Goal: Task Accomplishment & Management: Use online tool/utility

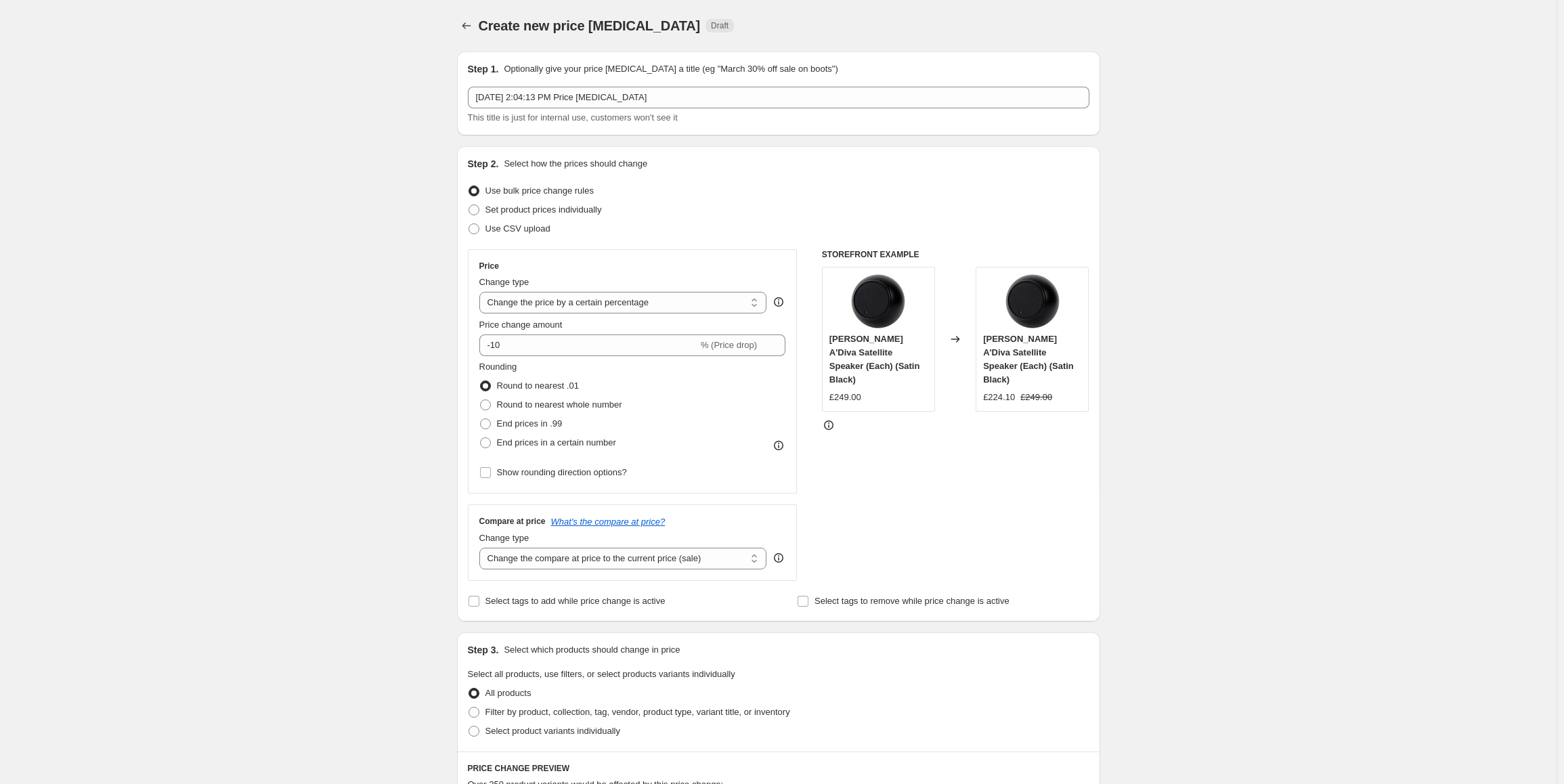
select select "percentage"
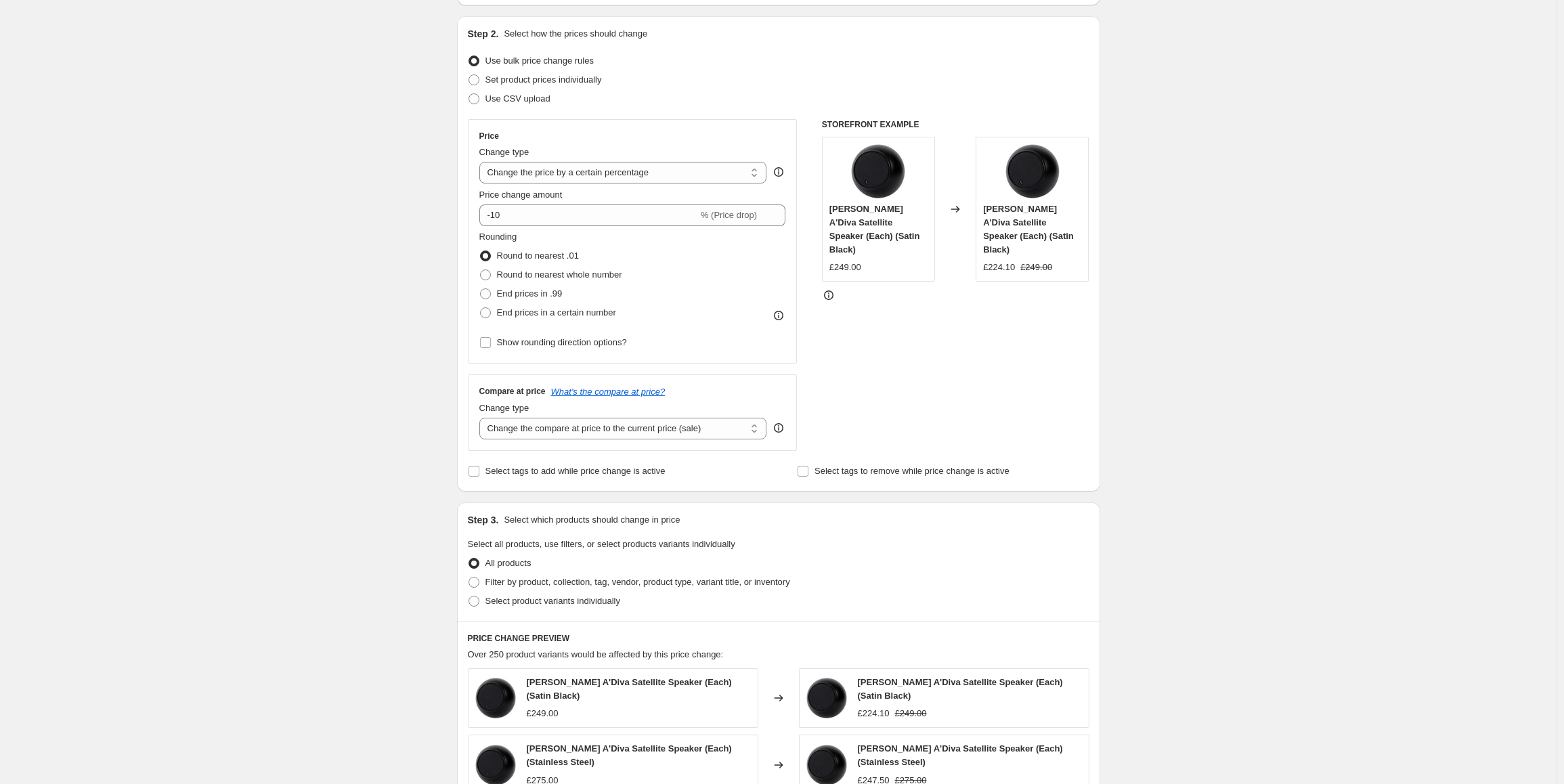
scroll to position [136, 0]
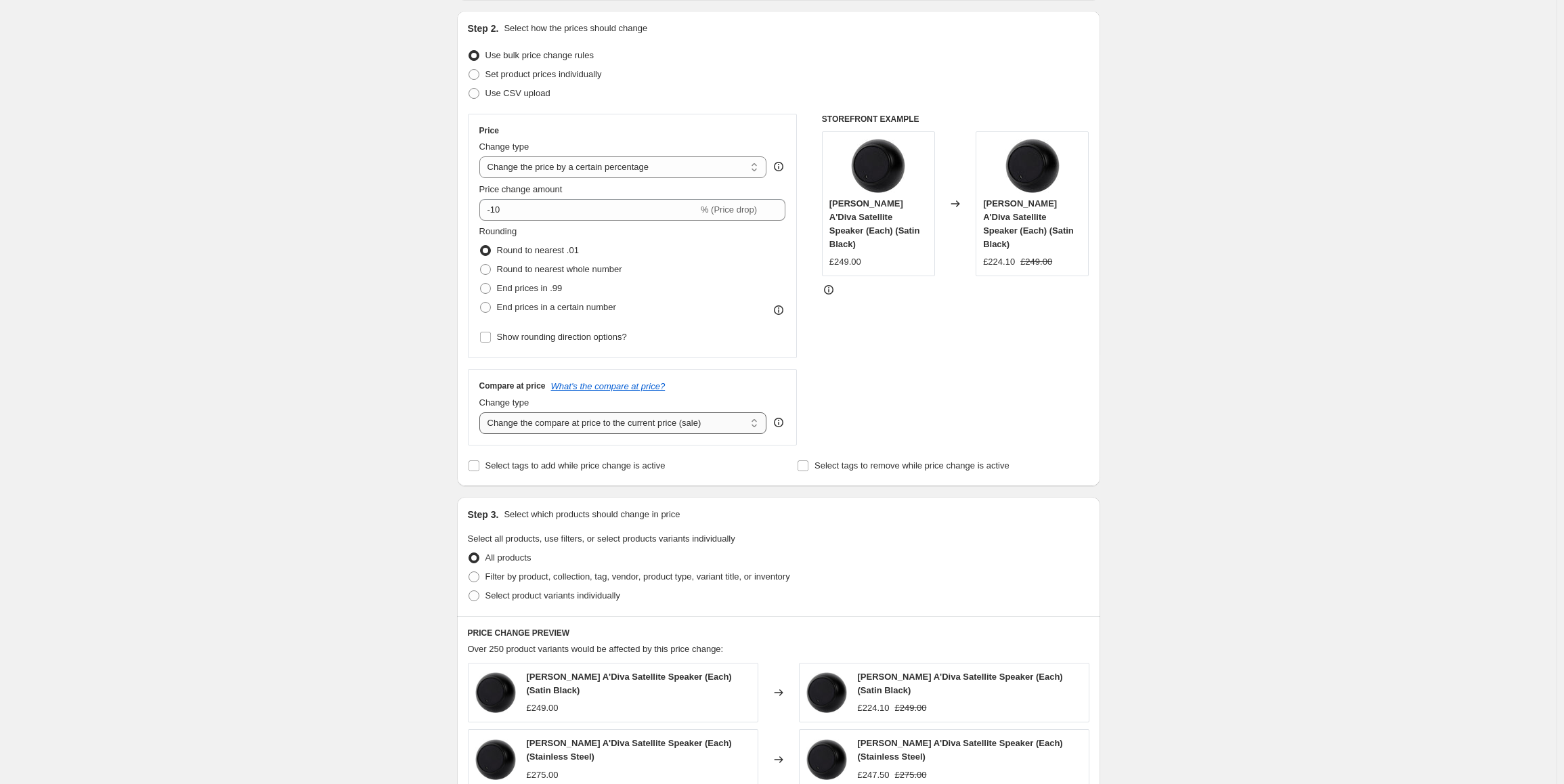
click at [578, 425] on select "Change the compare at price to the current price (sale) Change the compare at p…" at bounding box center [623, 423] width 288 height 21
click at [976, 354] on div "STOREFRONT EXAMPLE Anthony Gallo A'Diva Satellite Speaker (Each) (Satin Black) …" at bounding box center [955, 279] width 267 height 332
click at [543, 425] on select "Change the compare at price to the current price (sale) Change the compare at p…" at bounding box center [623, 423] width 288 height 21
select select "by"
click at [482, 413] on select "Change the compare at price to the current price (sale) Change the compare at p…" at bounding box center [623, 423] width 288 height 21
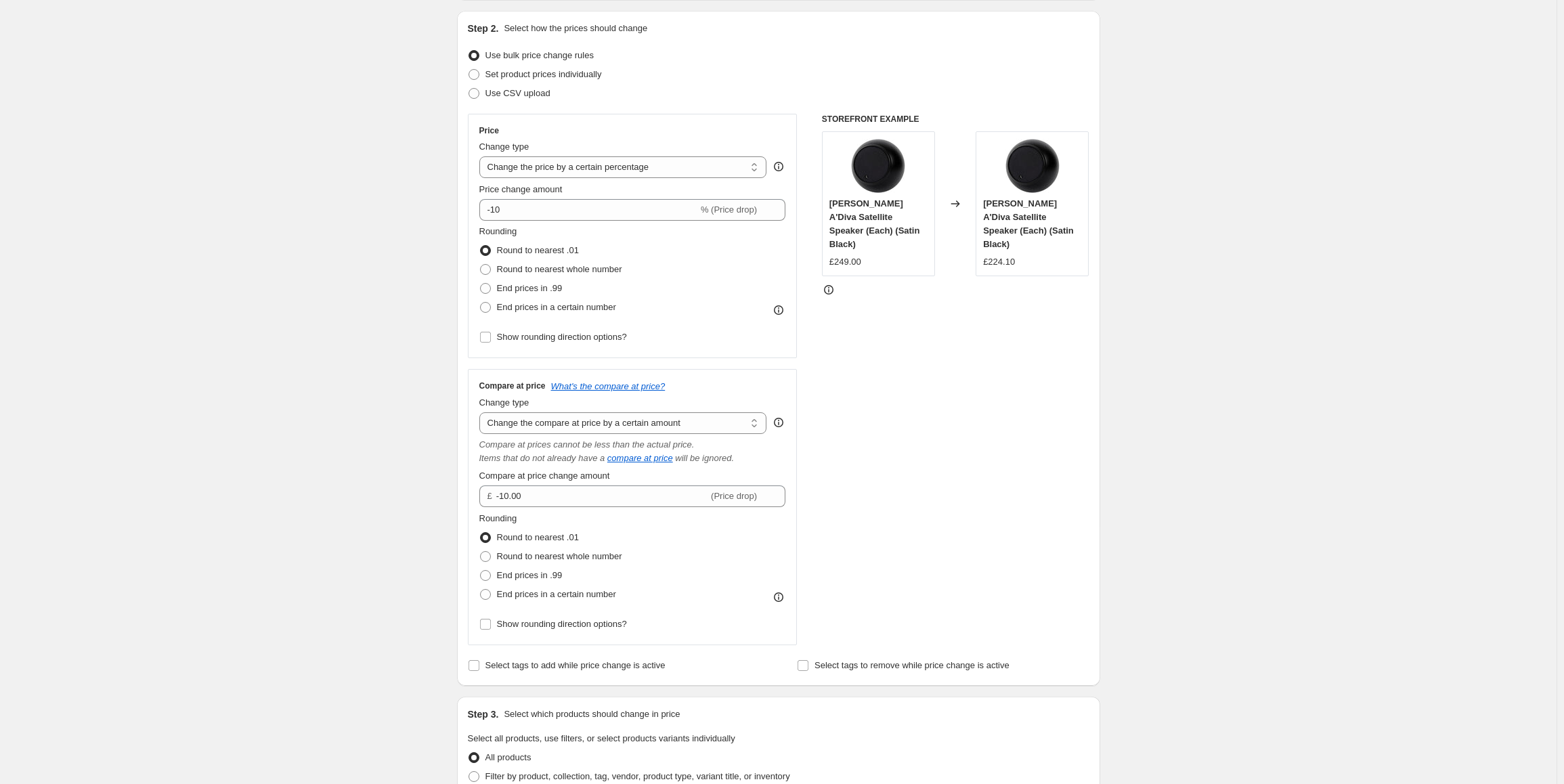
scroll to position [203, 0]
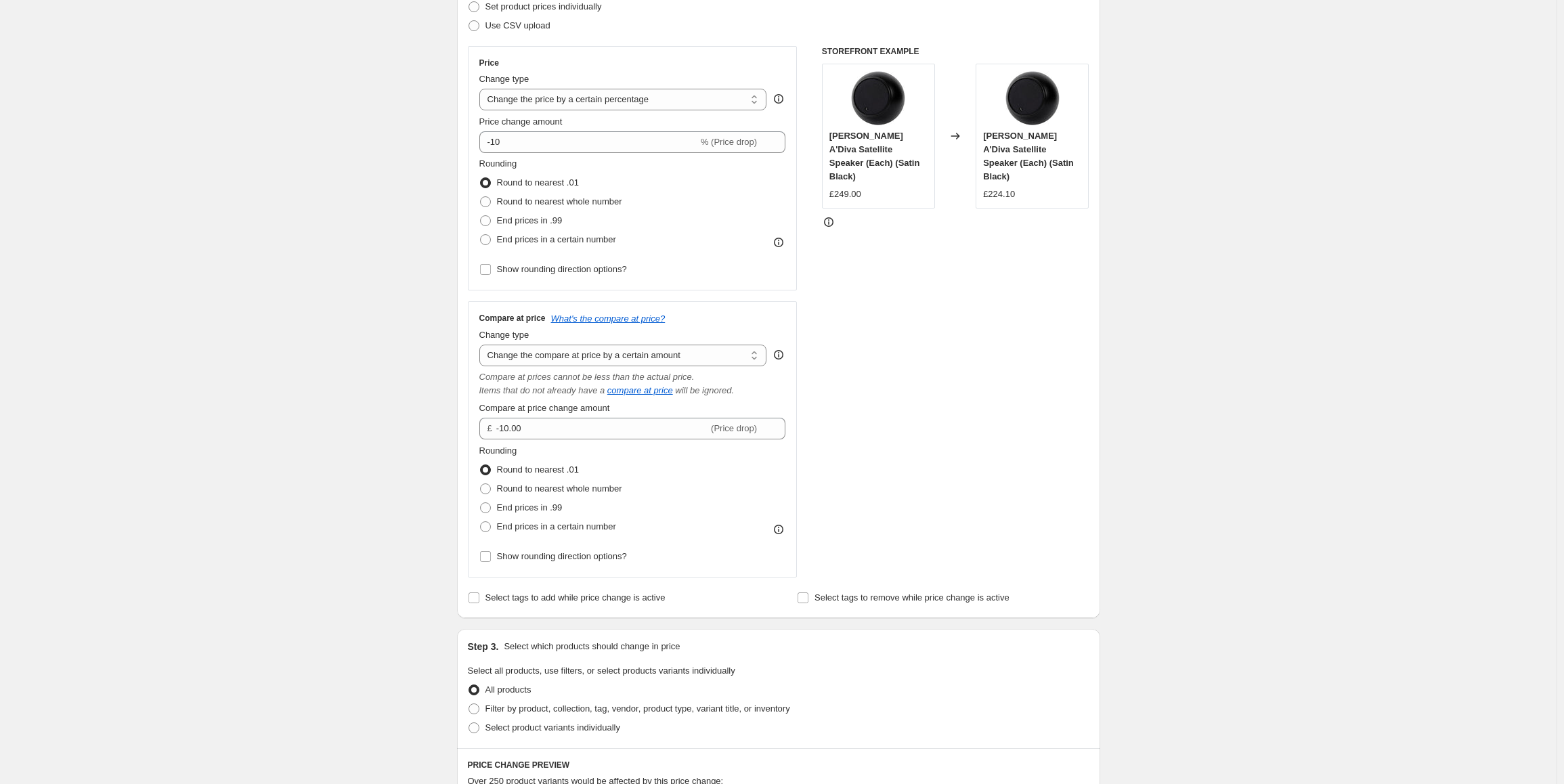
click at [1031, 365] on div "STOREFRONT EXAMPLE Anthony Gallo A'Diva Satellite Speaker (Each) (Satin Black) …" at bounding box center [955, 311] width 267 height 532
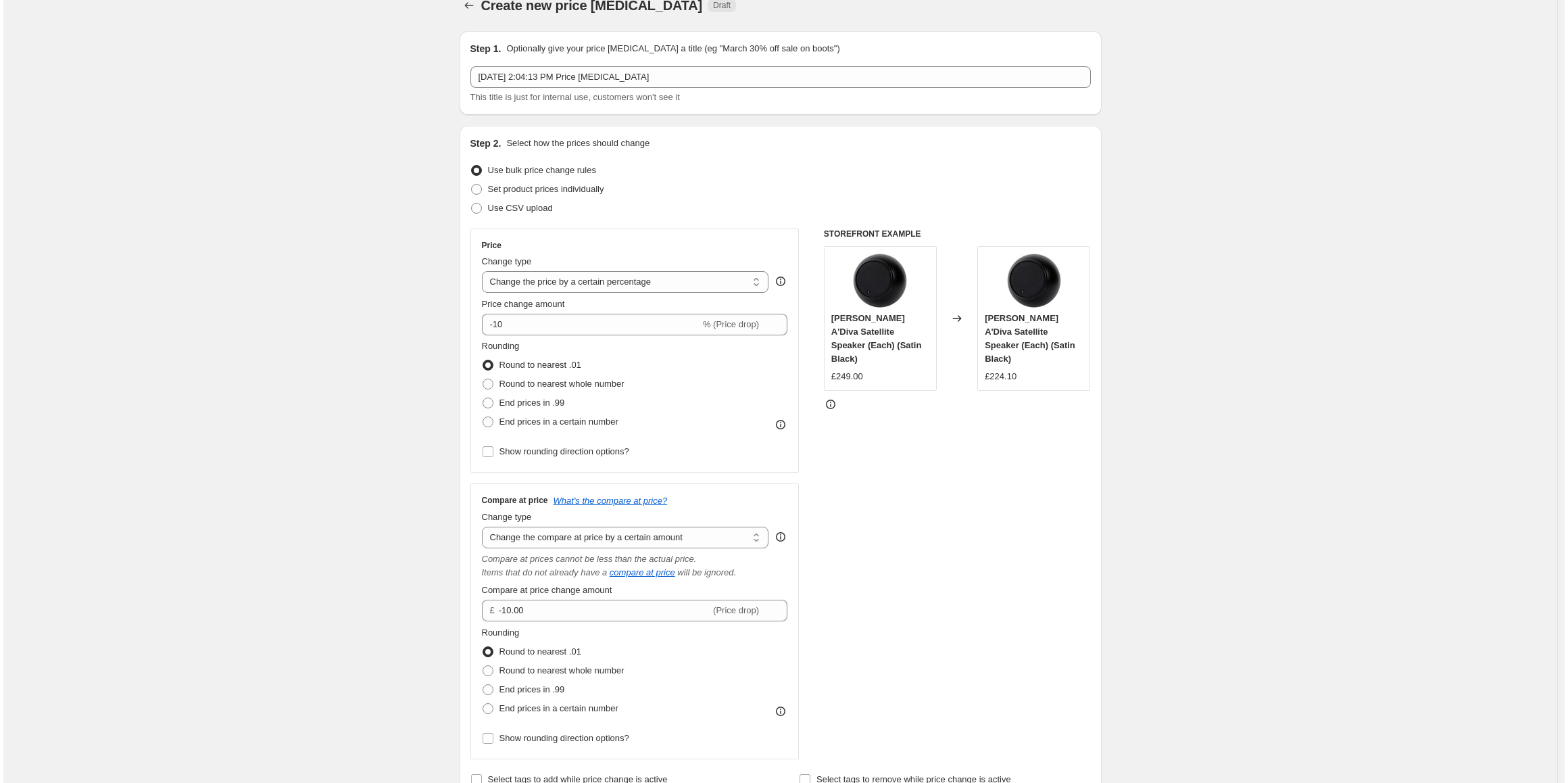
scroll to position [0, 0]
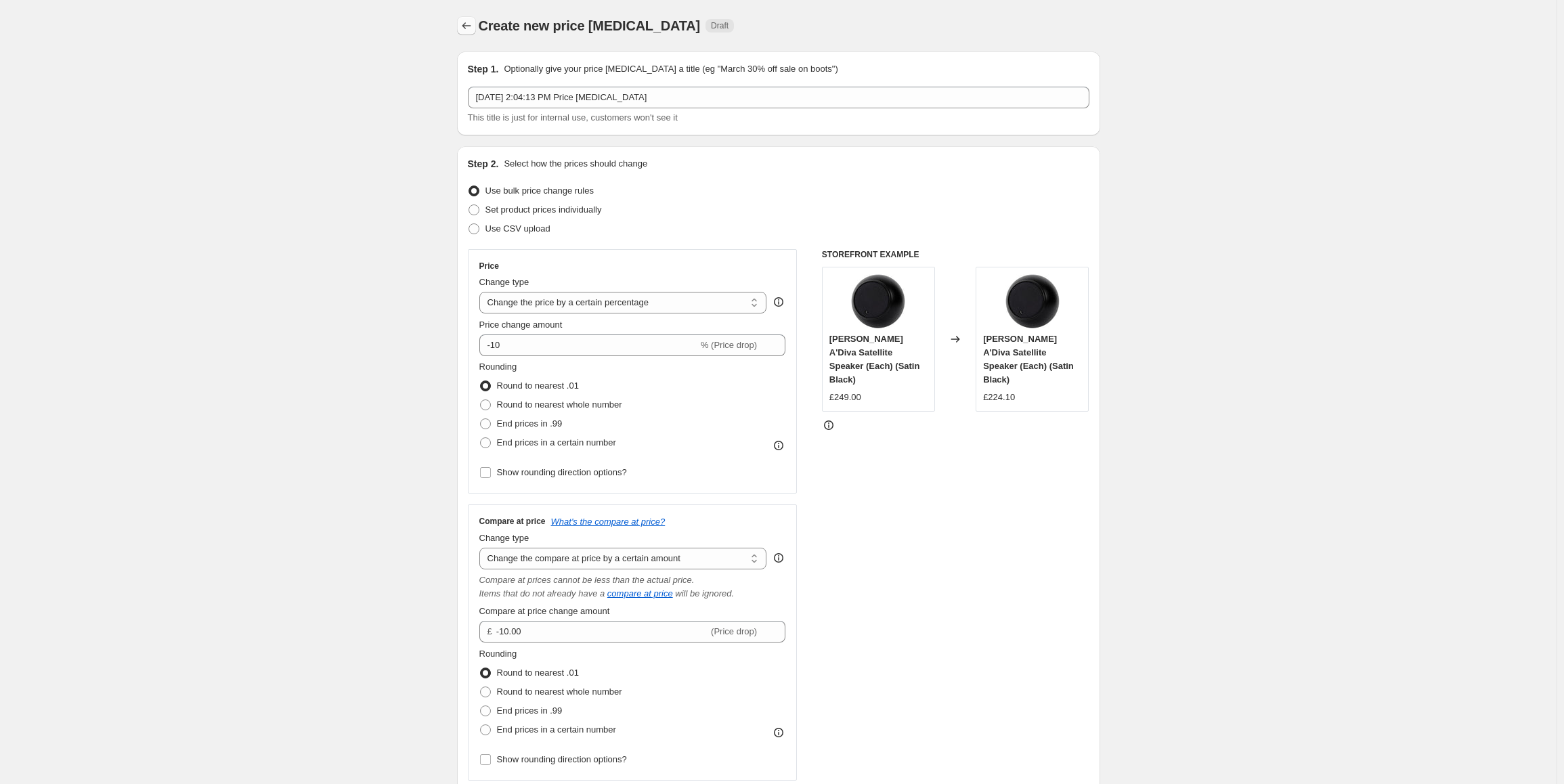
click at [464, 28] on icon "Price change jobs" at bounding box center [466, 25] width 13 height 13
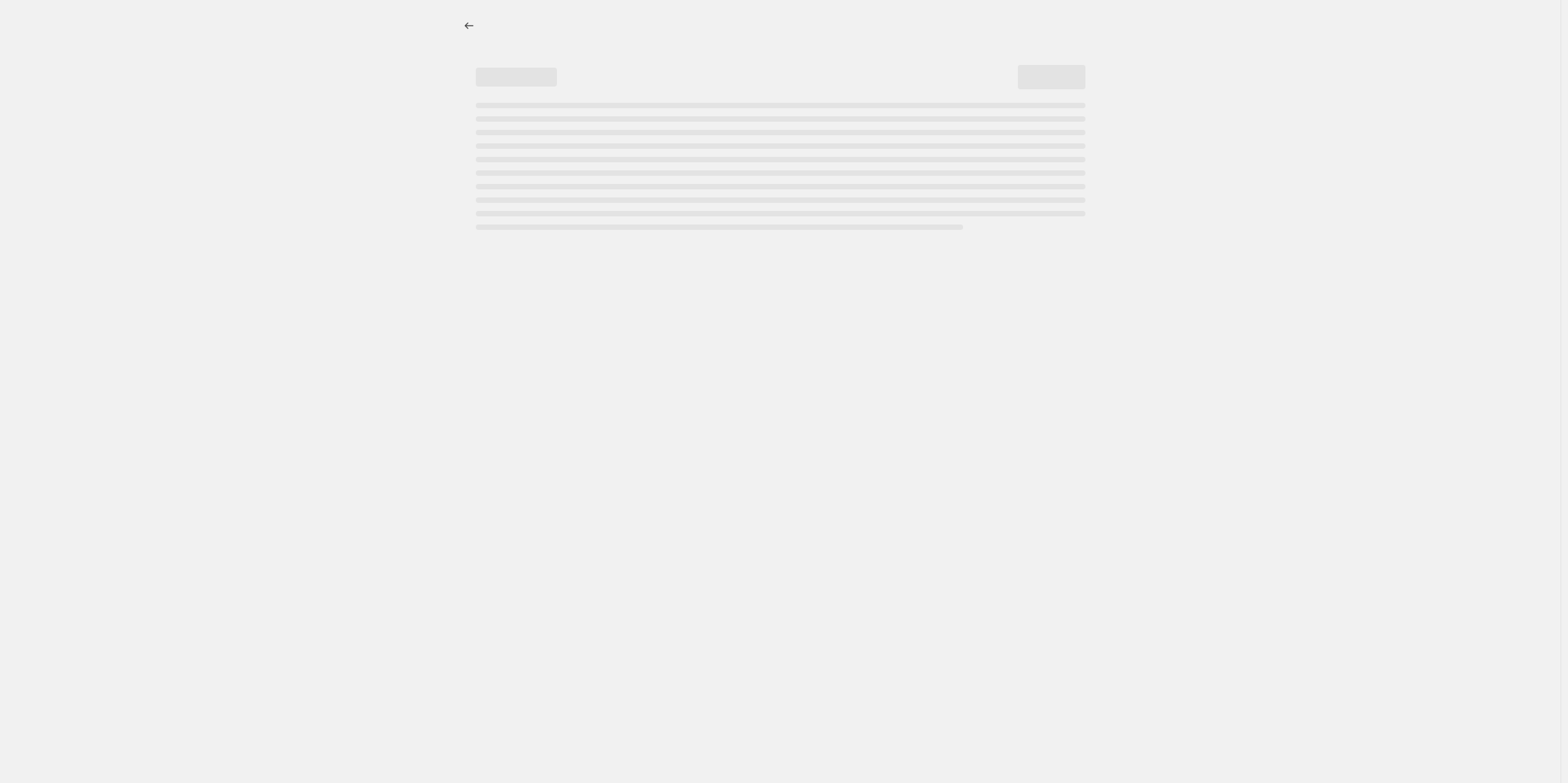
select select "percentage"
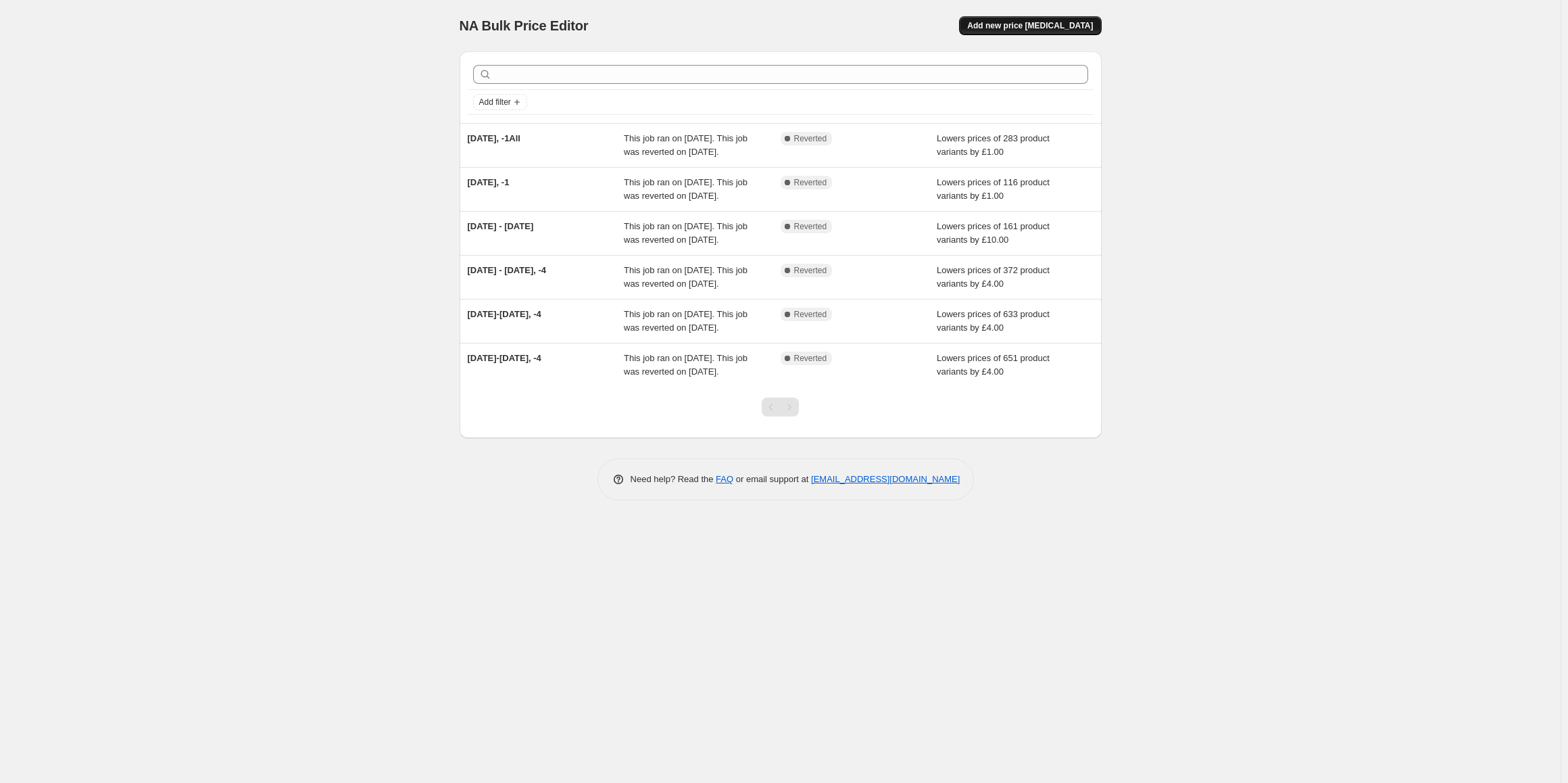
click at [1059, 29] on span "Add new price [MEDICAL_DATA]" at bounding box center [1030, 25] width 126 height 11
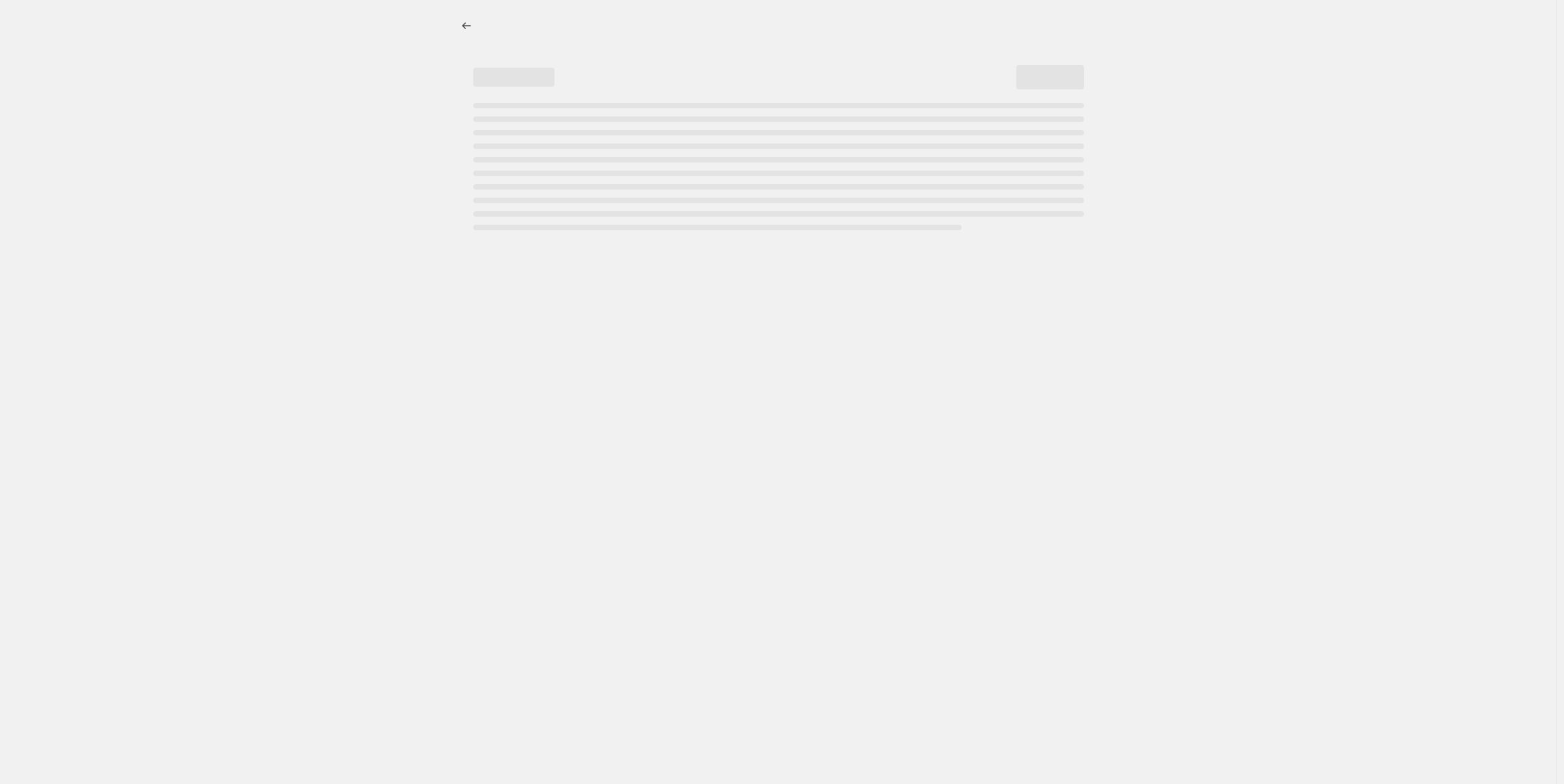
select select "percentage"
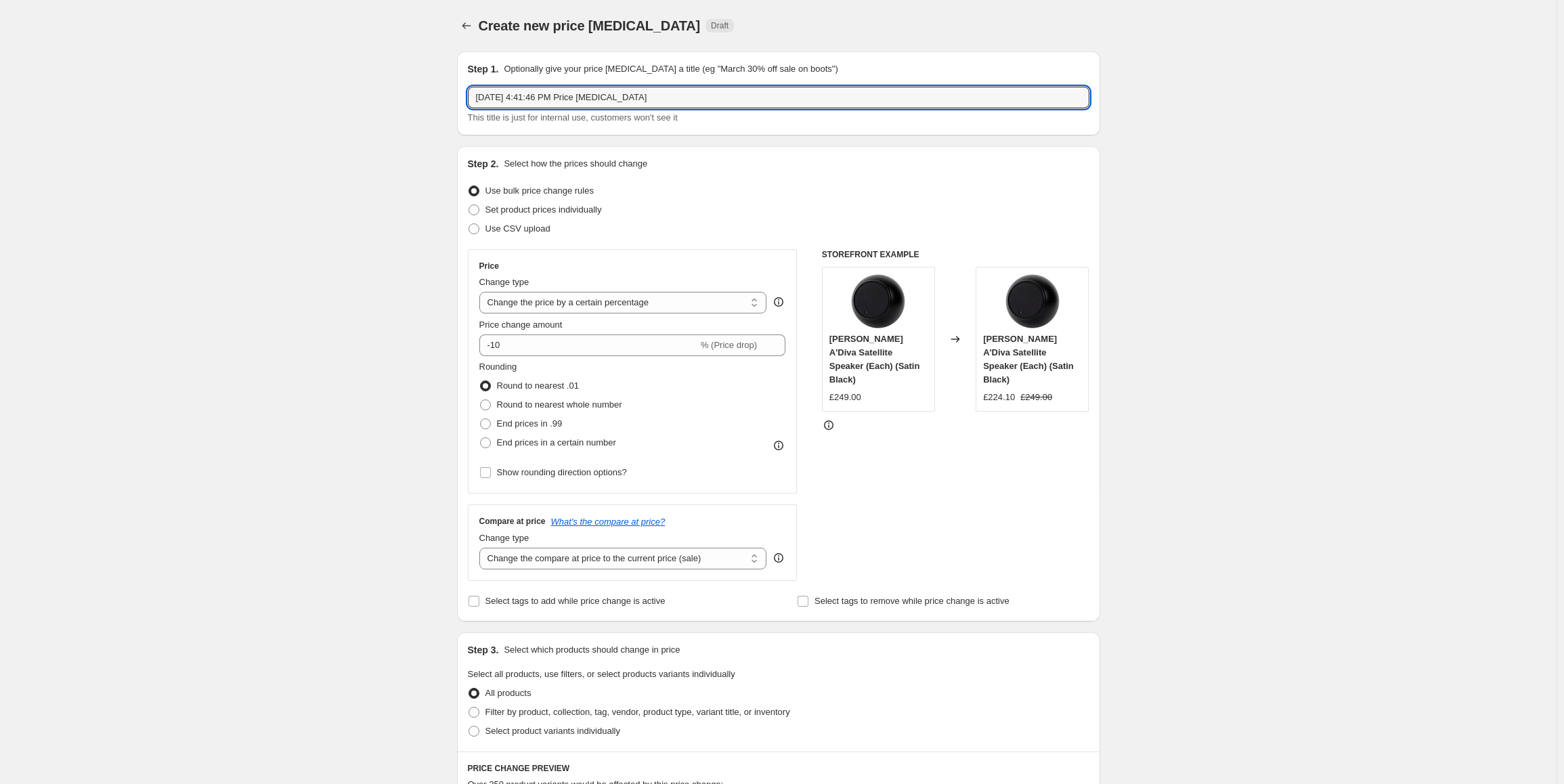
drag, startPoint x: 653, startPoint y: 97, endPoint x: 463, endPoint y: 110, distance: 190.4
click at [463, 110] on div "Step 1. Optionally give your price [MEDICAL_DATA] a title (eg "March 30% off sa…" at bounding box center [778, 94] width 643 height 84
click at [247, 336] on div "Create new price [MEDICAL_DATA]. This page is ready Create new price [MEDICAL_D…" at bounding box center [778, 687] width 1557 height 1375
click at [542, 97] on input "text" at bounding box center [778, 97] width 621 height 21
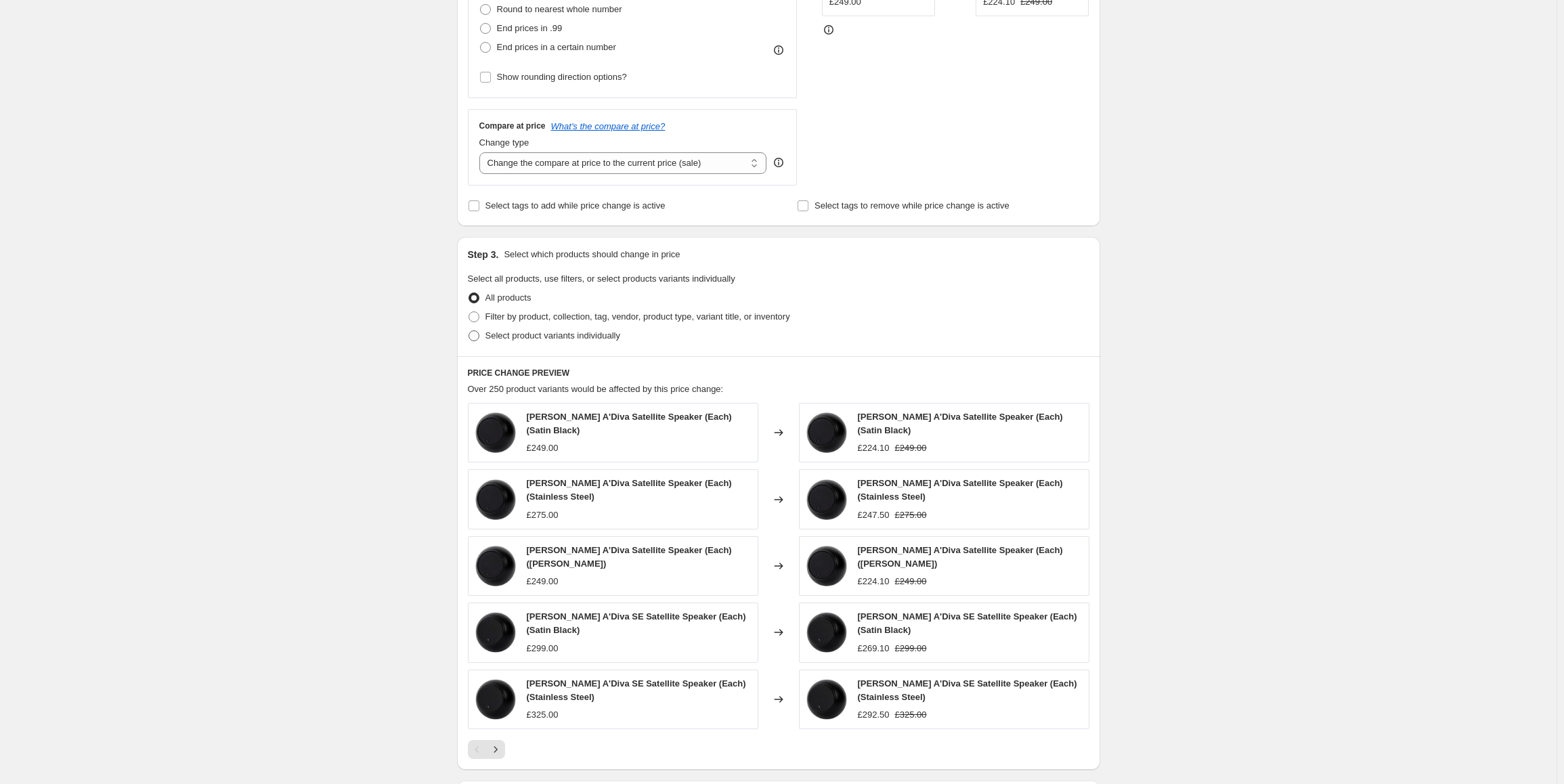
scroll to position [406, 0]
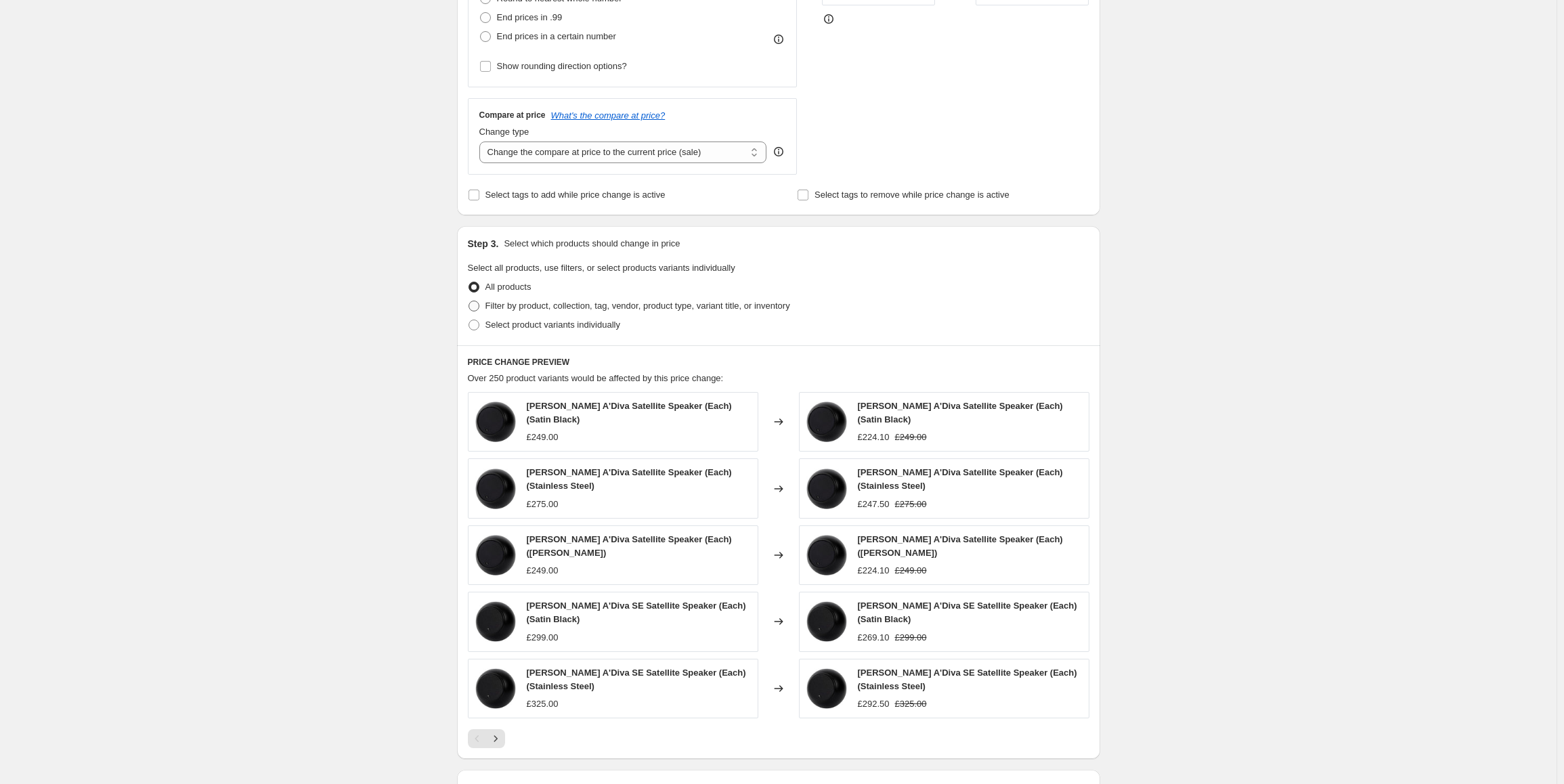
click at [478, 307] on span at bounding box center [473, 306] width 11 height 11
click at [469, 302] on input "Filter by product, collection, tag, vendor, product type, variant title, or inv…" at bounding box center [468, 301] width 1 height 1
radio input "true"
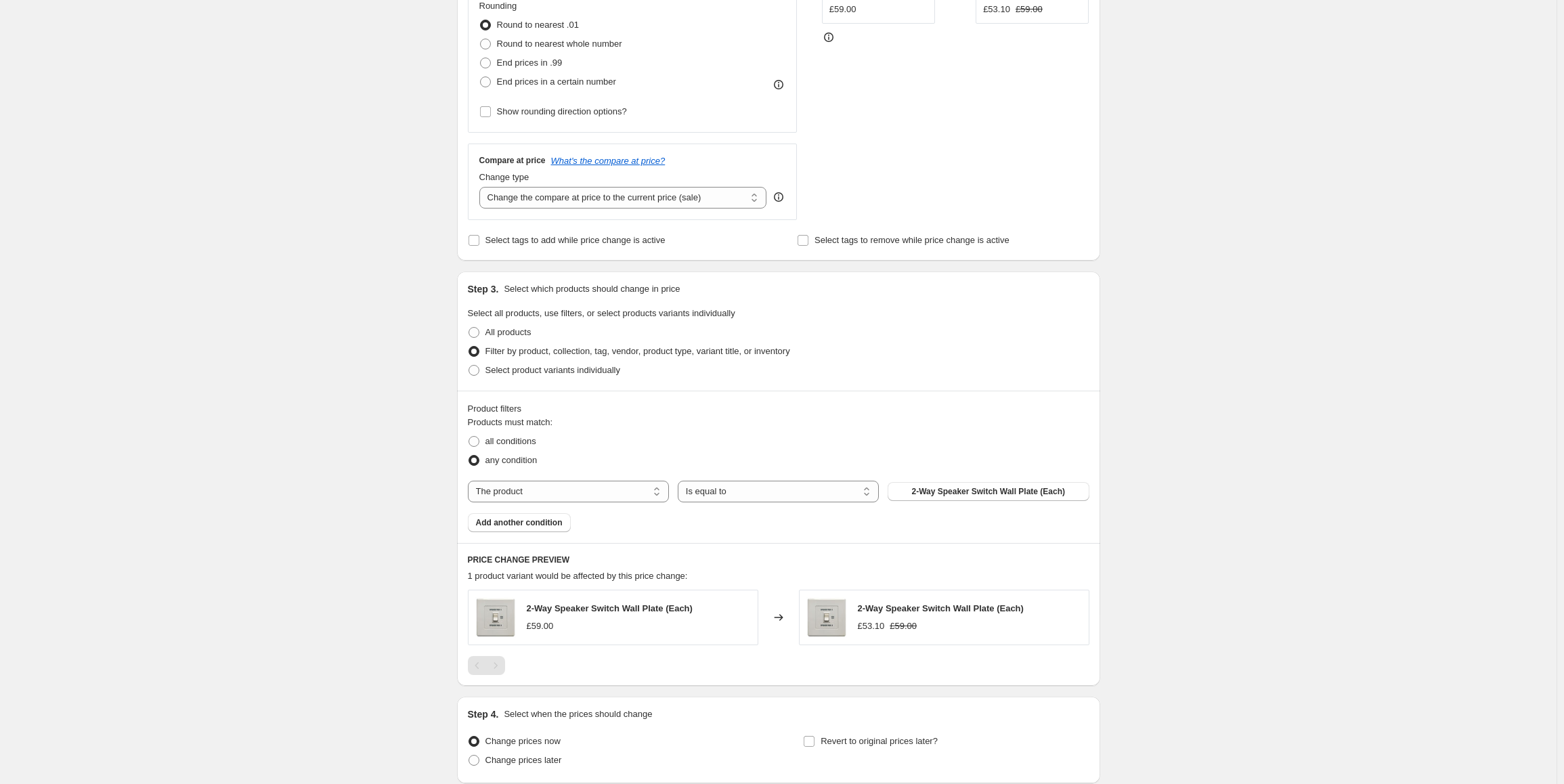
scroll to position [339, 0]
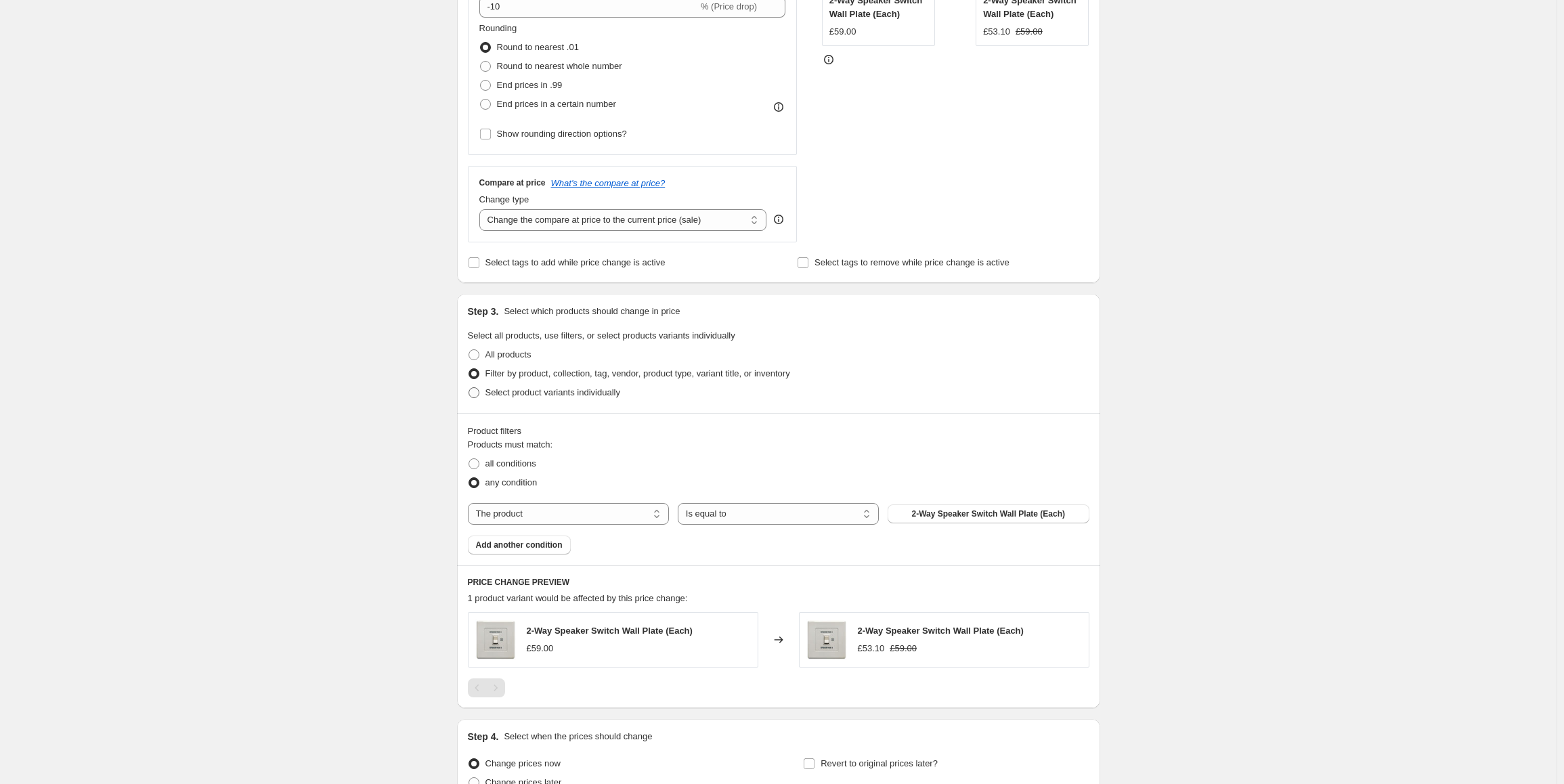
click at [527, 395] on span "Select product variants individually" at bounding box center [553, 392] width 135 height 10
click at [469, 388] on input "Select product variants individually" at bounding box center [468, 387] width 1 height 1
radio input "true"
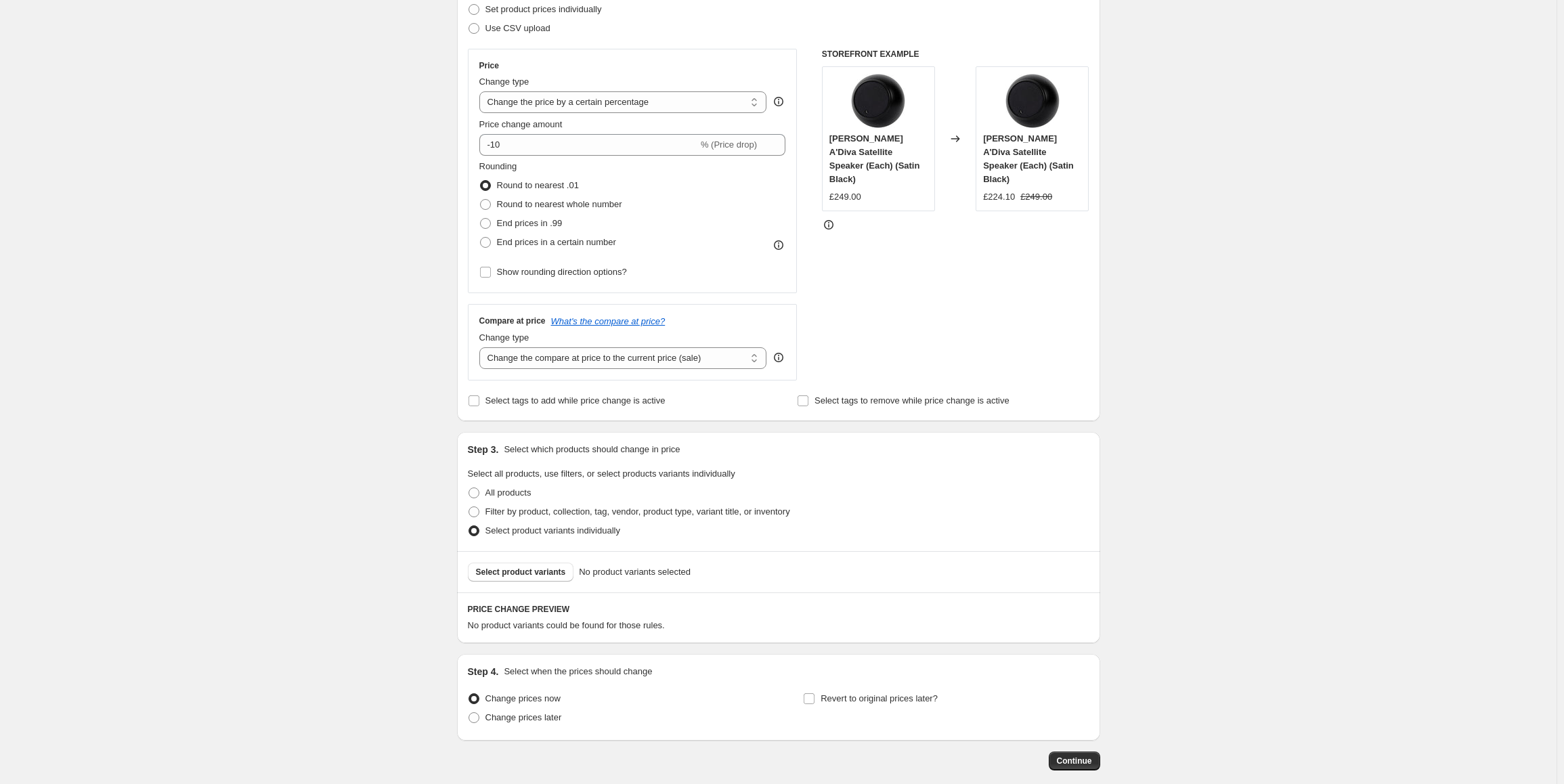
scroll to position [0, 0]
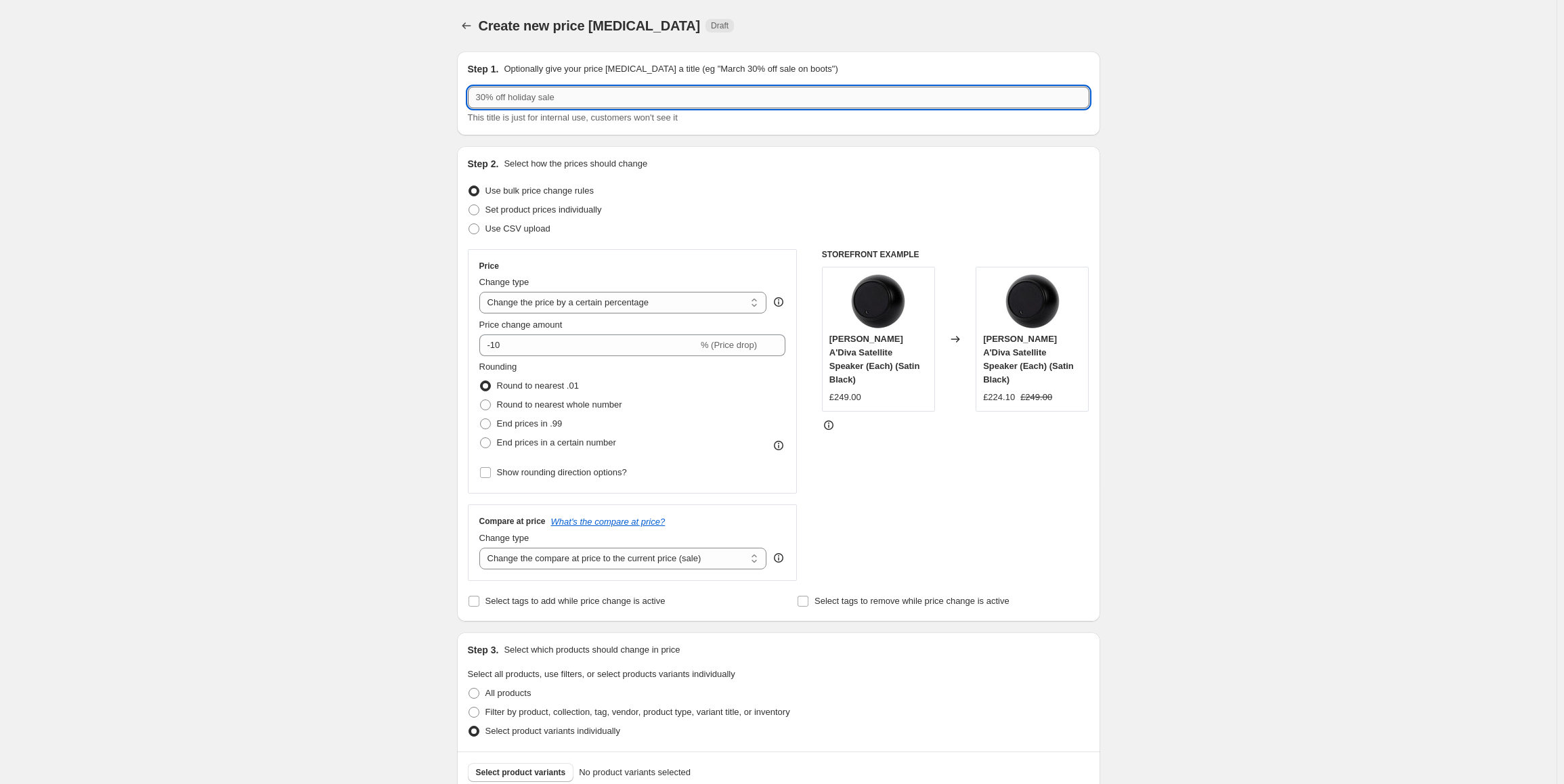
click at [490, 96] on input "text" at bounding box center [778, 97] width 621 height 21
type input "£1 off B&W, [PERSON_NAME], [PERSON_NAME], JBL ceiling/wall"
click at [516, 210] on span "Set product prices individually" at bounding box center [544, 210] width 117 height 10
click at [469, 205] on input "Set product prices individually" at bounding box center [468, 205] width 1 height 1
radio input "true"
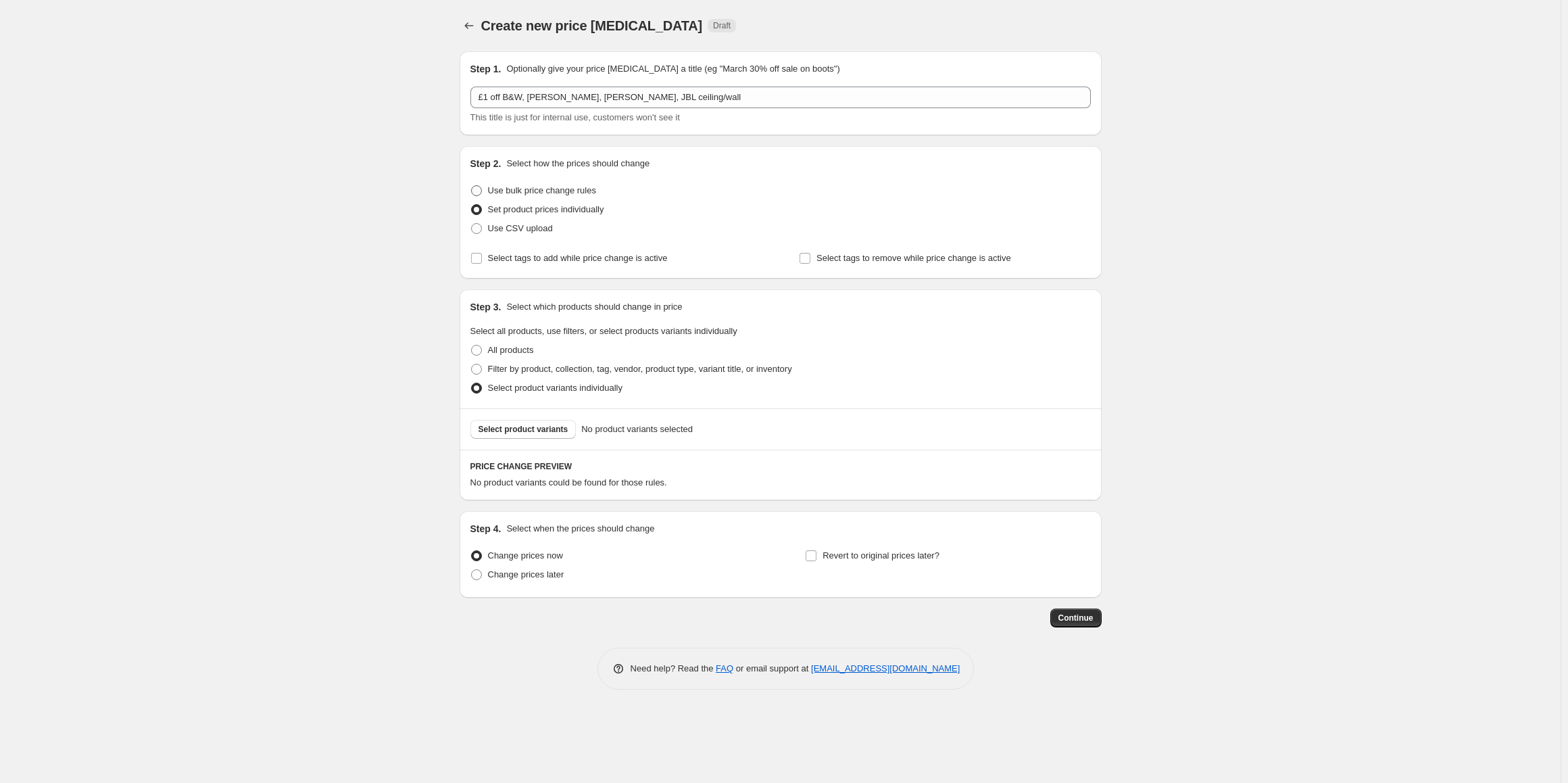
click at [528, 192] on span "Use bulk price change rules" at bounding box center [542, 190] width 108 height 10
click at [472, 186] on input "Use bulk price change rules" at bounding box center [471, 185] width 1 height 1
radio input "true"
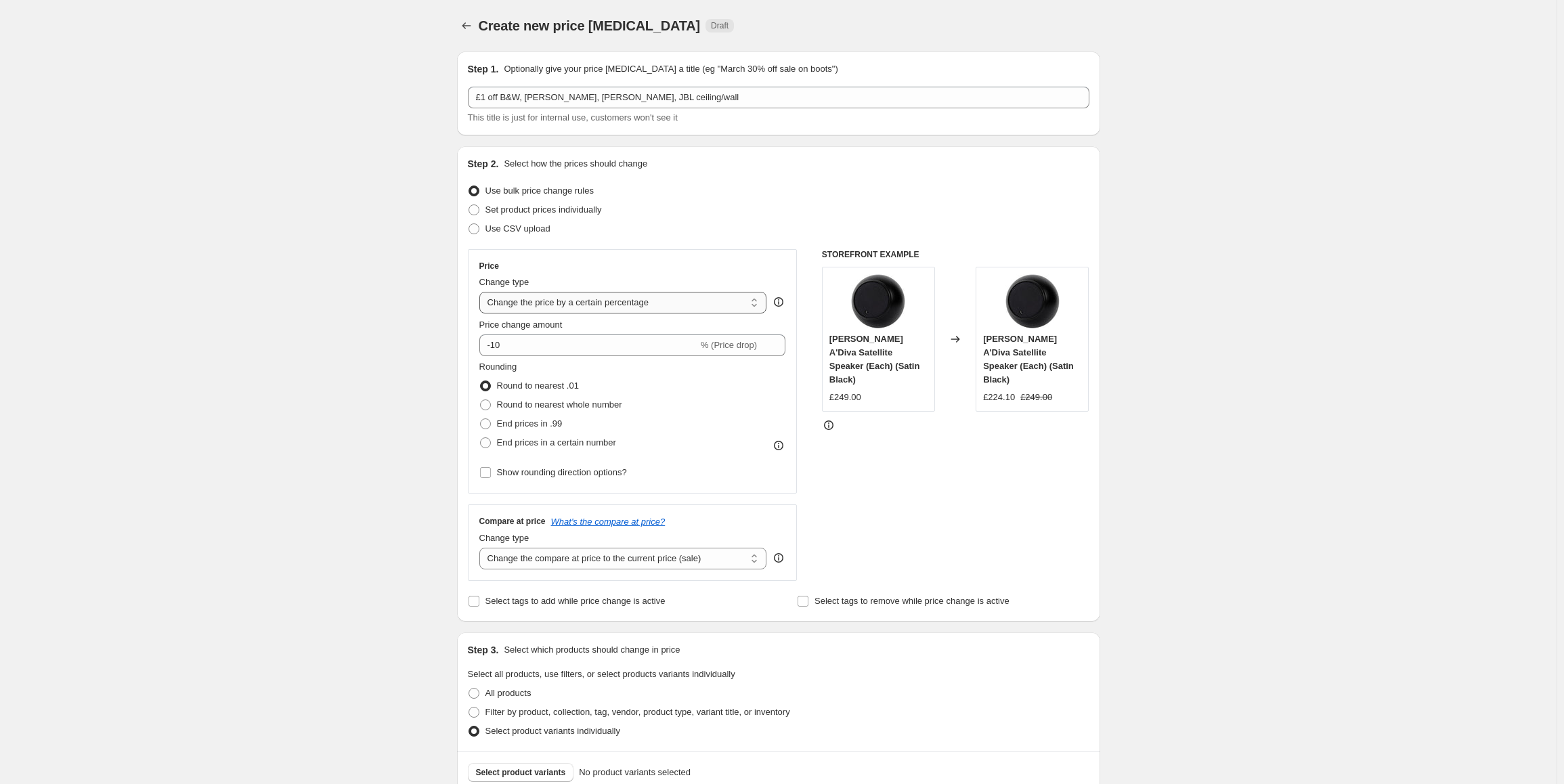
click at [531, 305] on select "Change the price to a certain amount Change the price by a certain amount Chang…" at bounding box center [623, 302] width 288 height 21
select select "by"
click at [482, 292] on select "Change the price to a certain amount Change the price by a certain amount Chang…" at bounding box center [623, 302] width 288 height 21
drag, startPoint x: 508, startPoint y: 348, endPoint x: 559, endPoint y: 351, distance: 51.1
click at [559, 351] on input "-10.00" at bounding box center [602, 345] width 212 height 21
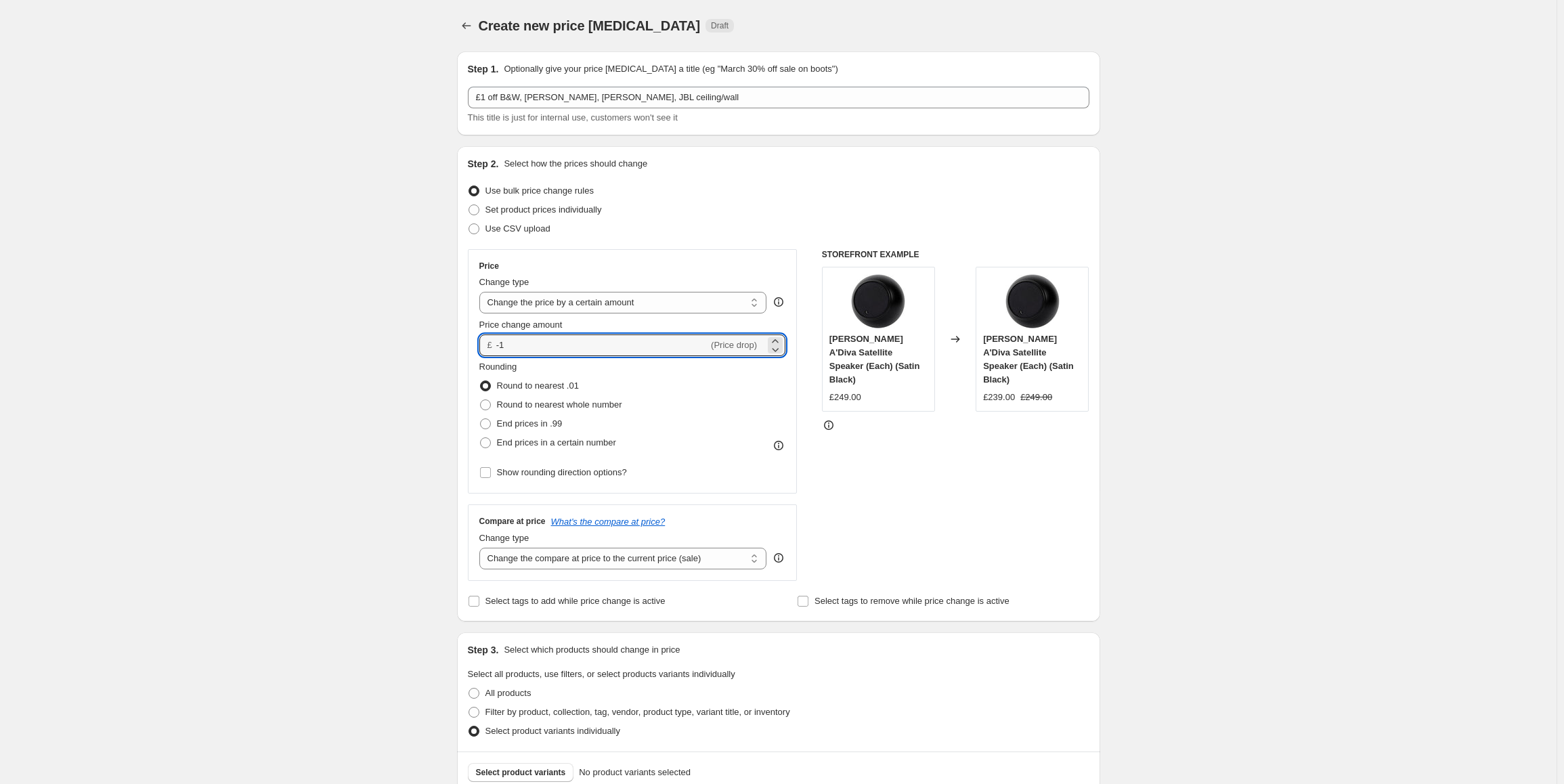
type input "-1.00"
click at [856, 467] on div "STOREFRONT EXAMPLE [PERSON_NAME] A'Diva Satellite Speaker (Each) (Satin Black) …" at bounding box center [955, 415] width 267 height 332
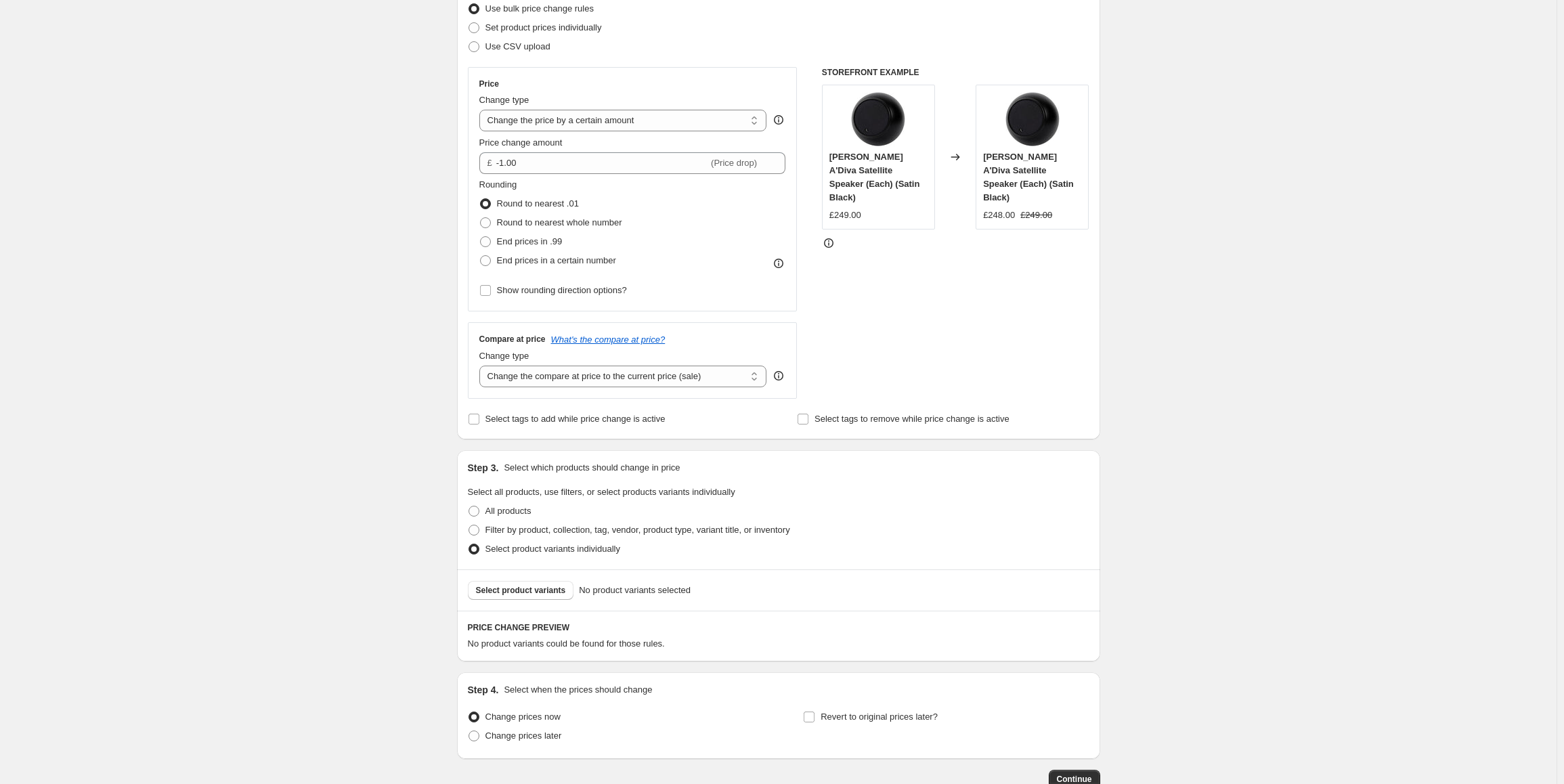
scroll to position [203, 0]
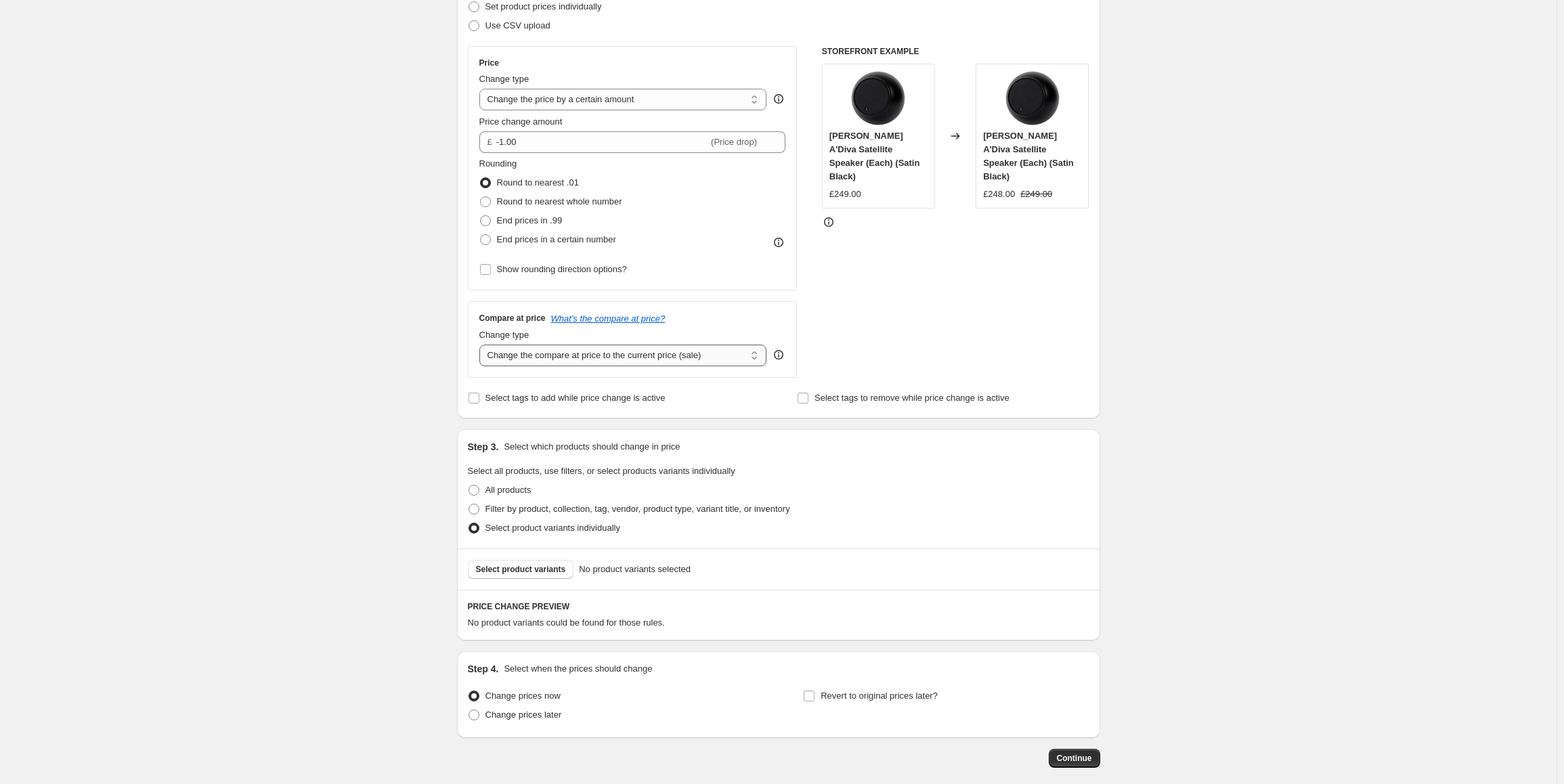
click at [517, 359] on select "Change the compare at price to the current price (sale) Change the compare at p…" at bounding box center [623, 355] width 288 height 21
select select "by"
click at [482, 344] on select "Change the compare at price to the current price (sale) Change the compare at p…" at bounding box center [623, 355] width 288 height 21
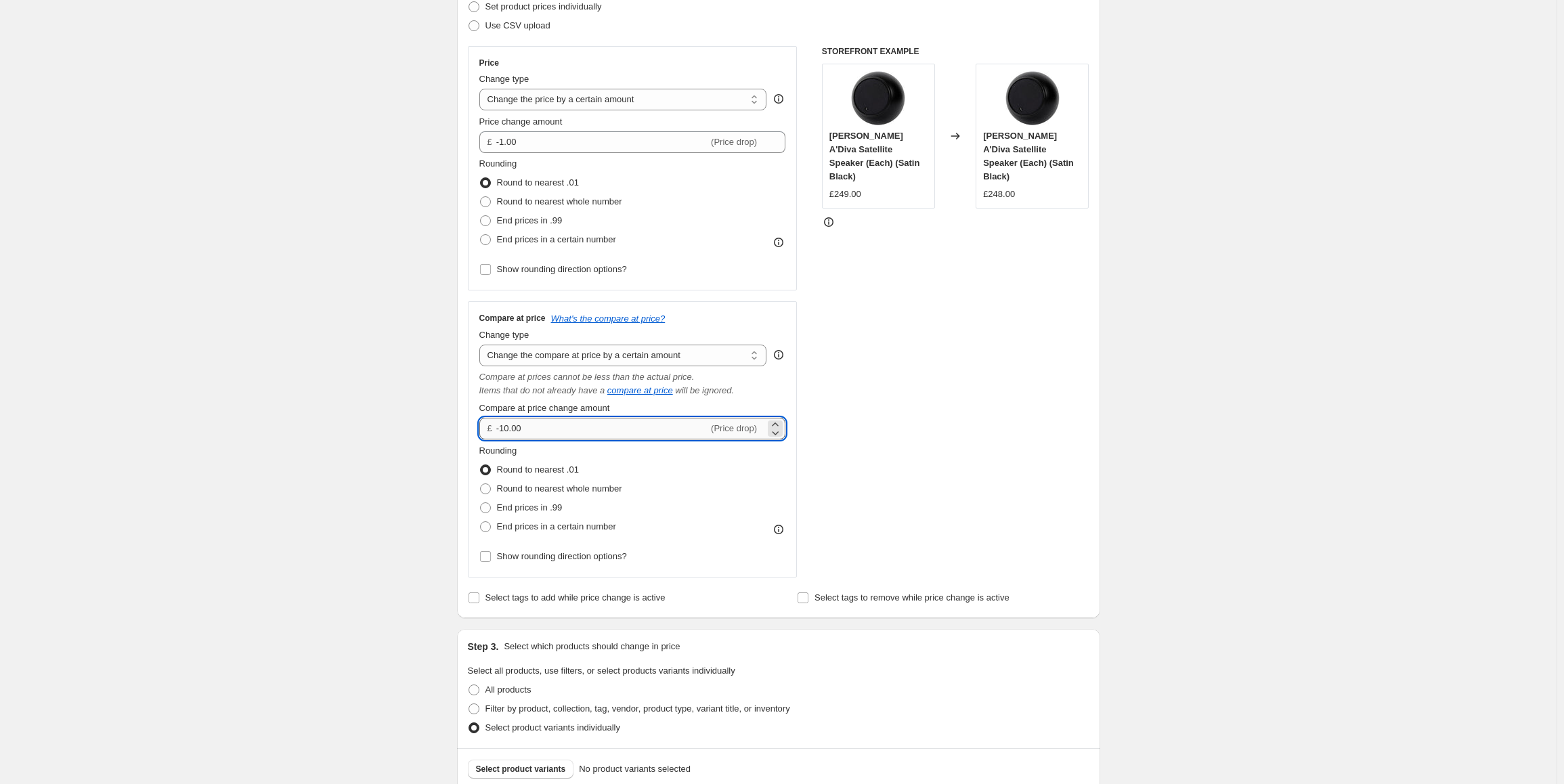
drag, startPoint x: 507, startPoint y: 433, endPoint x: 547, endPoint y: 433, distance: 40.0
click at [547, 433] on input "-10.00" at bounding box center [602, 428] width 212 height 21
type input "-1.00"
click at [868, 376] on div "STOREFRONT EXAMPLE [PERSON_NAME] A'Diva Satellite Speaker (Each) (Satin Black) …" at bounding box center [955, 311] width 267 height 532
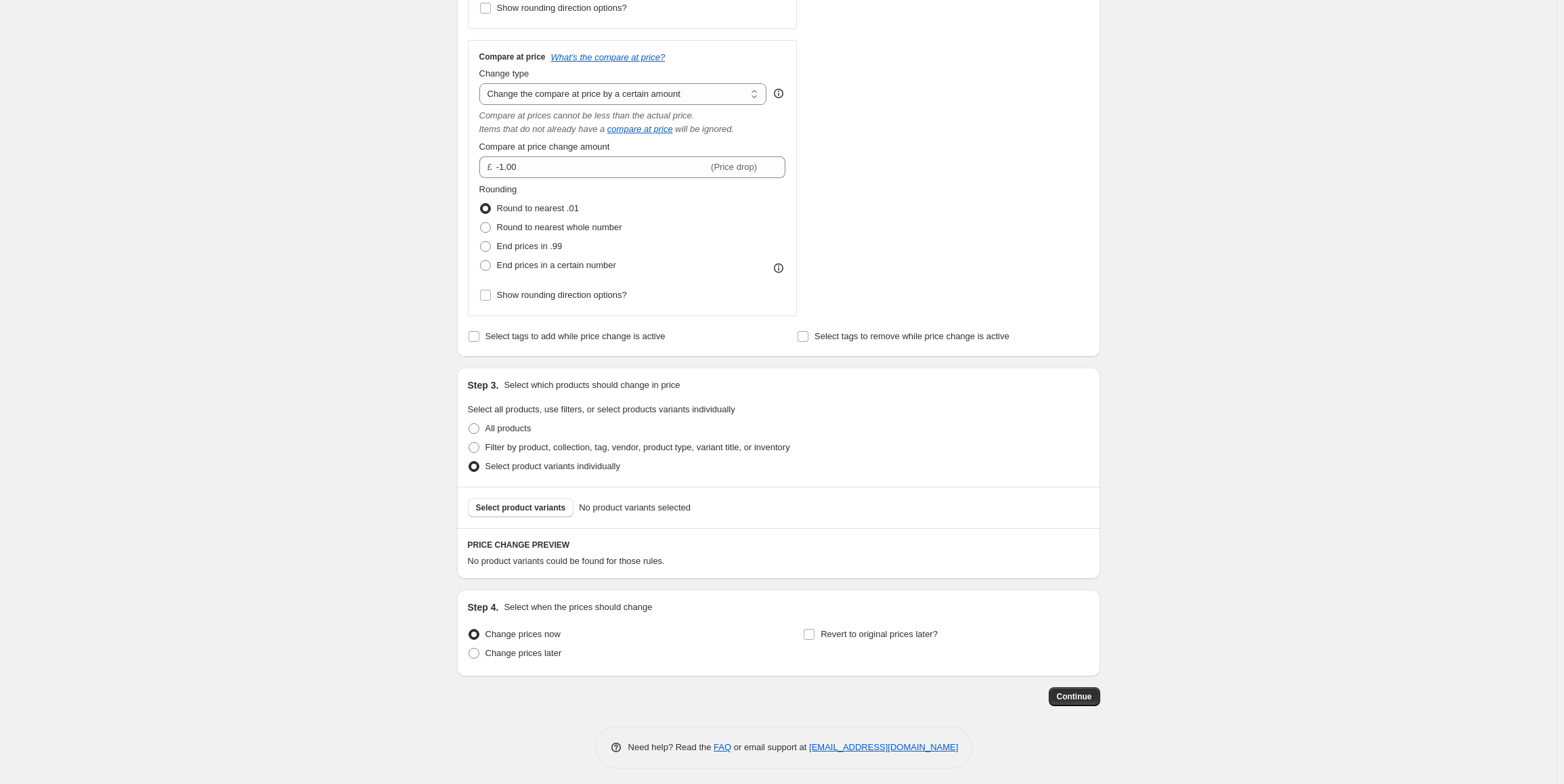
scroll to position [470, 0]
click at [537, 504] on span "Select product variants" at bounding box center [521, 502] width 90 height 11
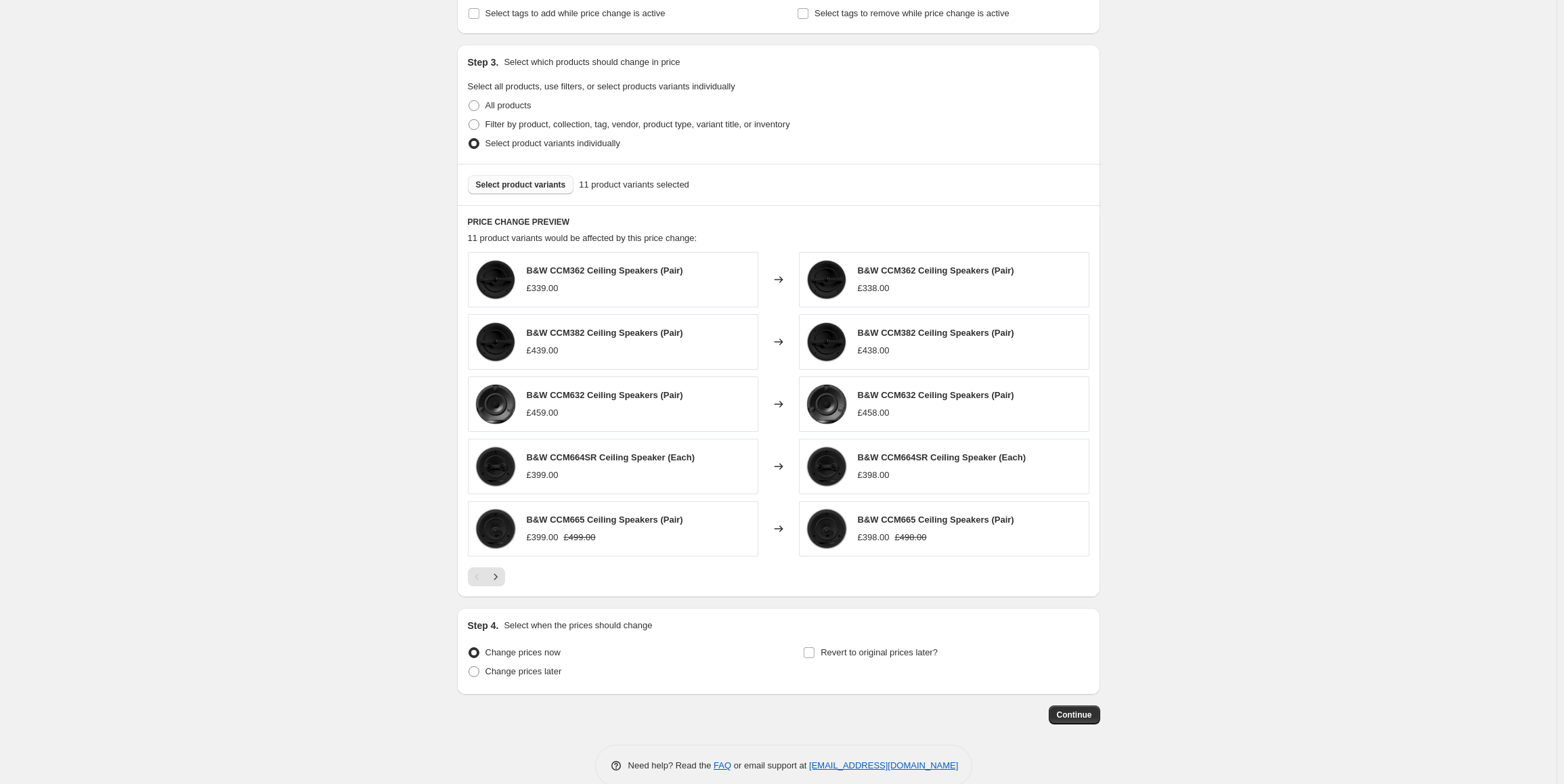
scroll to position [811, 0]
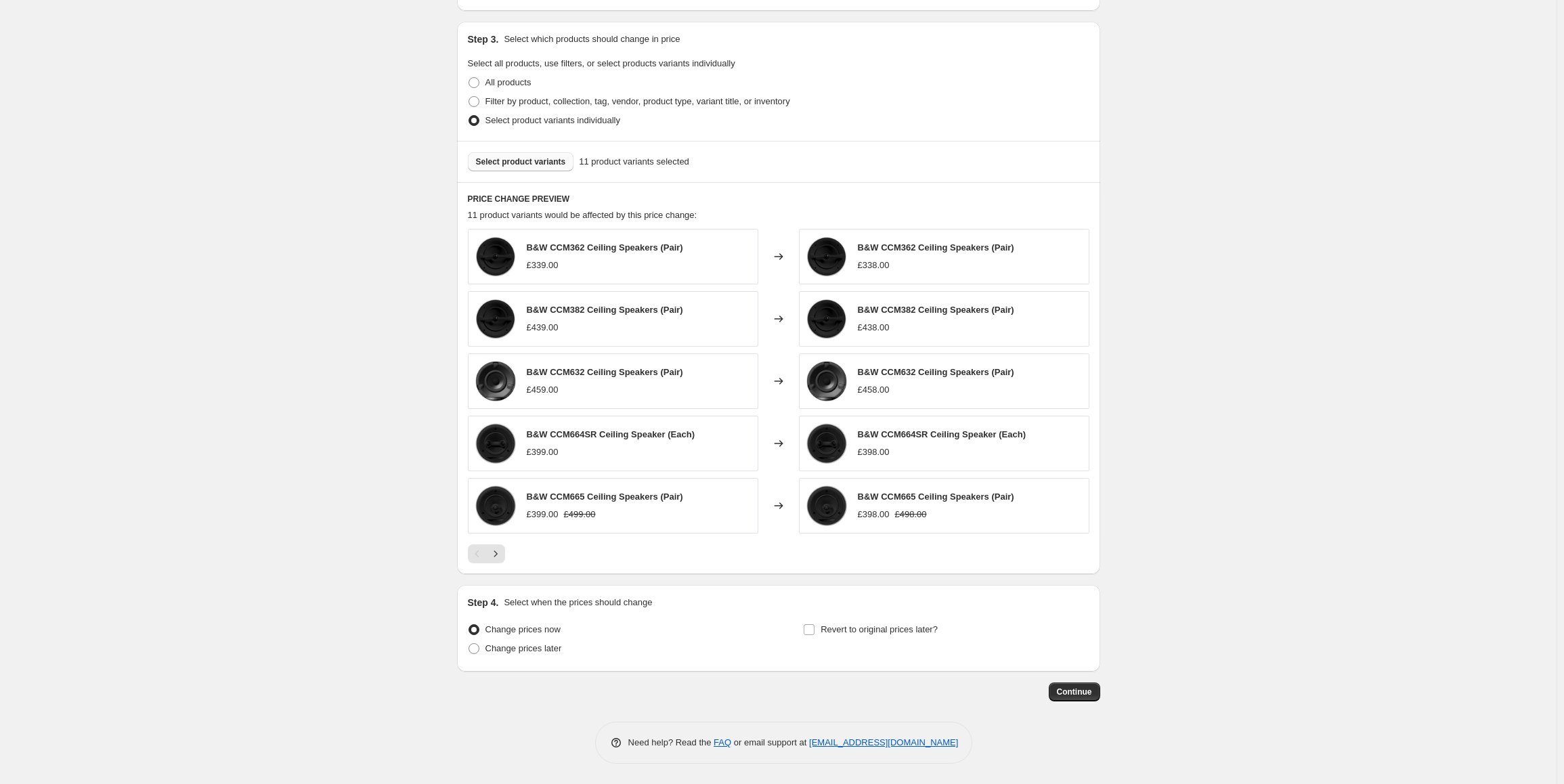
click at [524, 163] on span "Select product variants" at bounding box center [521, 161] width 90 height 11
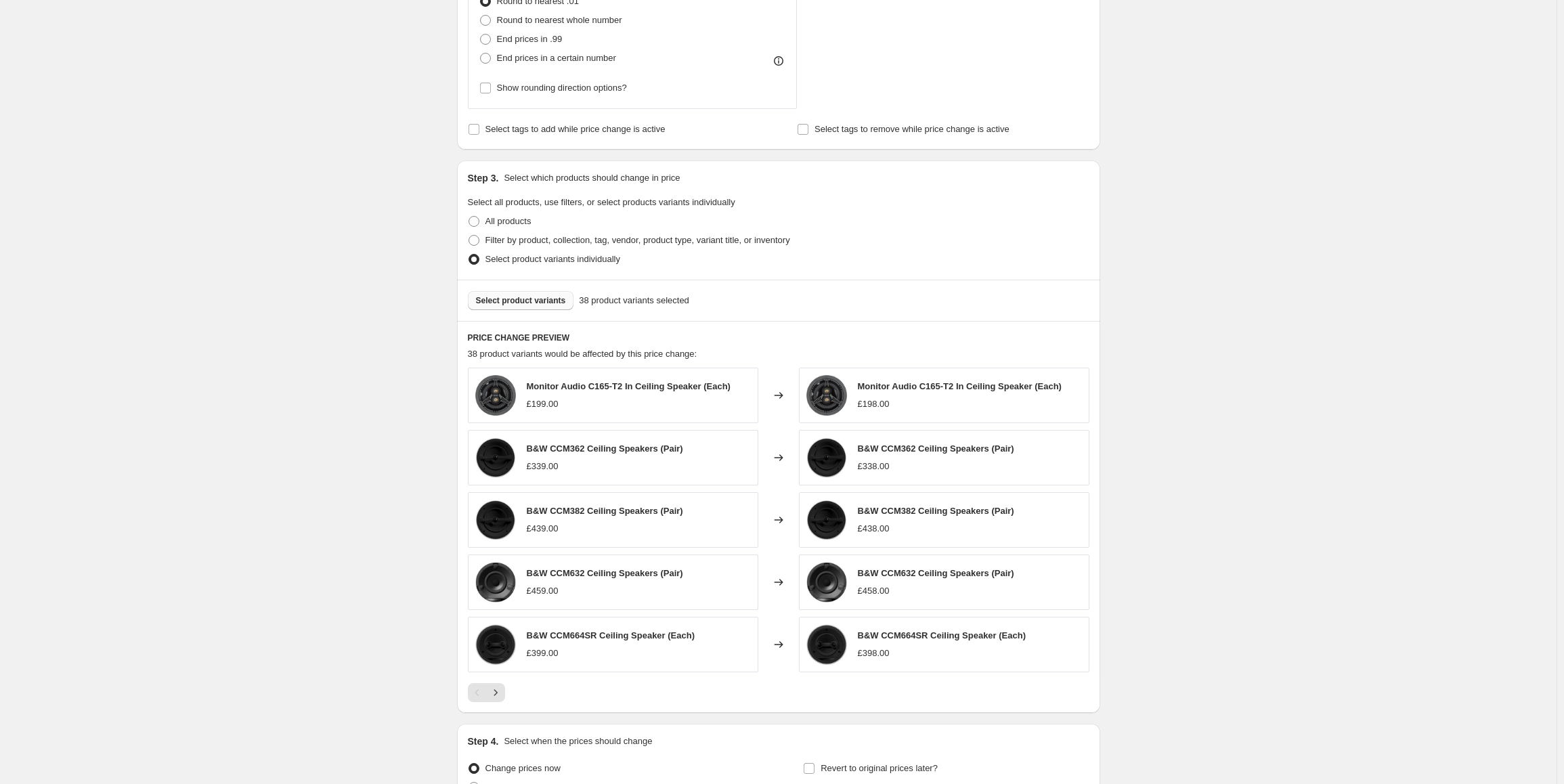
scroll to position [676, 0]
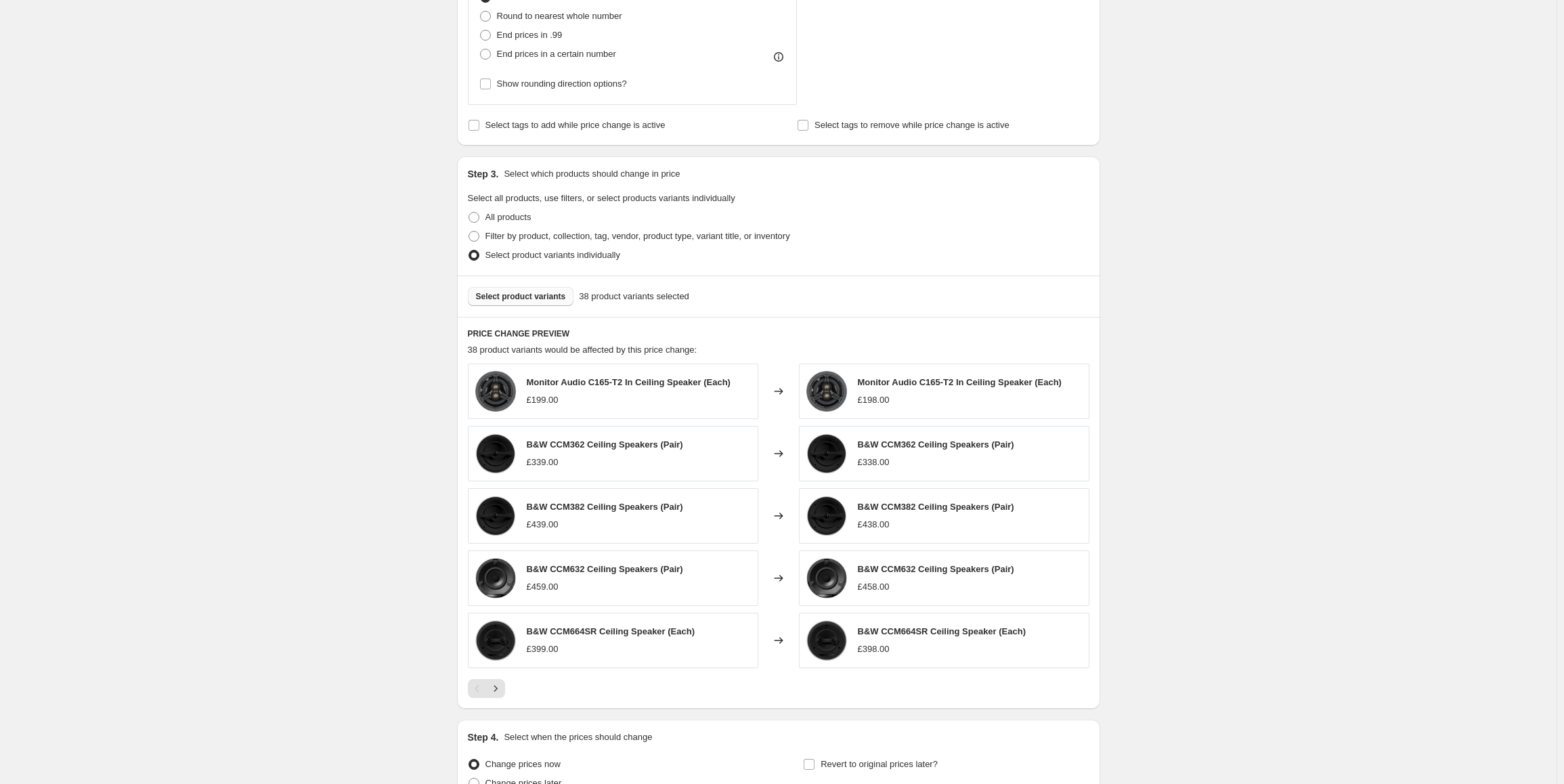
click at [528, 296] on span "Select product variants" at bounding box center [521, 296] width 90 height 11
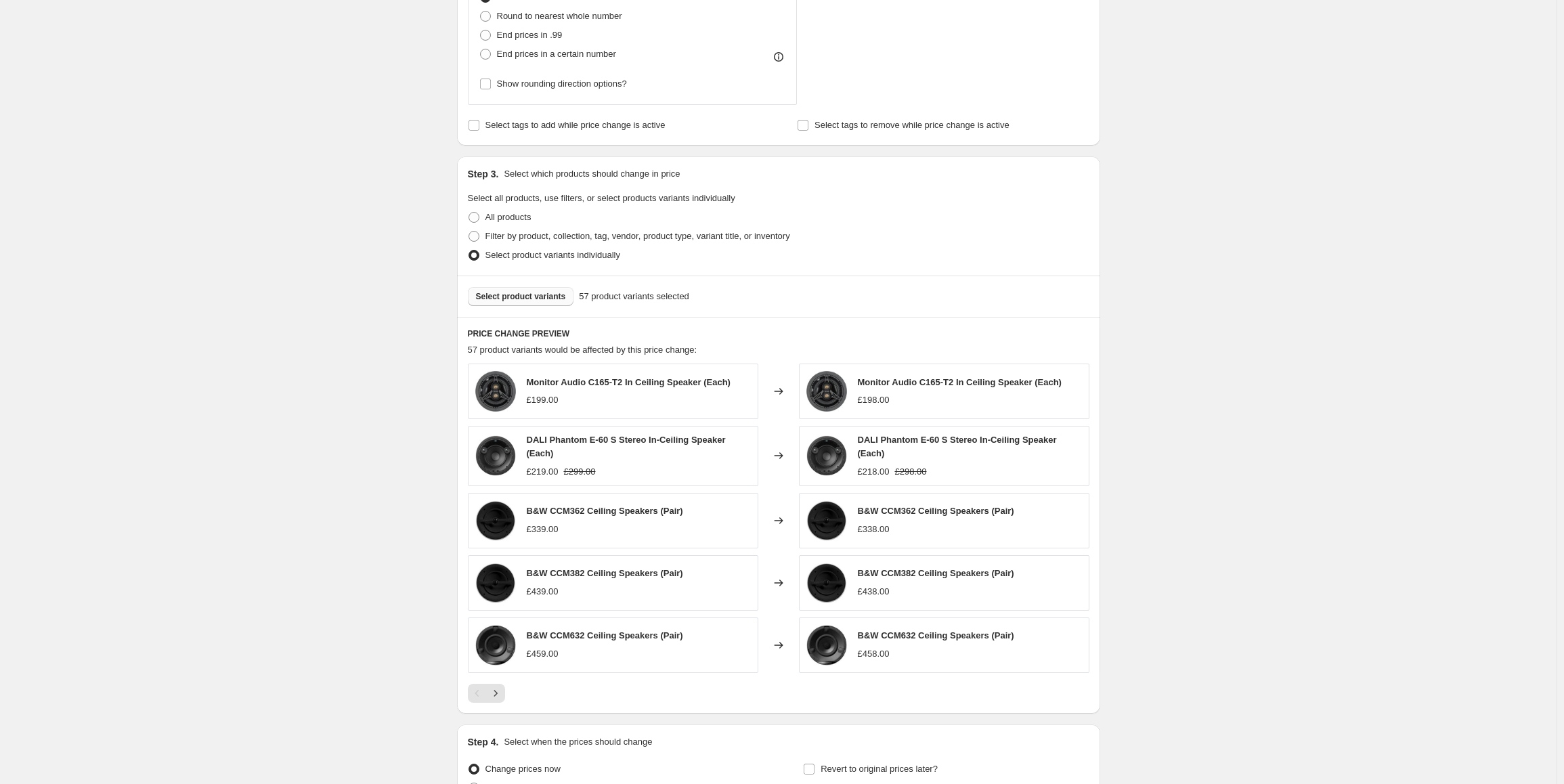
click at [515, 297] on span "Select product variants" at bounding box center [521, 296] width 90 height 11
click at [501, 688] on icon "Next" at bounding box center [496, 693] width 13 height 13
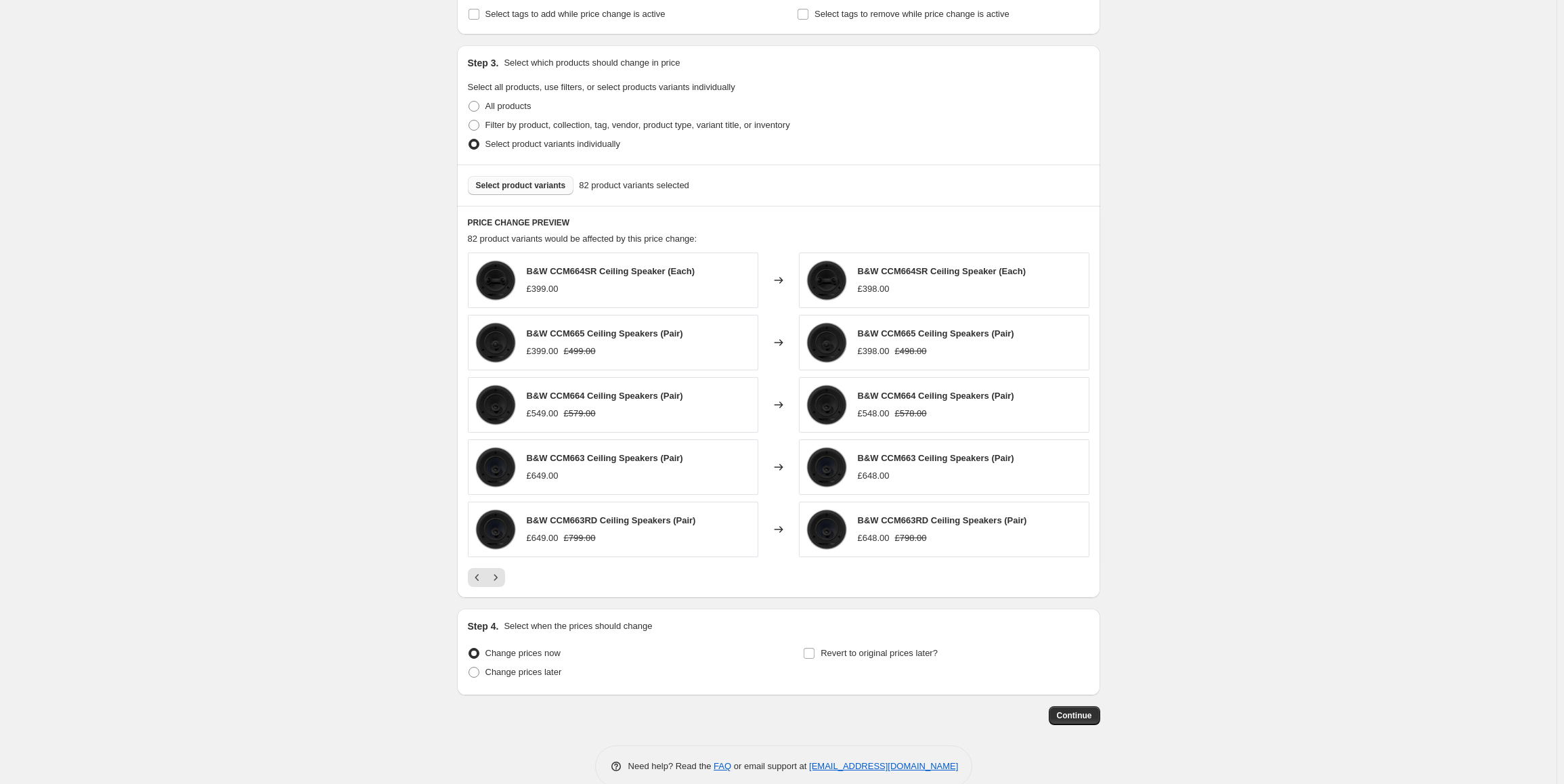
scroll to position [811, 0]
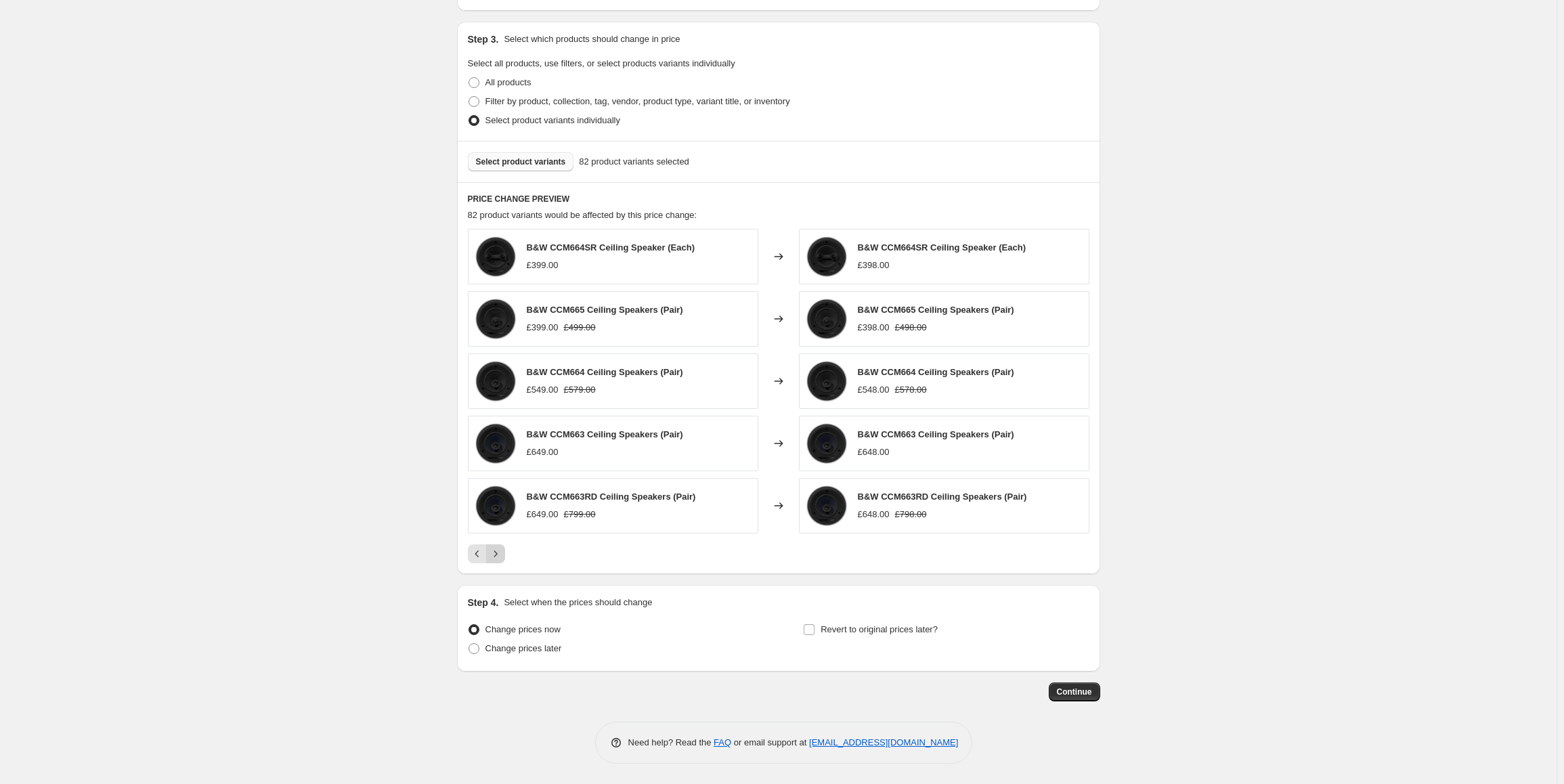
click at [497, 555] on icon "Next" at bounding box center [495, 553] width 3 height 6
click at [499, 552] on icon "Next" at bounding box center [496, 554] width 13 height 13
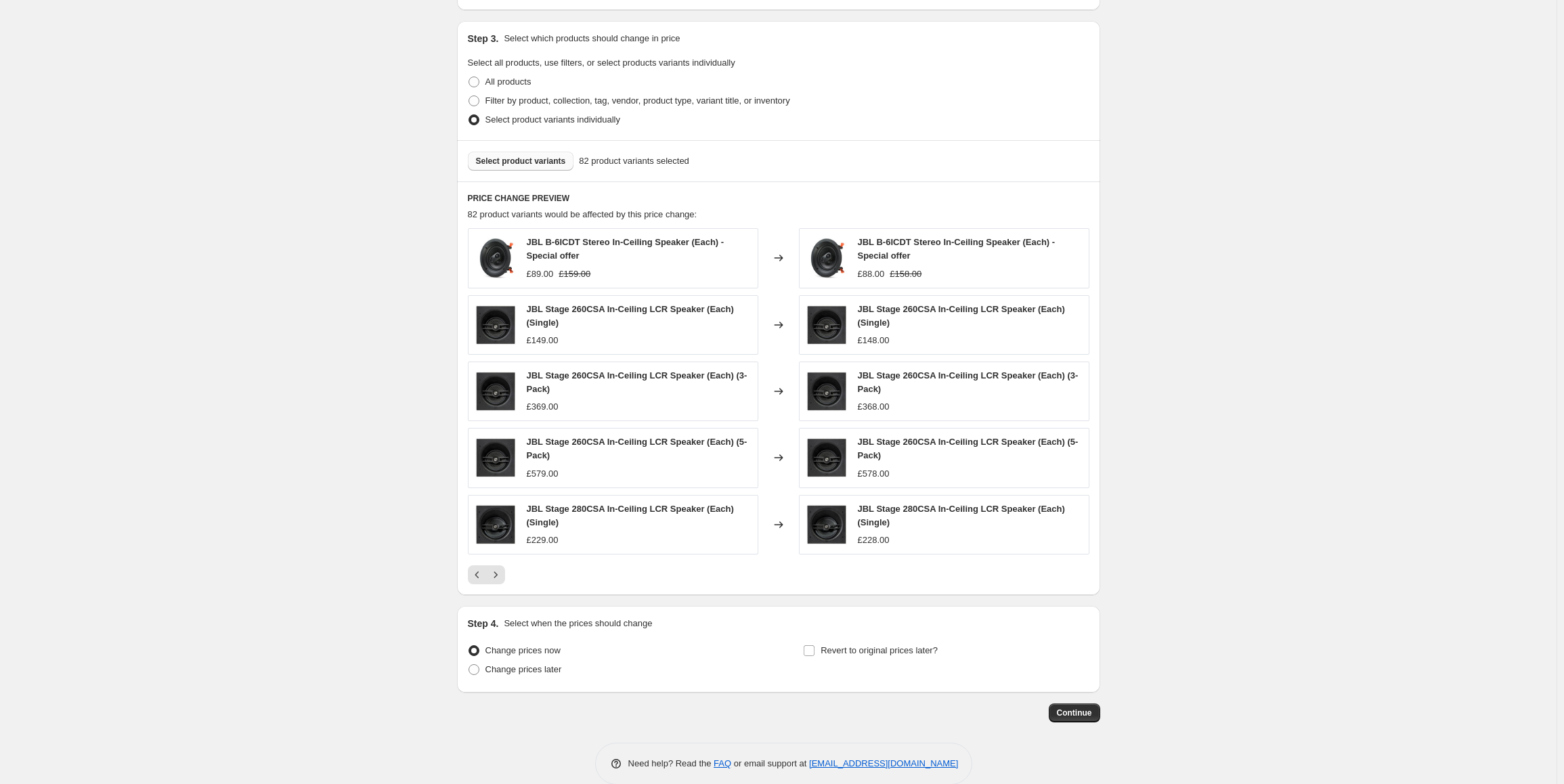
click at [505, 167] on button "Select product variants" at bounding box center [520, 161] width 106 height 19
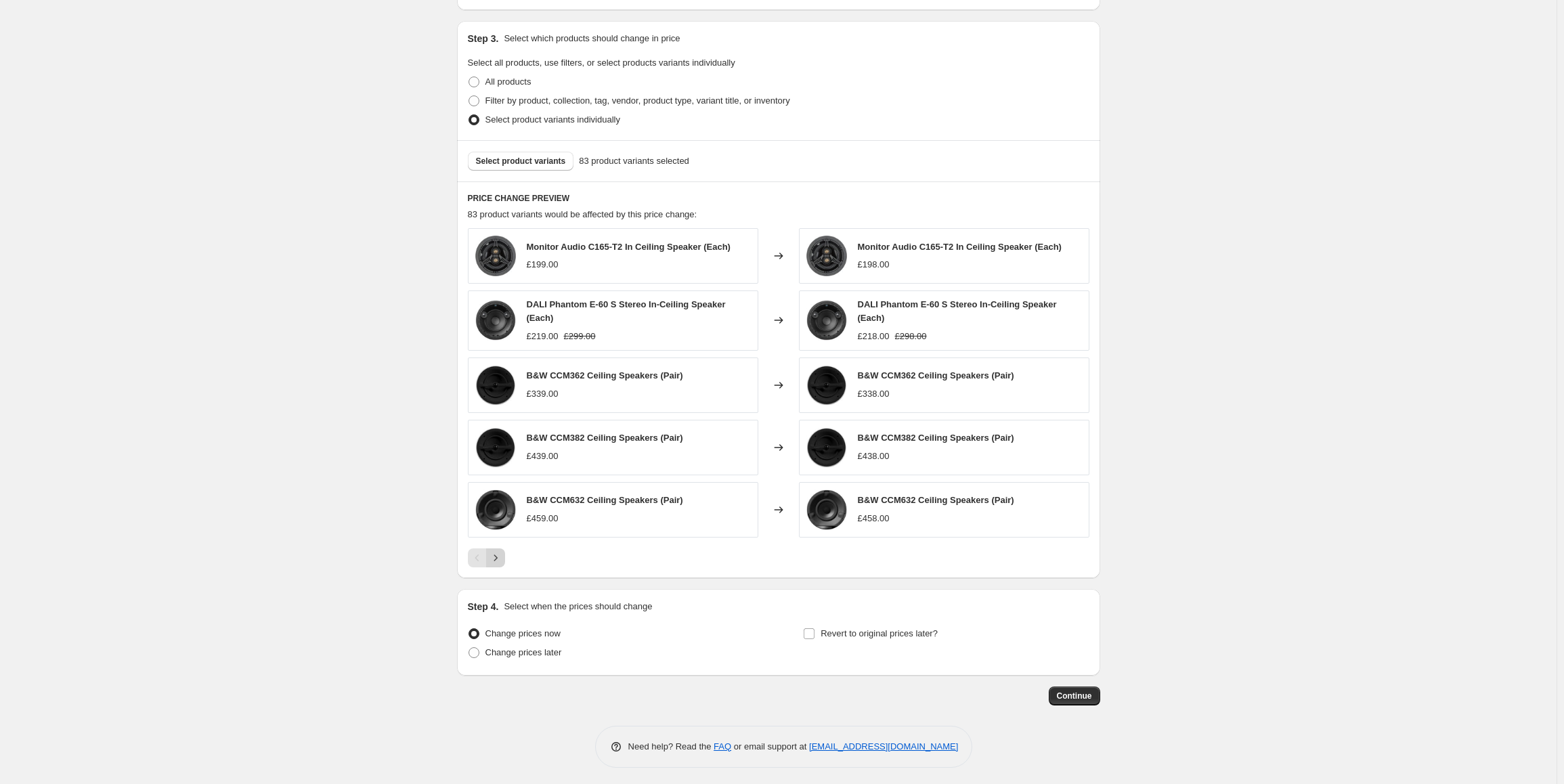
click at [501, 554] on icon "Next" at bounding box center [496, 557] width 13 height 13
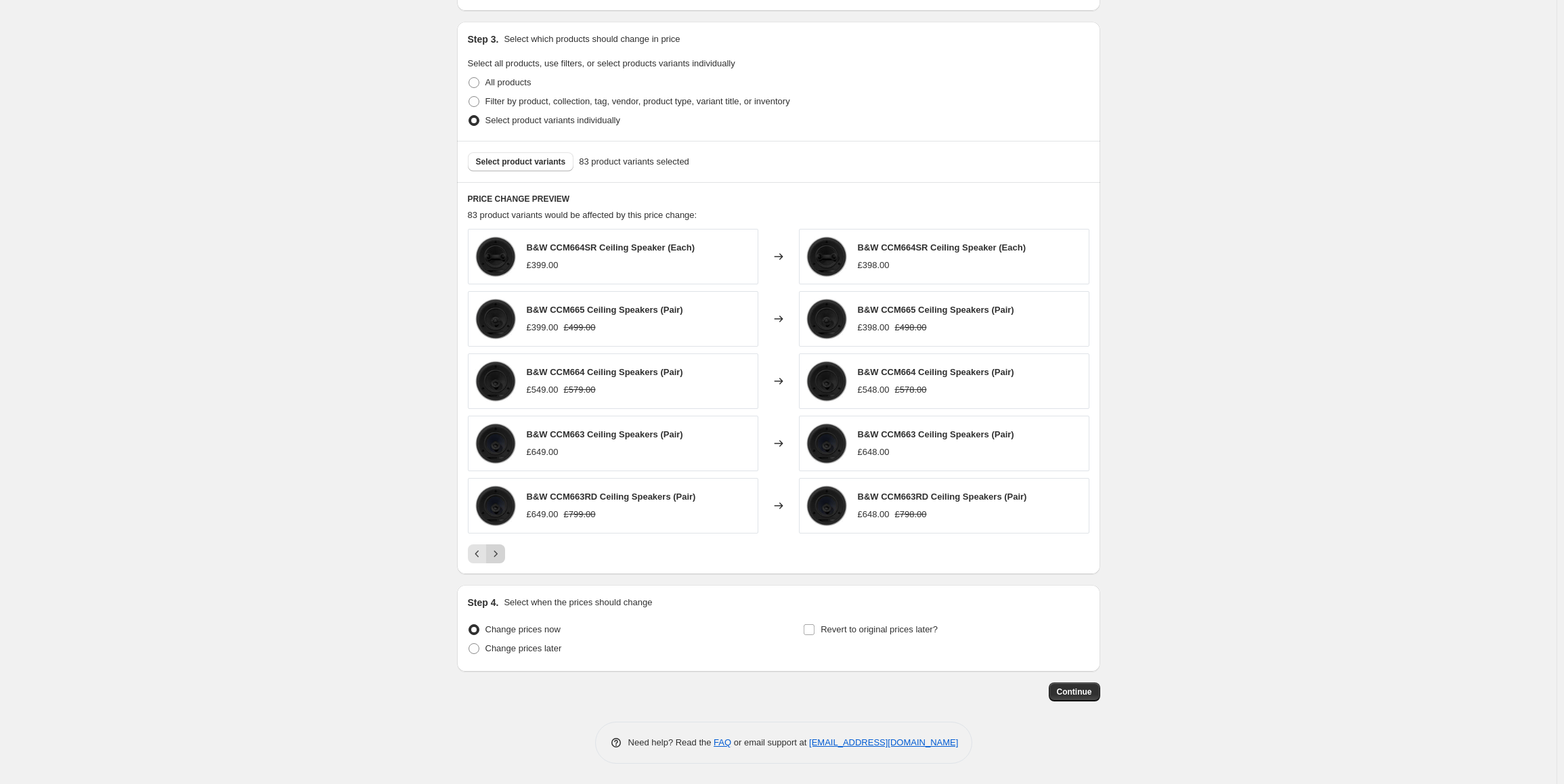
click at [501, 554] on icon "Next" at bounding box center [496, 554] width 13 height 13
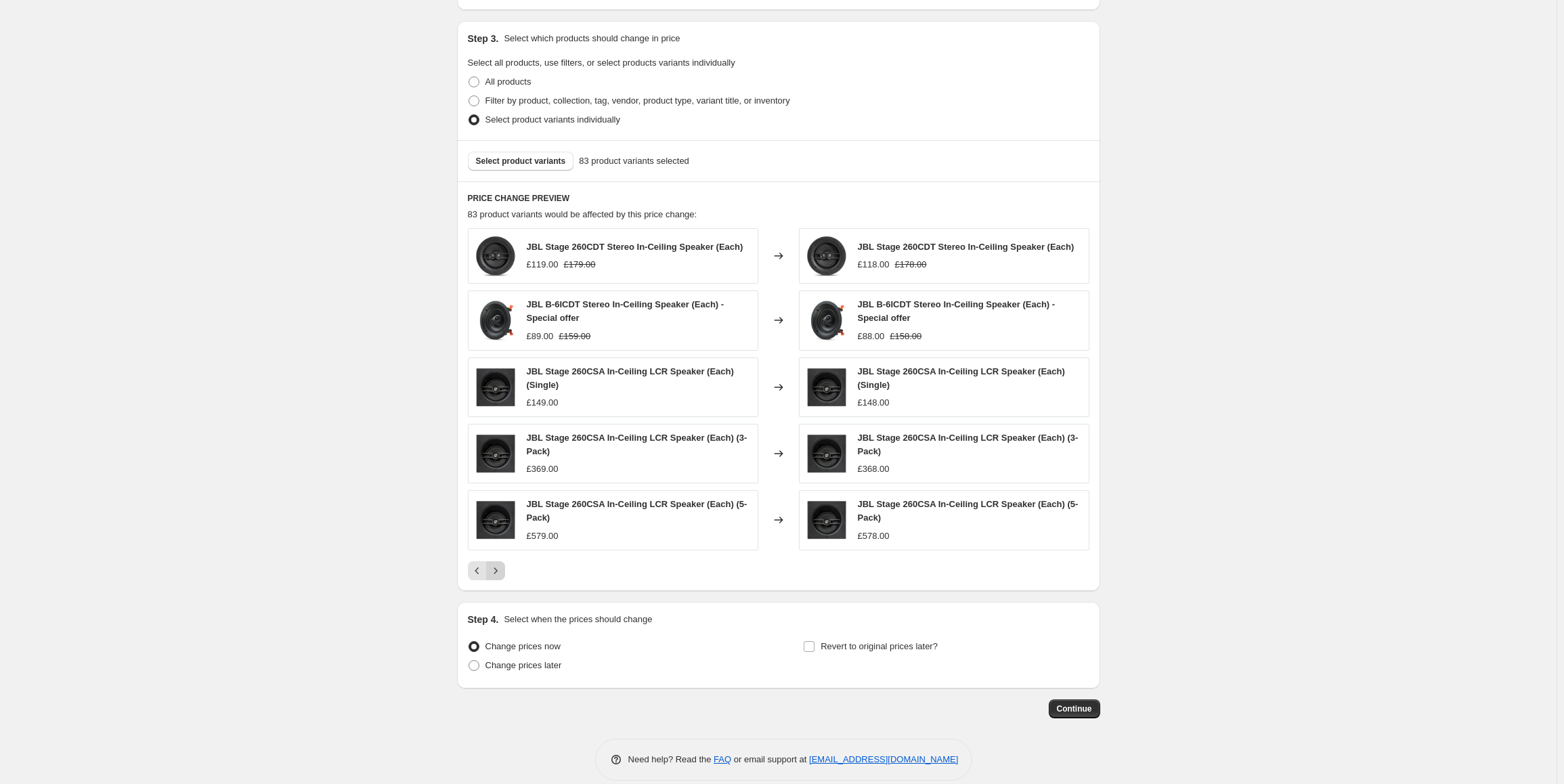
click at [501, 554] on div "JBL Stage 260CDT Stereo In-Ceiling Speaker (Each) £119.00 £179.00 Changed to JB…" at bounding box center [778, 404] width 621 height 352
click at [501, 570] on icon "Next" at bounding box center [496, 570] width 13 height 13
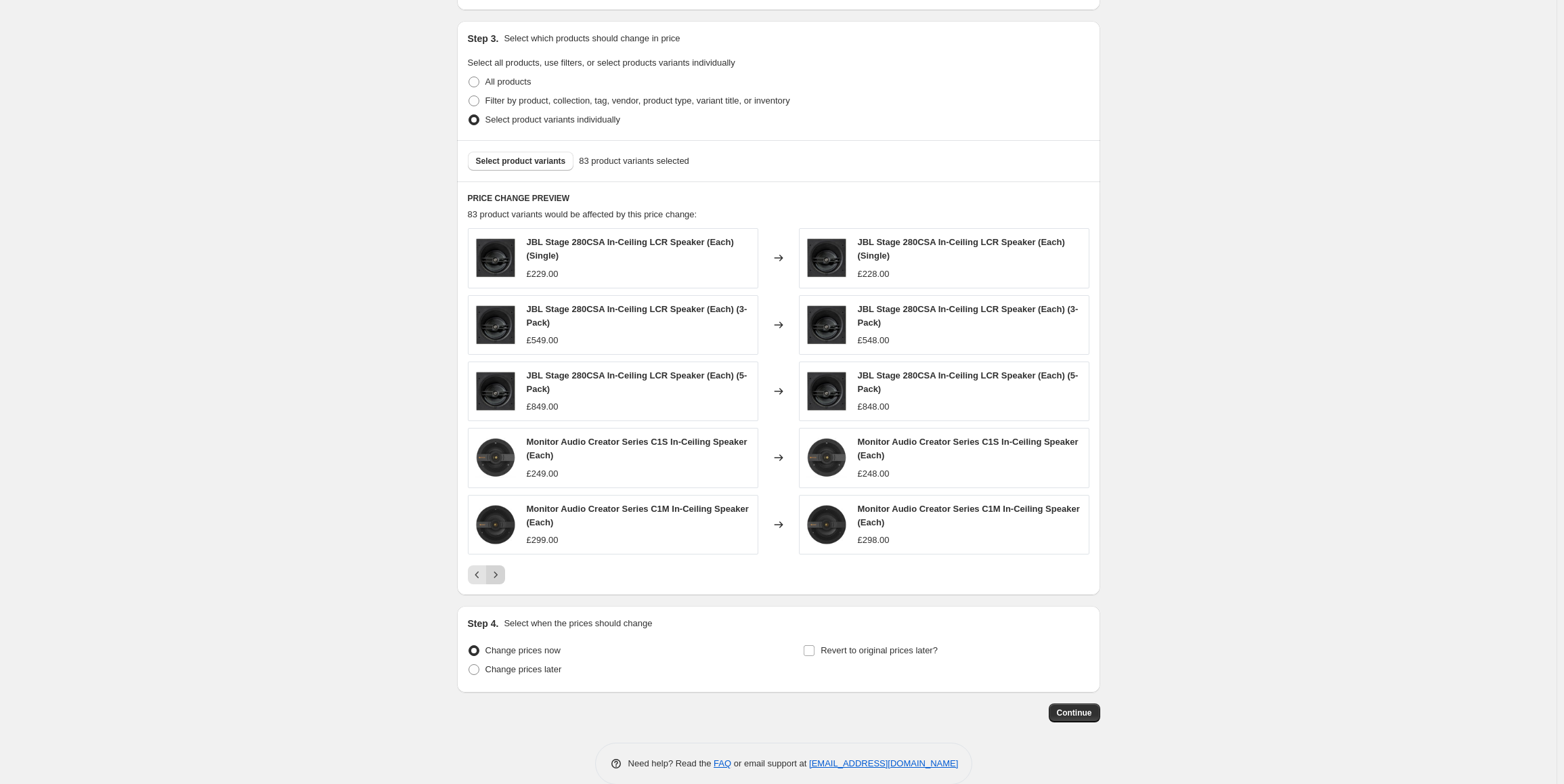
click at [501, 576] on icon "Next" at bounding box center [496, 574] width 13 height 13
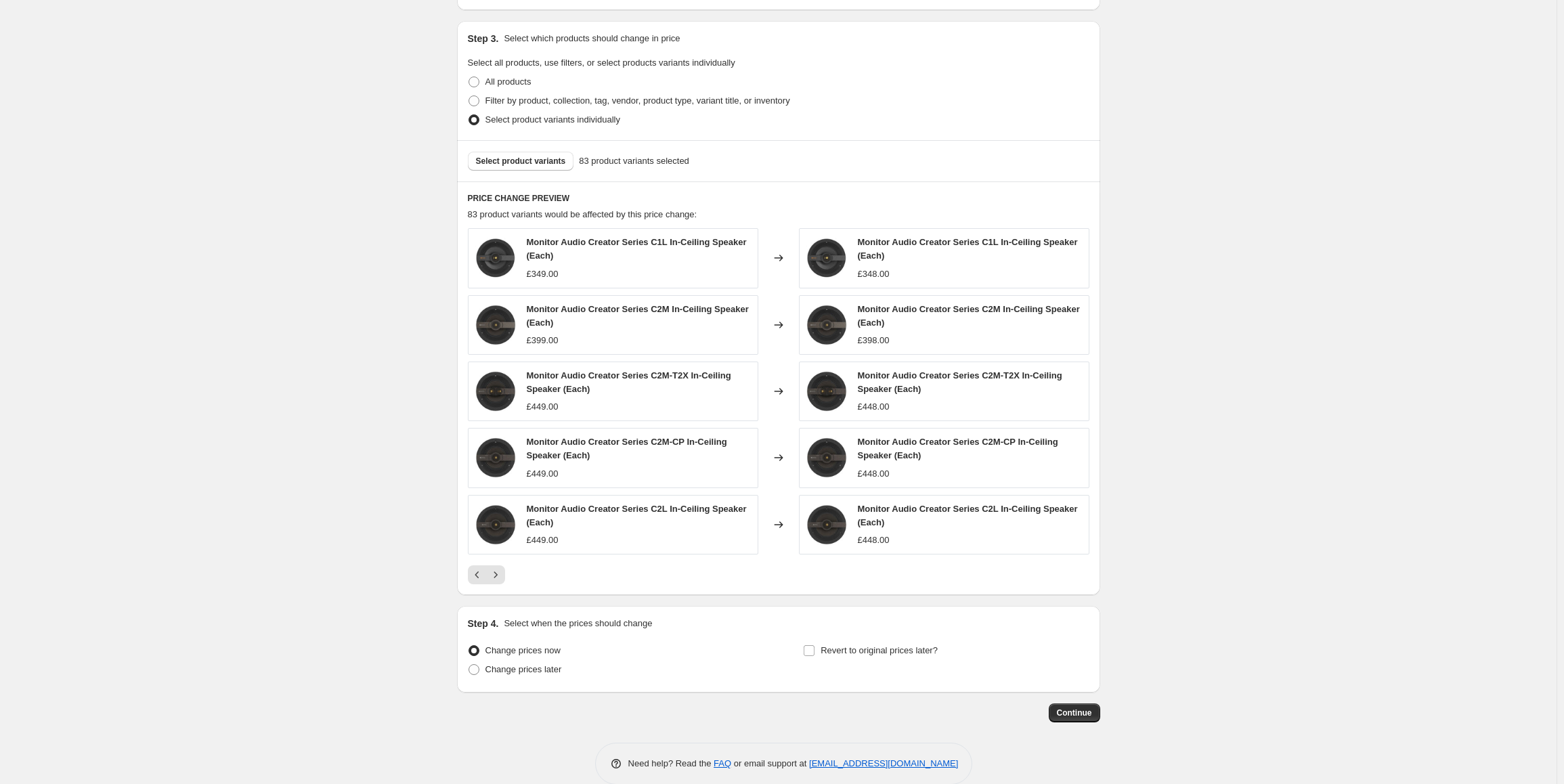
click at [499, 576] on icon "Next" at bounding box center [496, 574] width 13 height 13
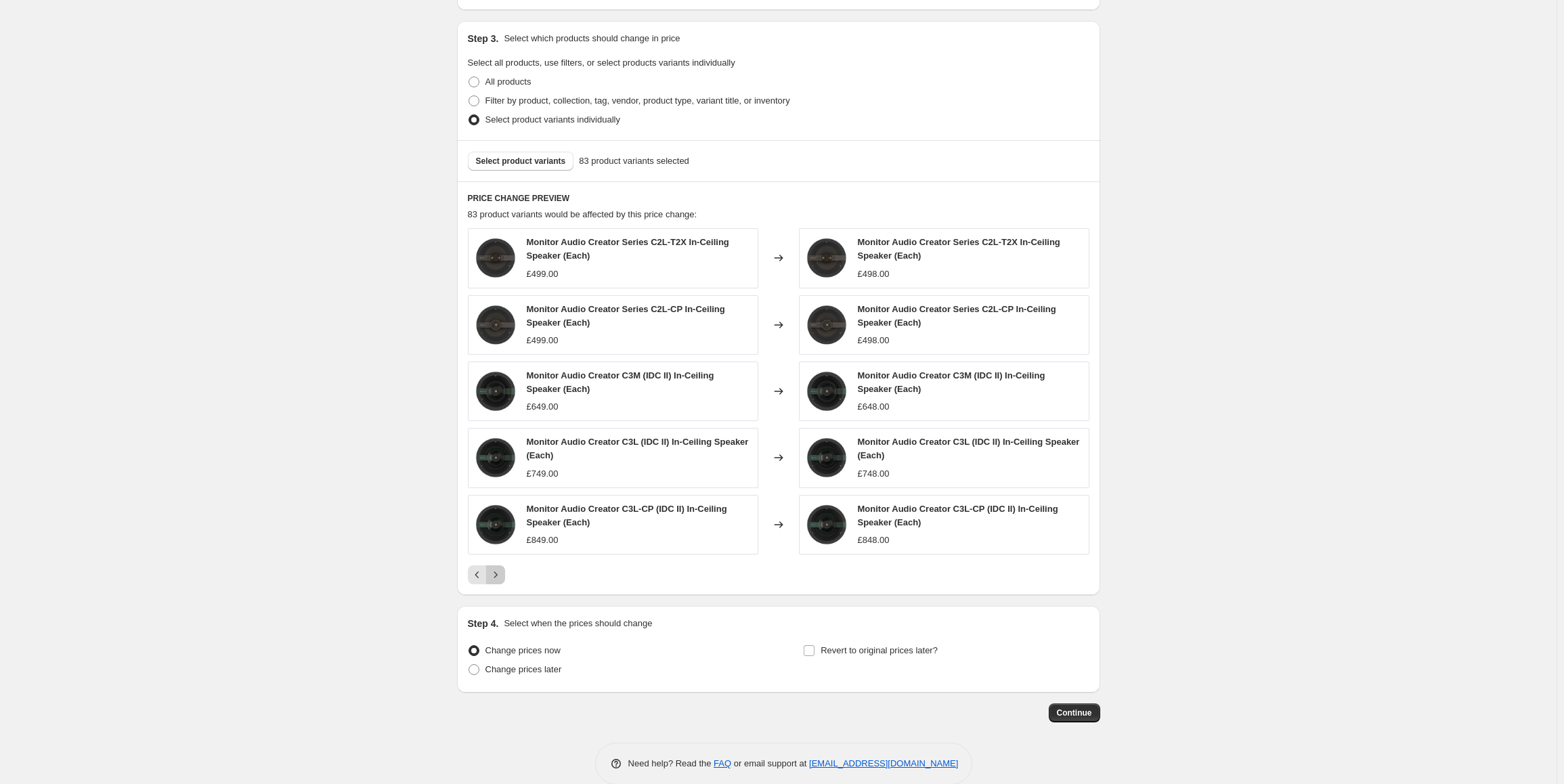
click at [497, 575] on icon "Next" at bounding box center [495, 574] width 3 height 6
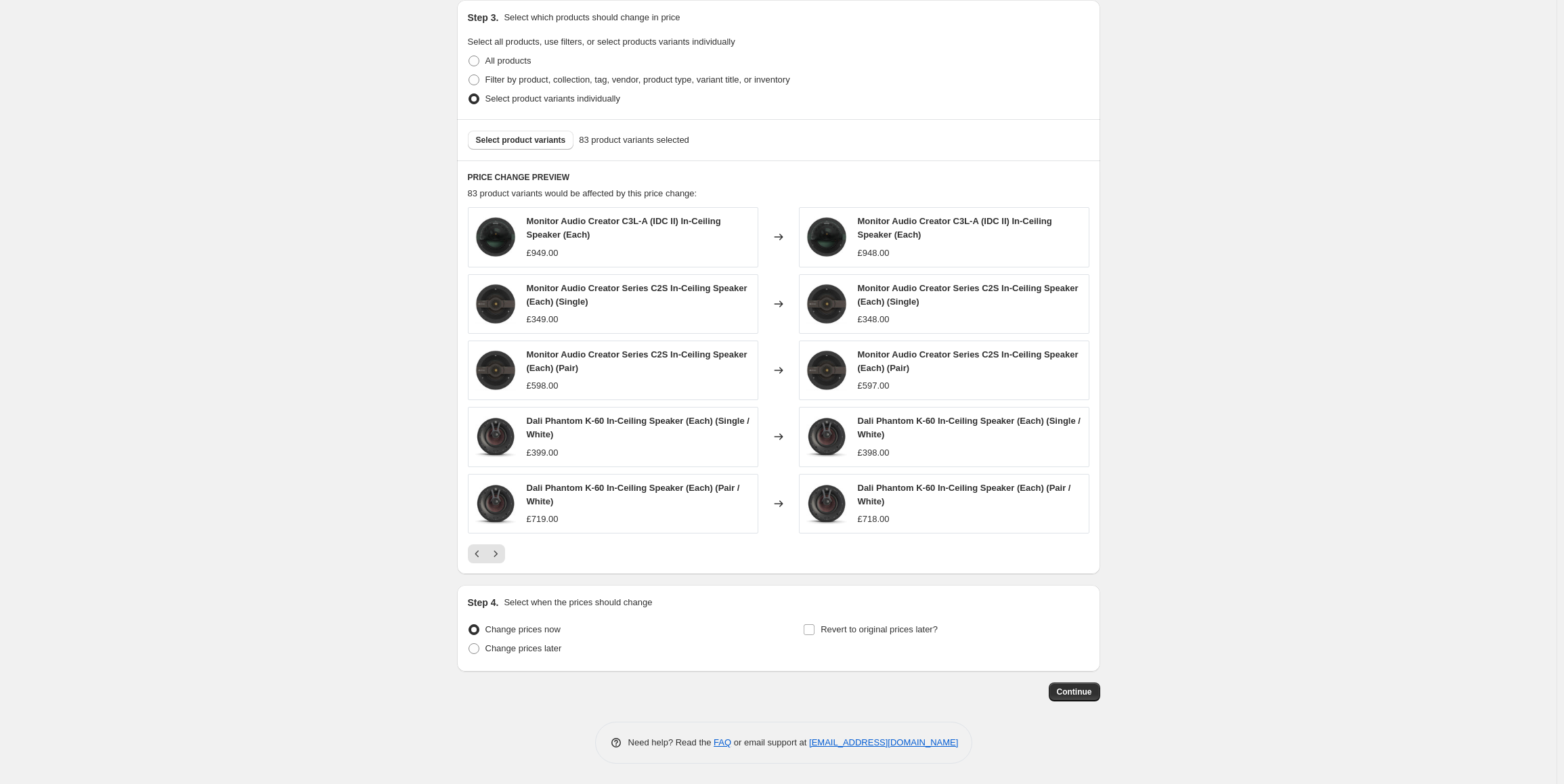
scroll to position [832, 0]
click at [813, 628] on input "Revert to original prices later?" at bounding box center [809, 629] width 11 height 11
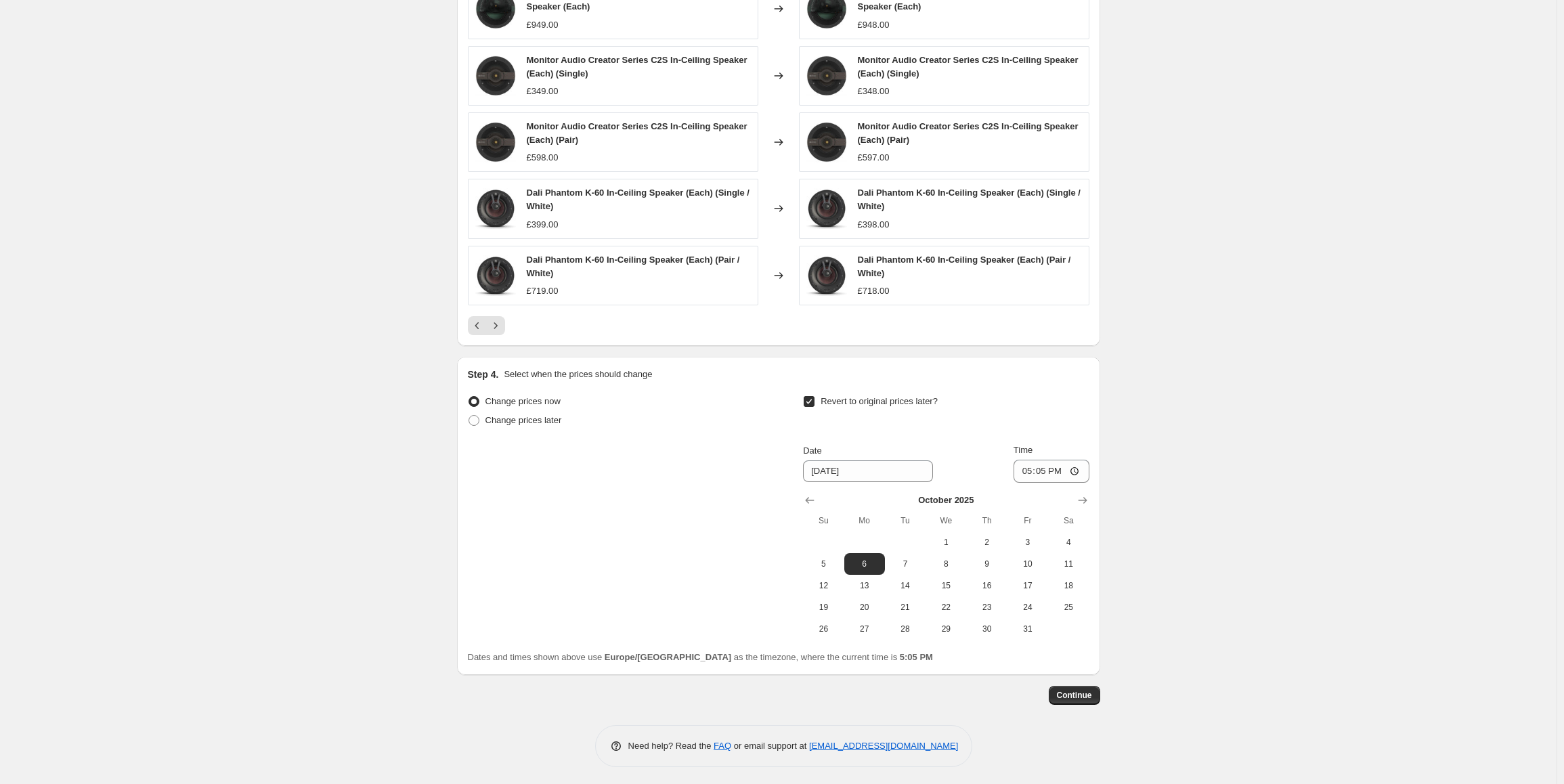
scroll to position [1064, 0]
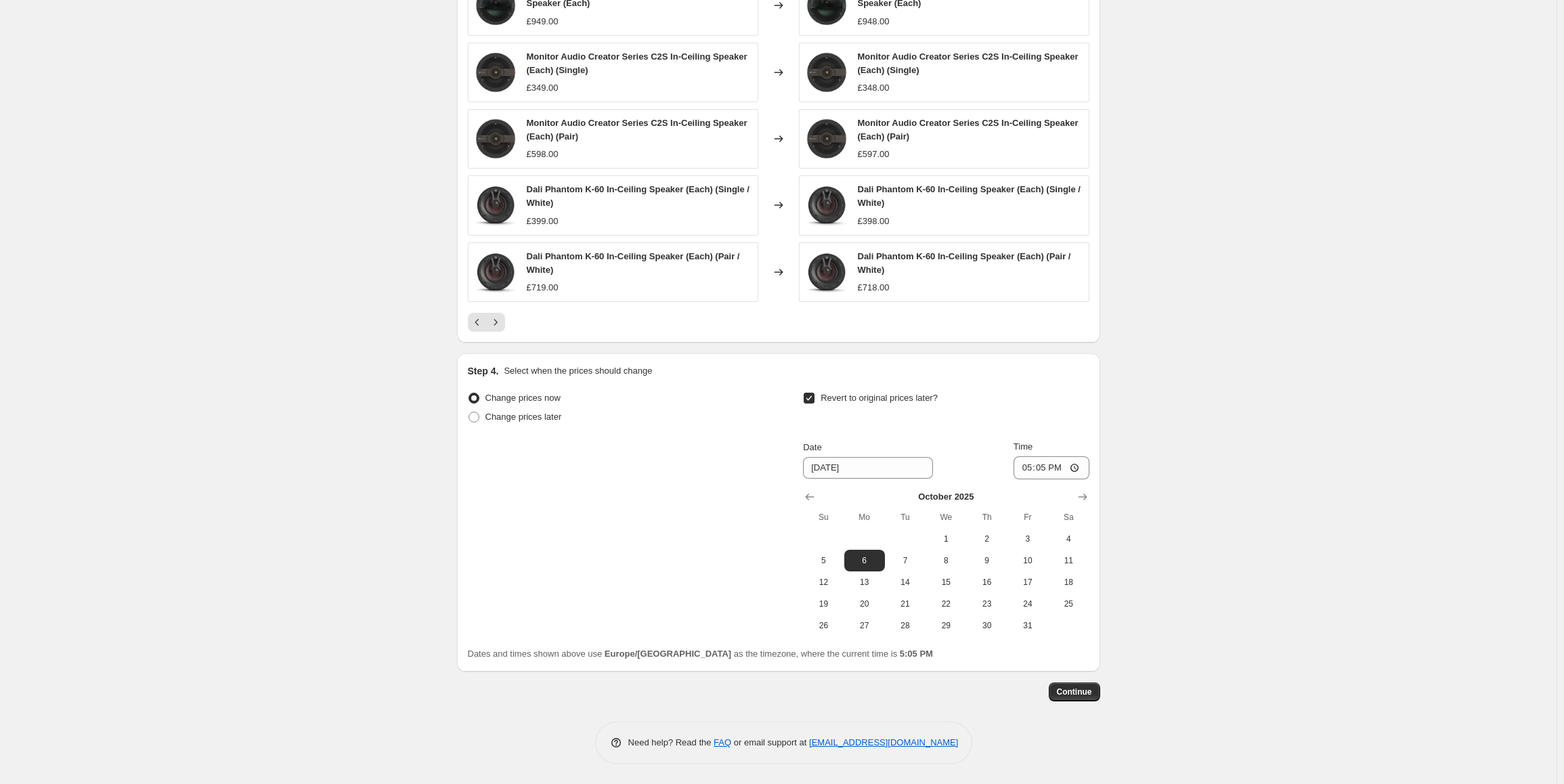
click at [810, 399] on input "Revert to original prices later?" at bounding box center [809, 398] width 11 height 11
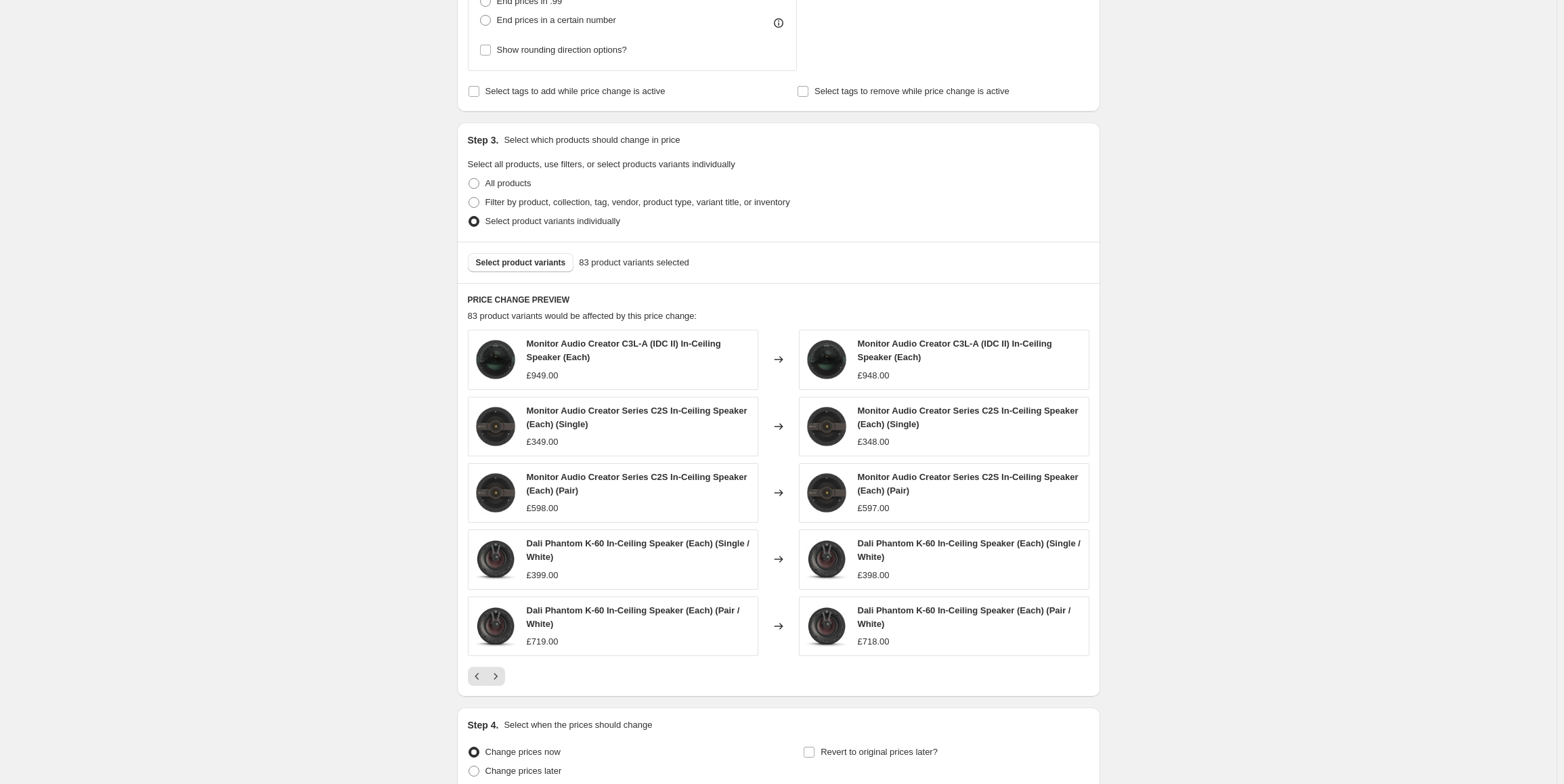
scroll to position [832, 0]
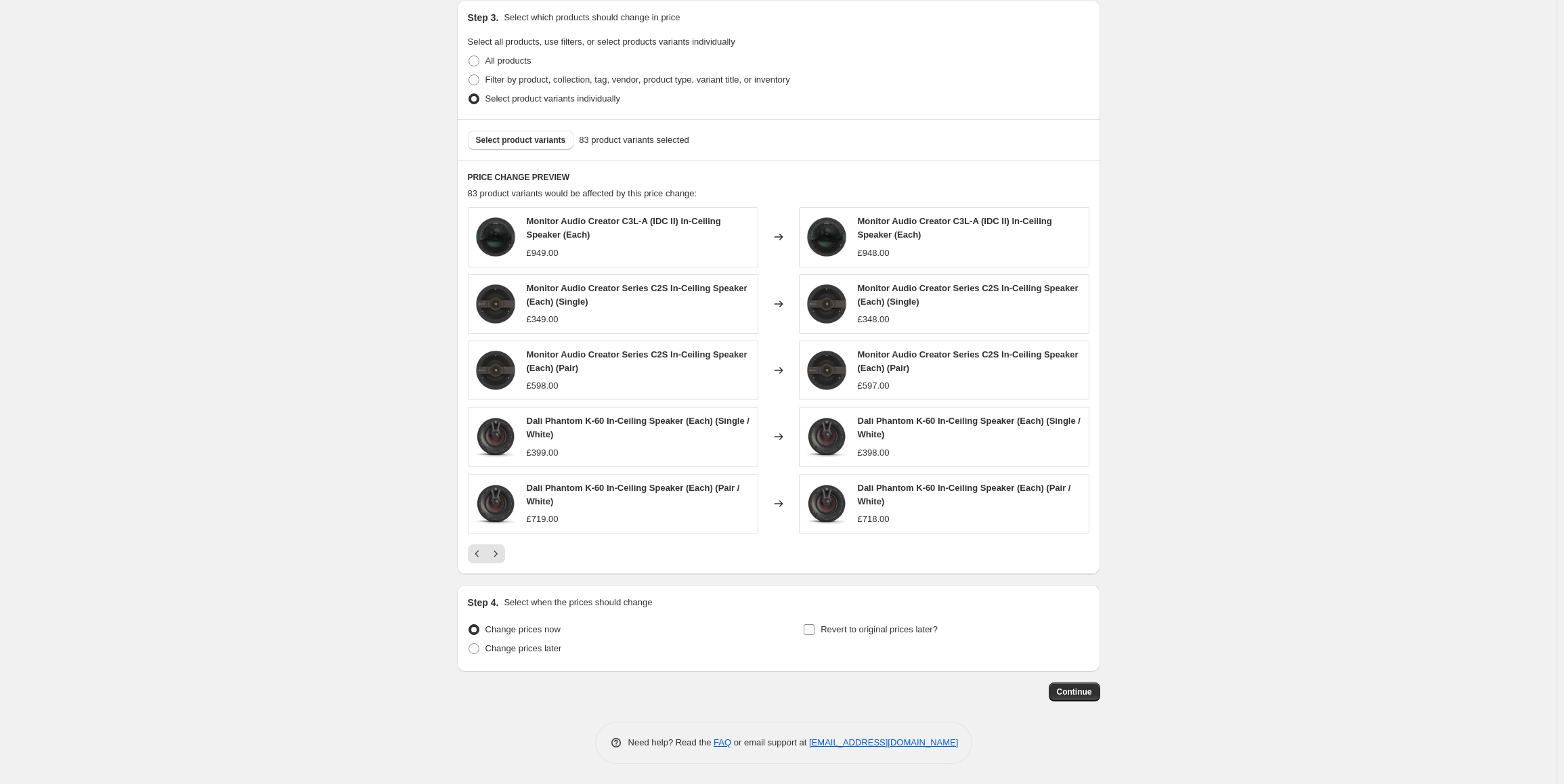
click at [809, 628] on input "Revert to original prices later?" at bounding box center [809, 629] width 11 height 11
checkbox input "true"
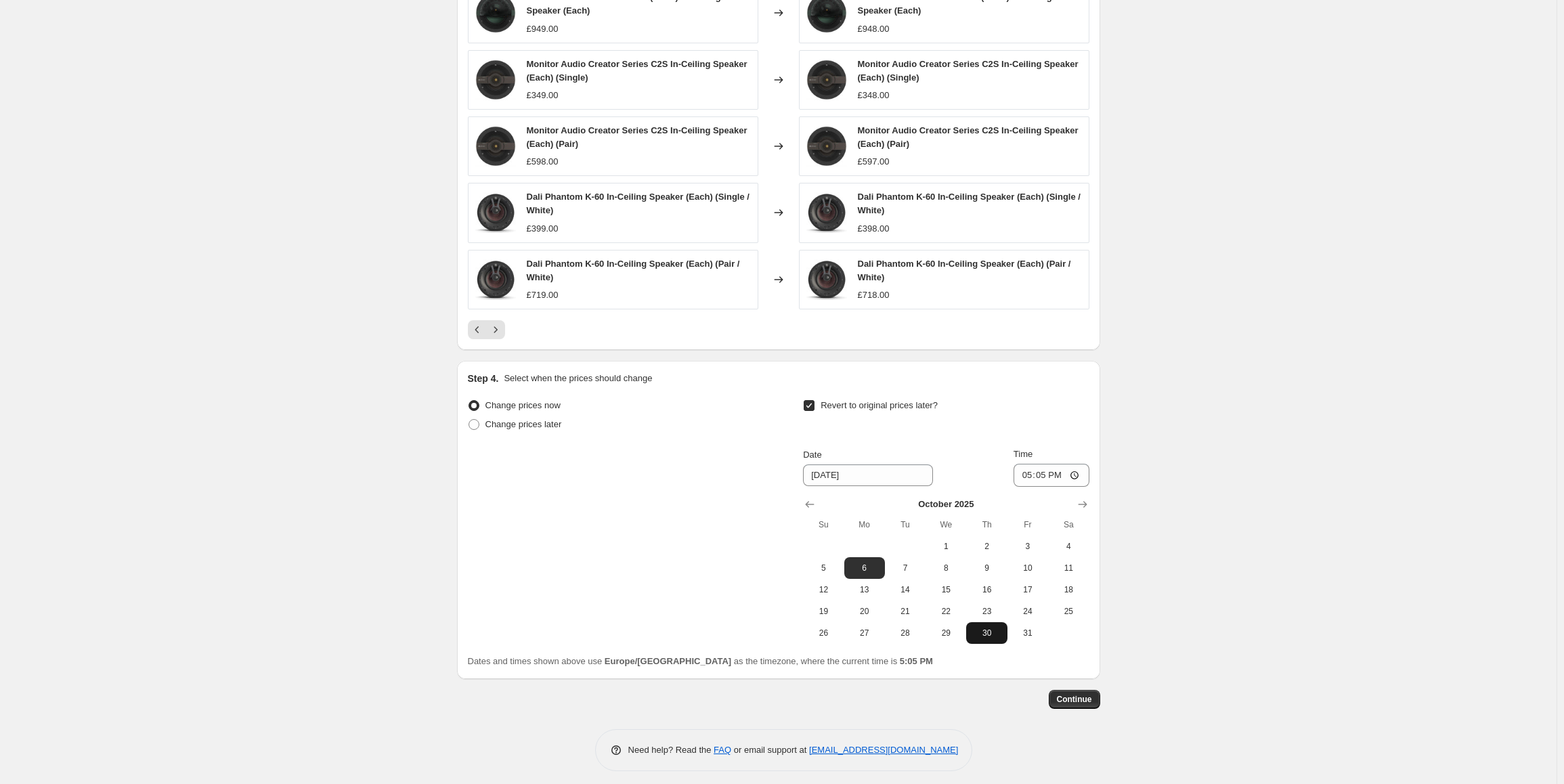
scroll to position [1064, 0]
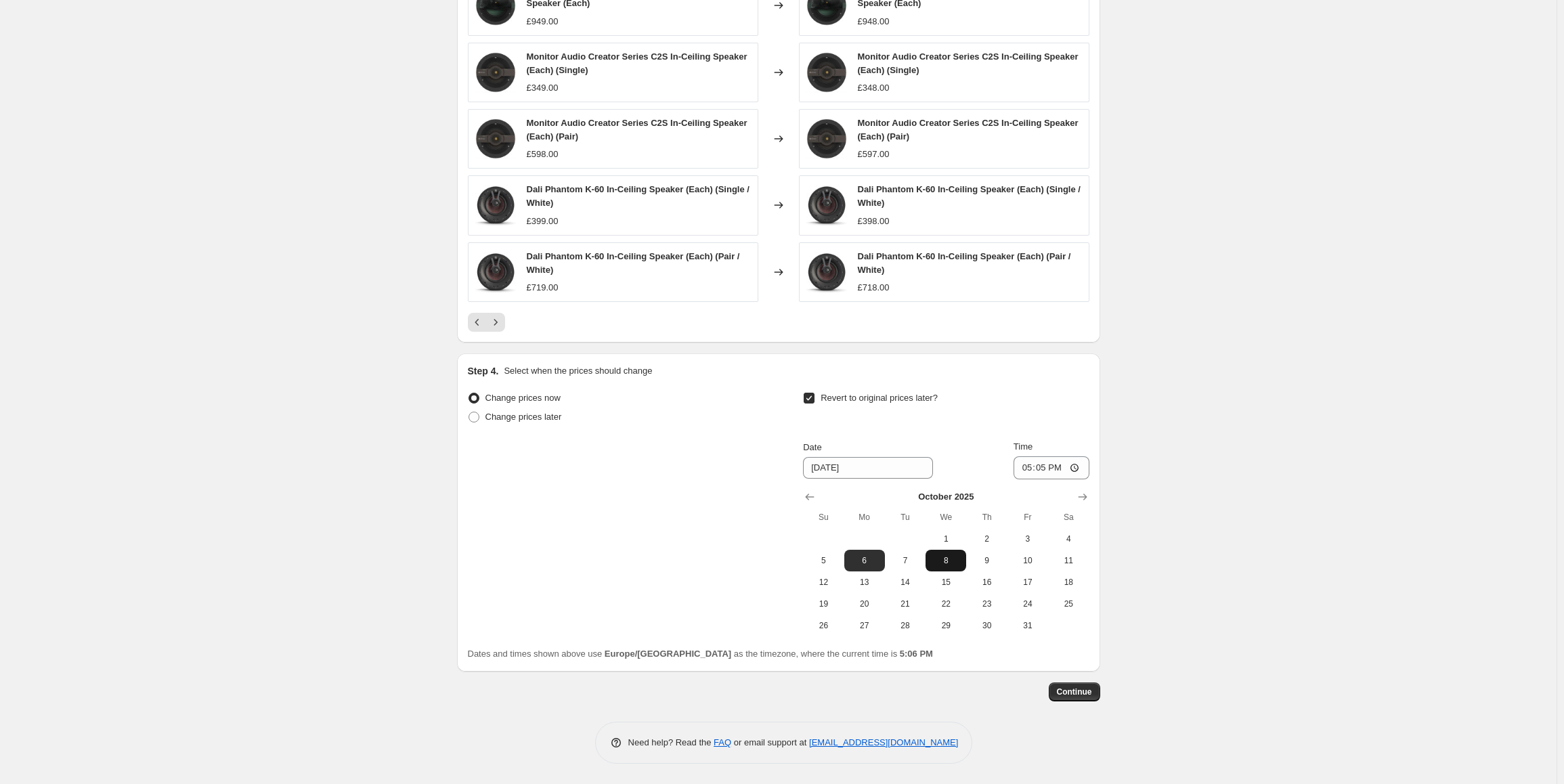
click at [950, 562] on span "8" at bounding box center [946, 560] width 30 height 11
type input "[DATE]"
click at [1062, 467] on input "17:05" at bounding box center [1051, 468] width 76 height 23
click at [1046, 467] on input "17:05" at bounding box center [1051, 468] width 76 height 23
click at [957, 570] on button "8" at bounding box center [945, 560] width 40 height 21
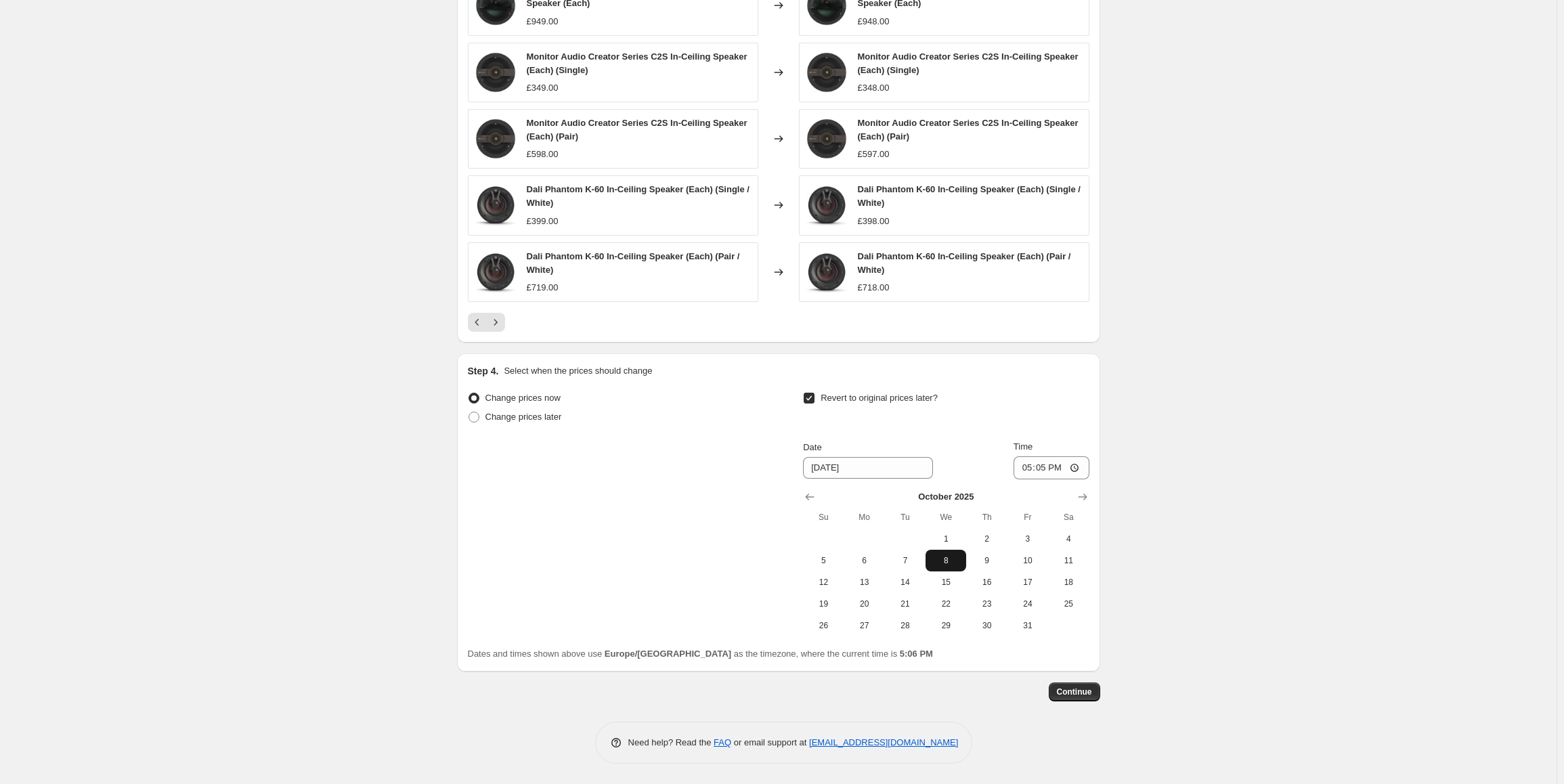
click at [955, 556] on span "8" at bounding box center [946, 560] width 30 height 11
click at [1050, 466] on input "17:05" at bounding box center [1051, 468] width 76 height 23
type input "00:00"
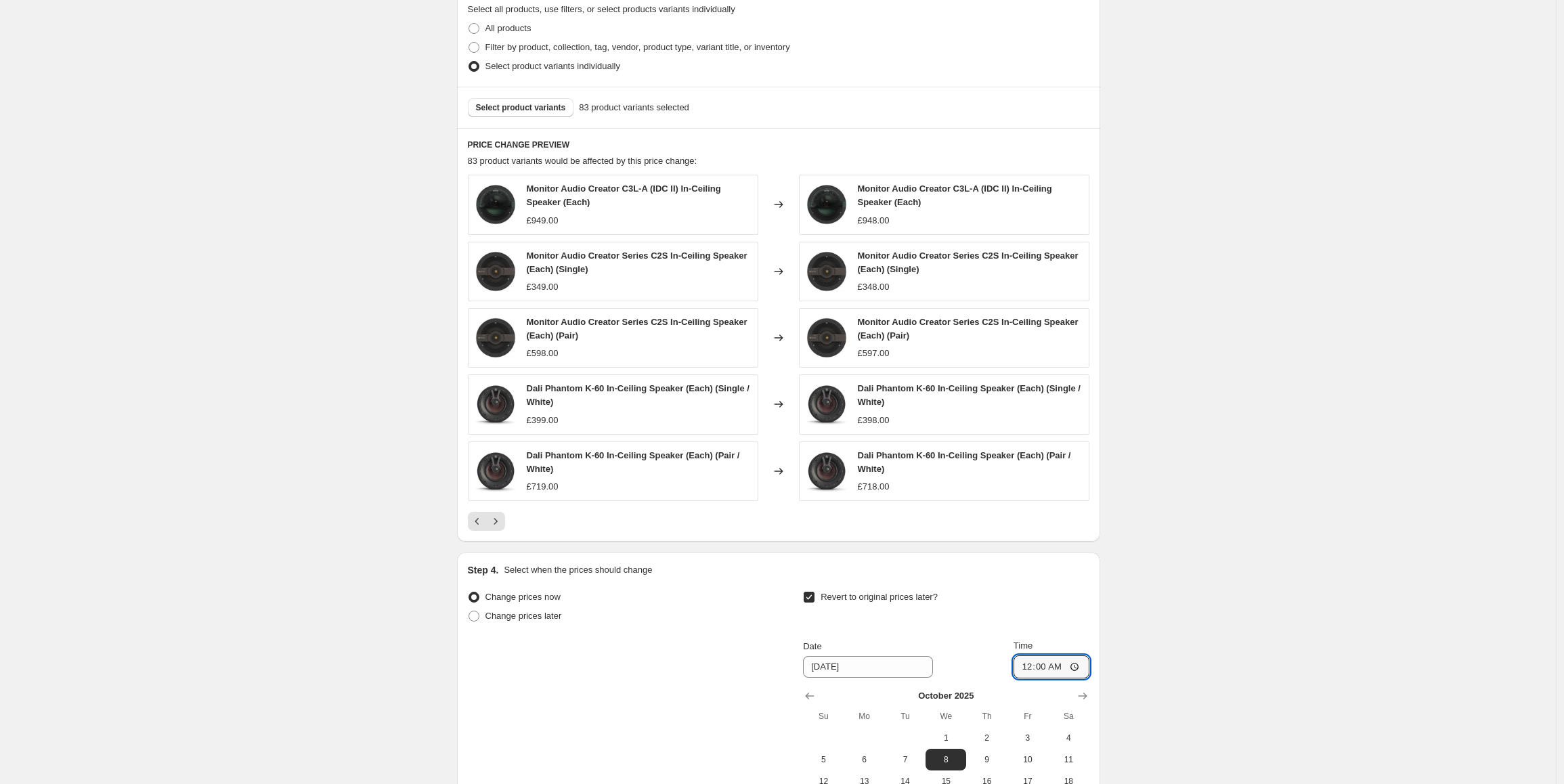
scroll to position [861, 0]
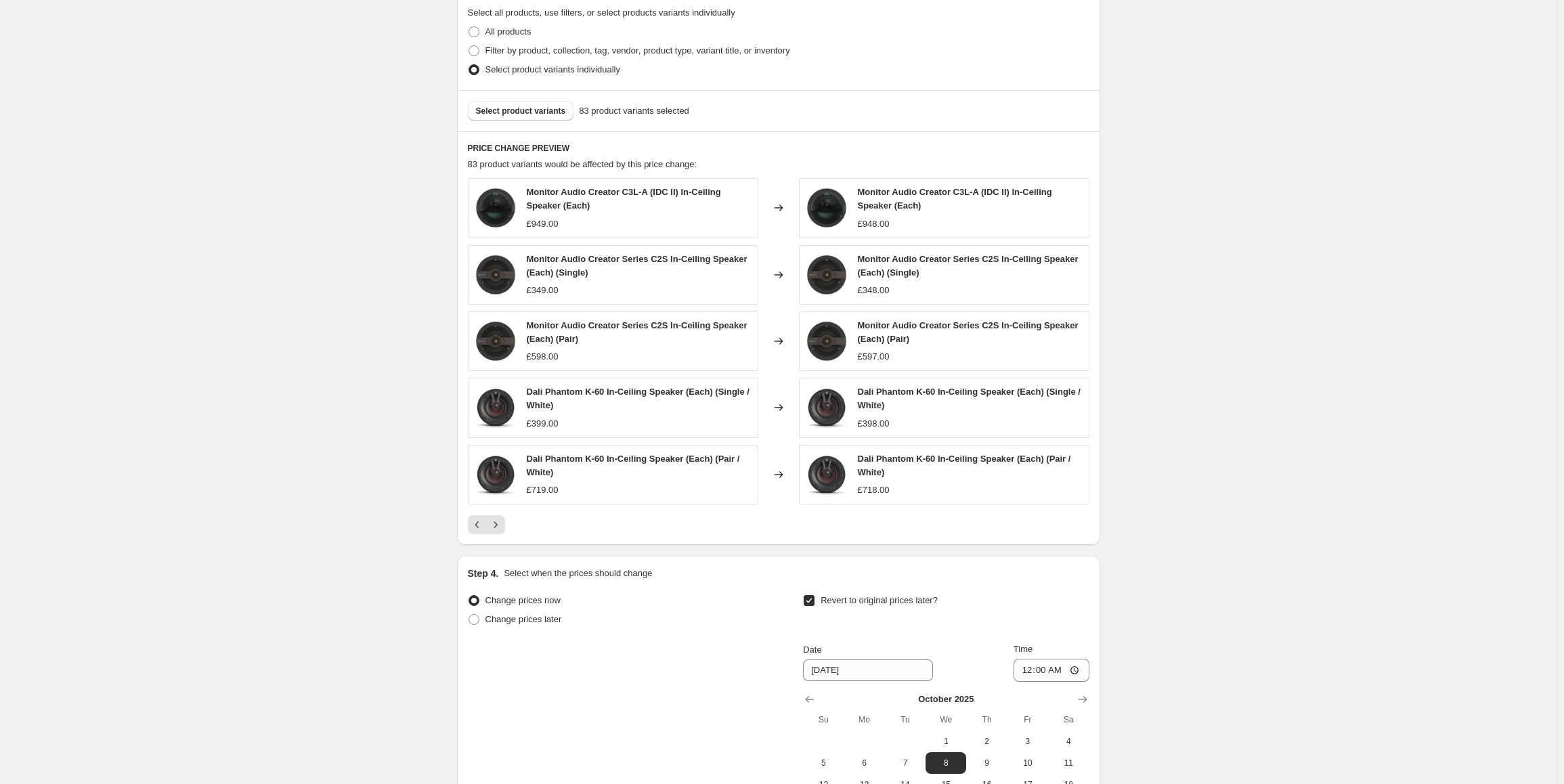
click at [699, 645] on div "Change prices now Change prices later Revert to original prices later? Date [DA…" at bounding box center [778, 714] width 621 height 247
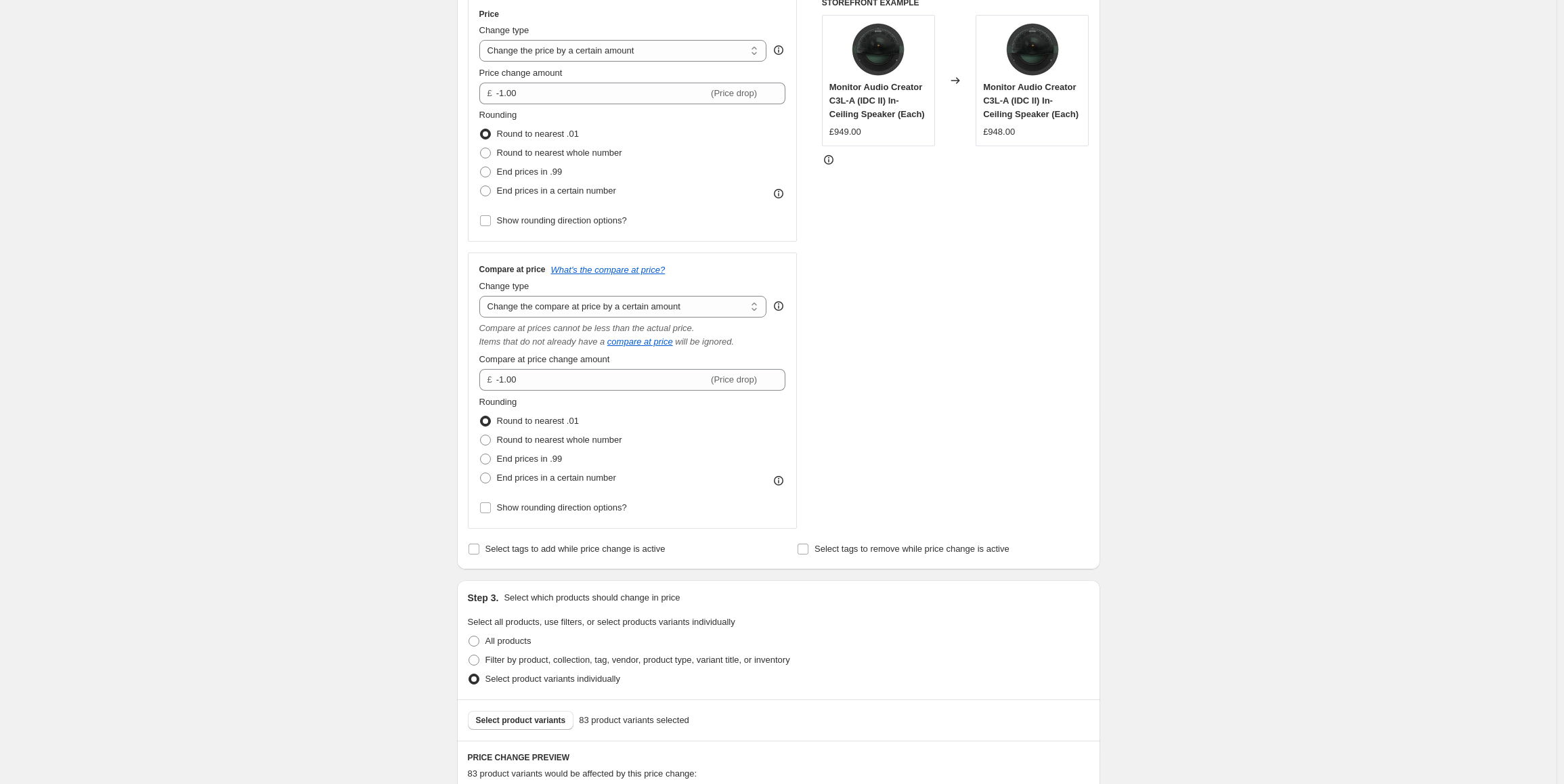
scroll to position [48, 0]
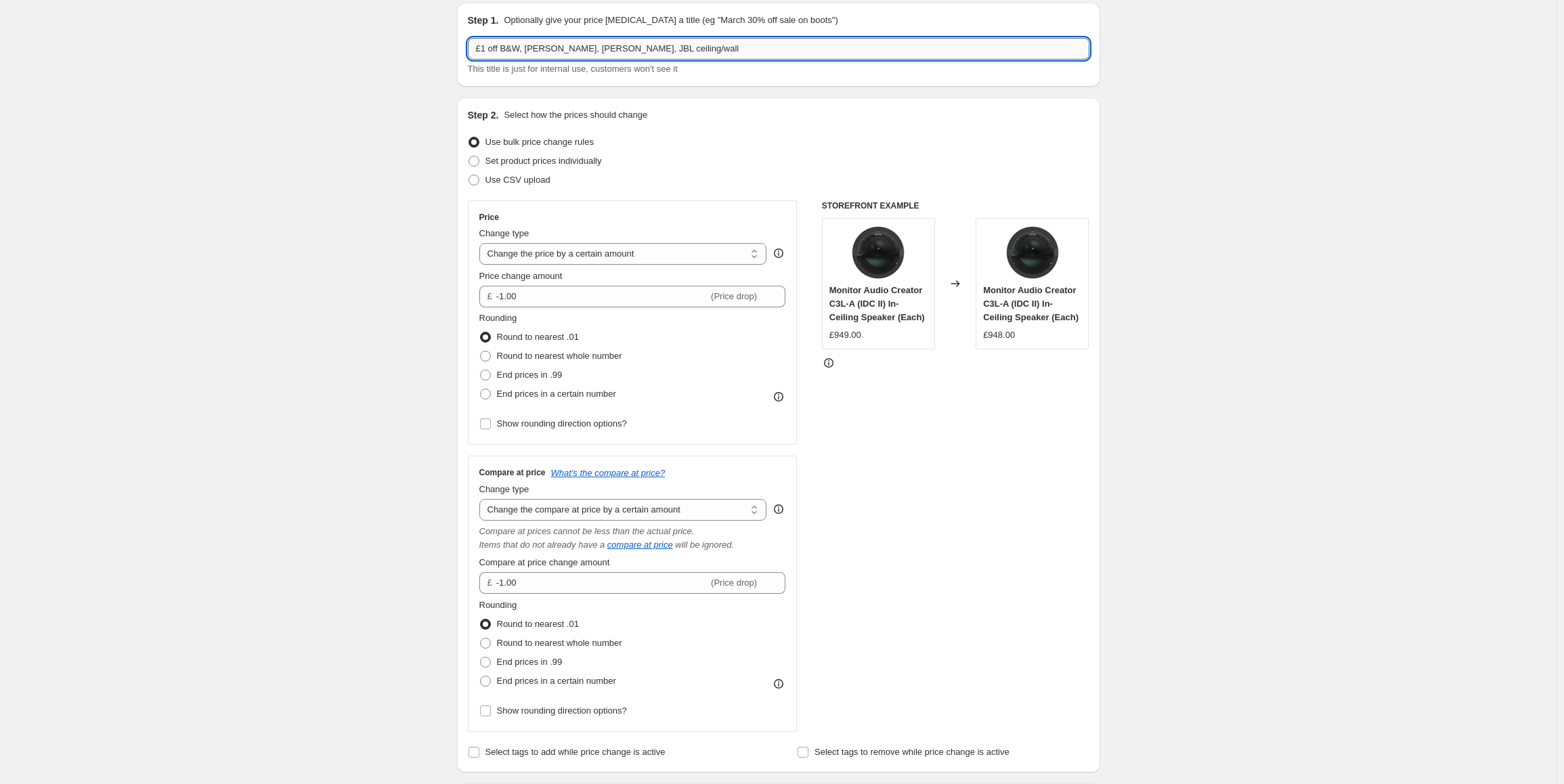
click at [642, 52] on input "£1 off B&W, [PERSON_NAME], [PERSON_NAME], JBL ceiling/wall" at bounding box center [778, 48] width 621 height 21
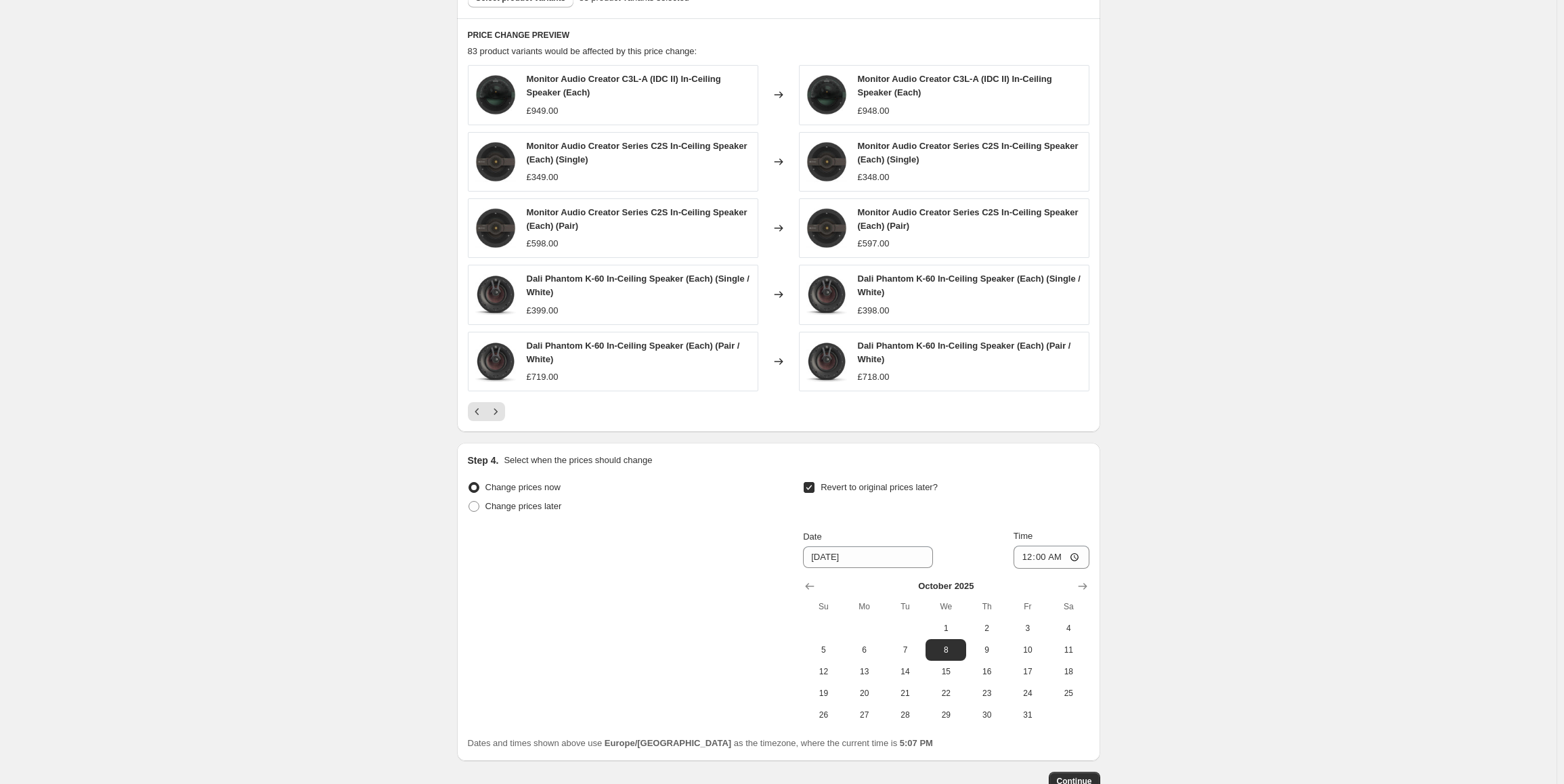
scroll to position [996, 0]
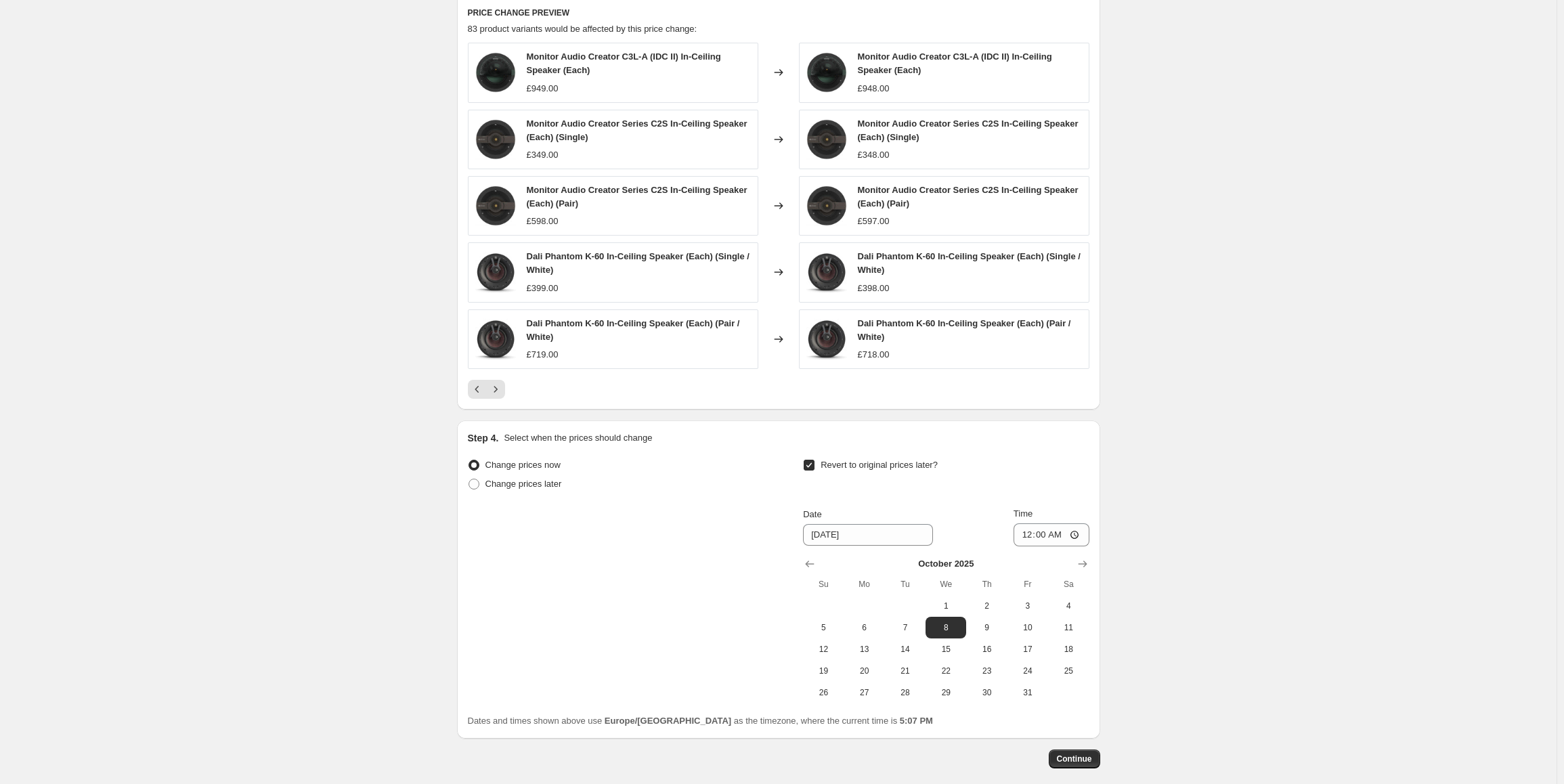
type input "£1 off B&W, [GEOGRAPHIC_DATA], [PERSON_NAME], JBL in-ceiling"
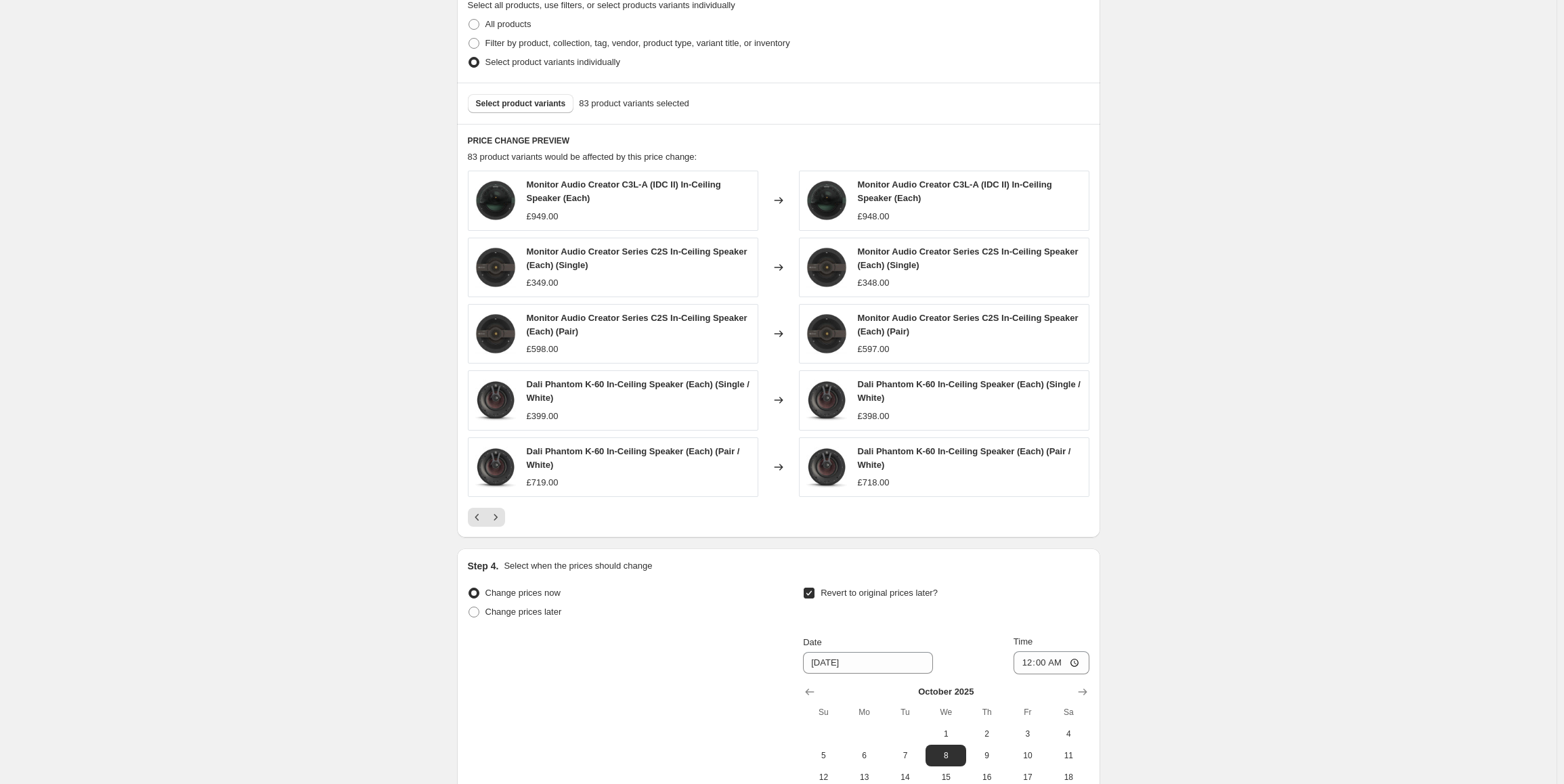
scroll to position [880, 0]
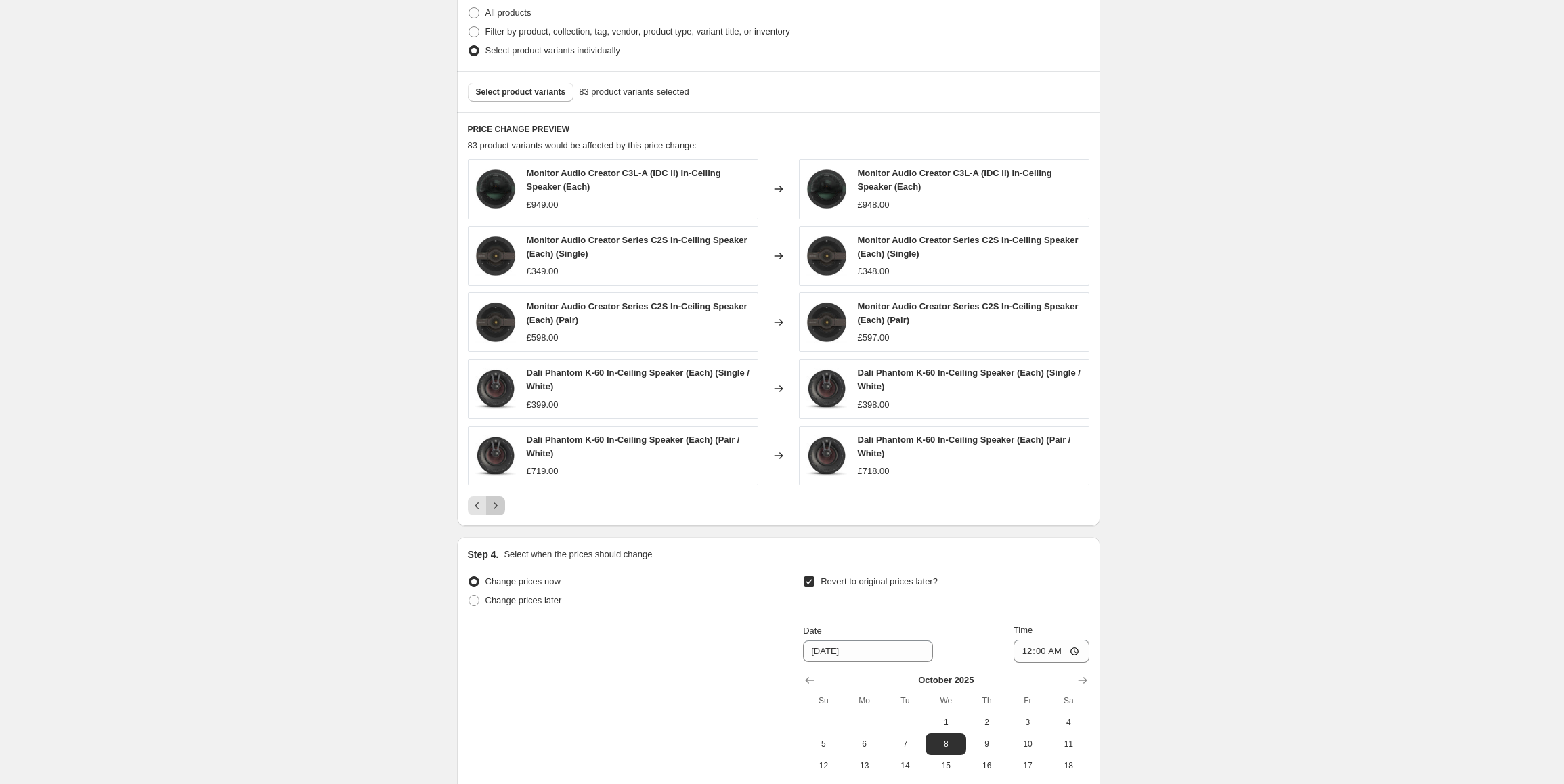
click at [501, 509] on icon "Next" at bounding box center [496, 505] width 13 height 13
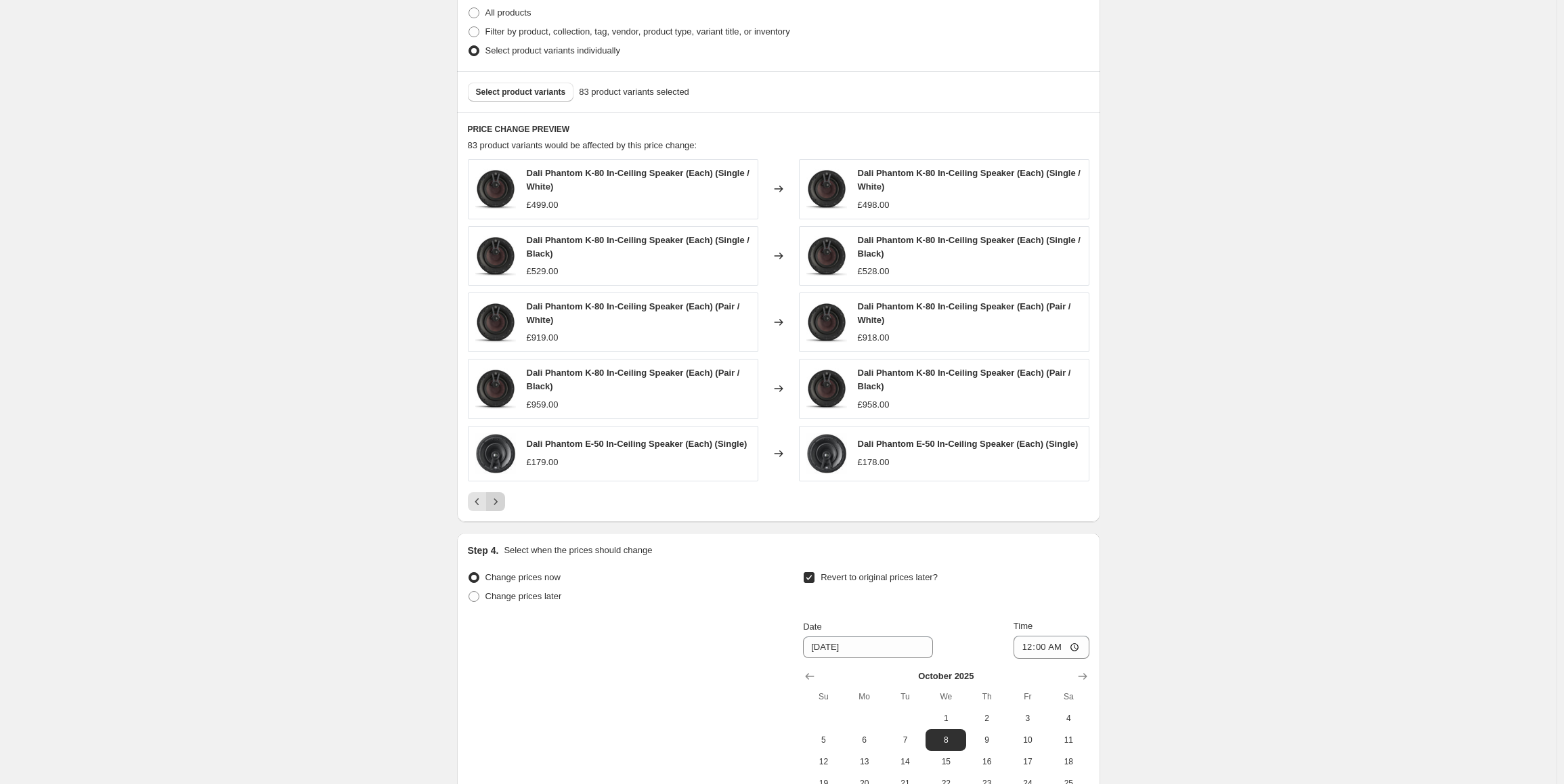
click at [500, 505] on icon "Next" at bounding box center [496, 501] width 13 height 13
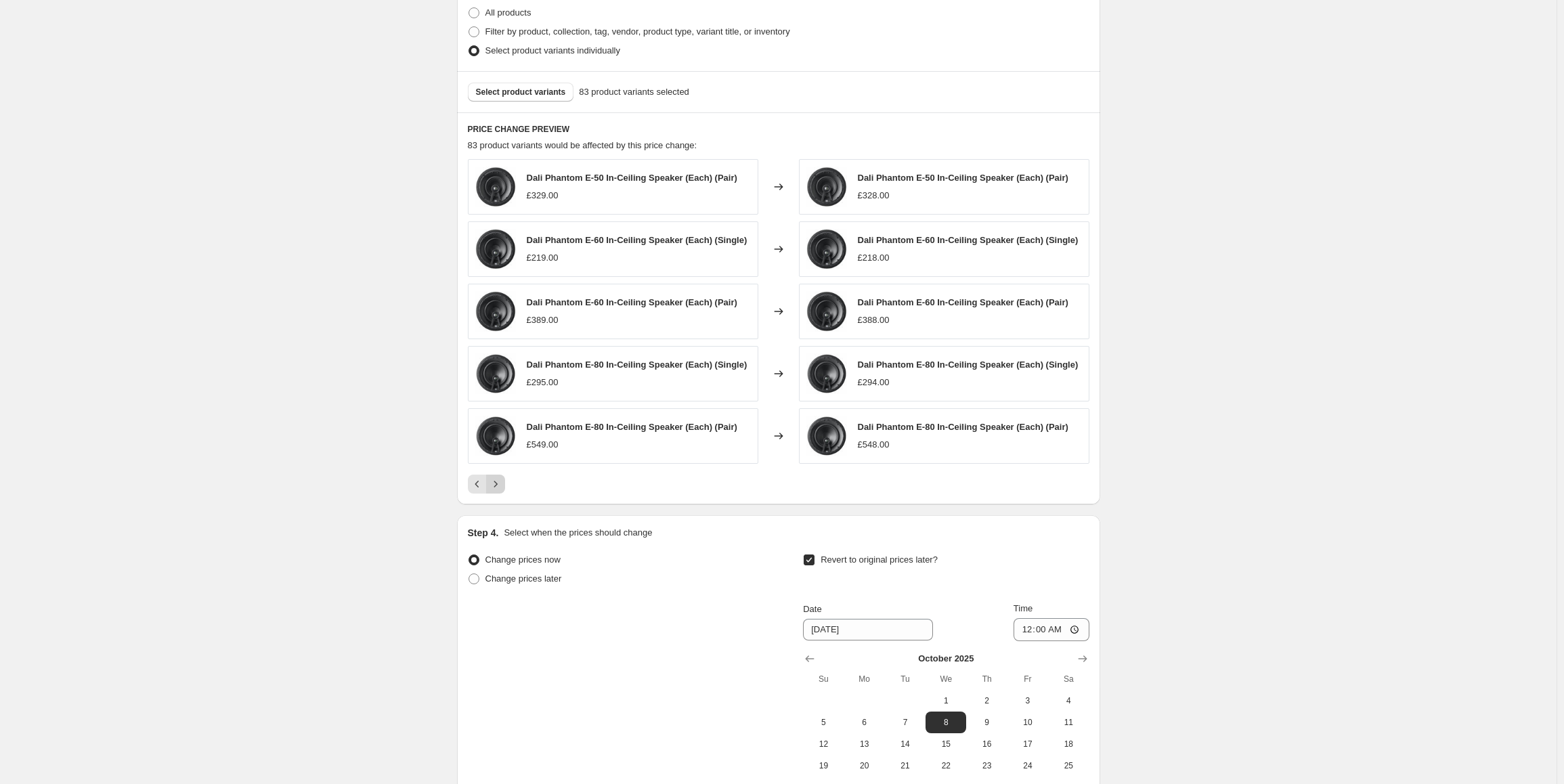
click at [500, 505] on div "PRICE CHANGE PREVIEW 83 product variants would be affected by this price change…" at bounding box center [778, 308] width 643 height 392
click at [500, 490] on icon "Next" at bounding box center [496, 484] width 13 height 13
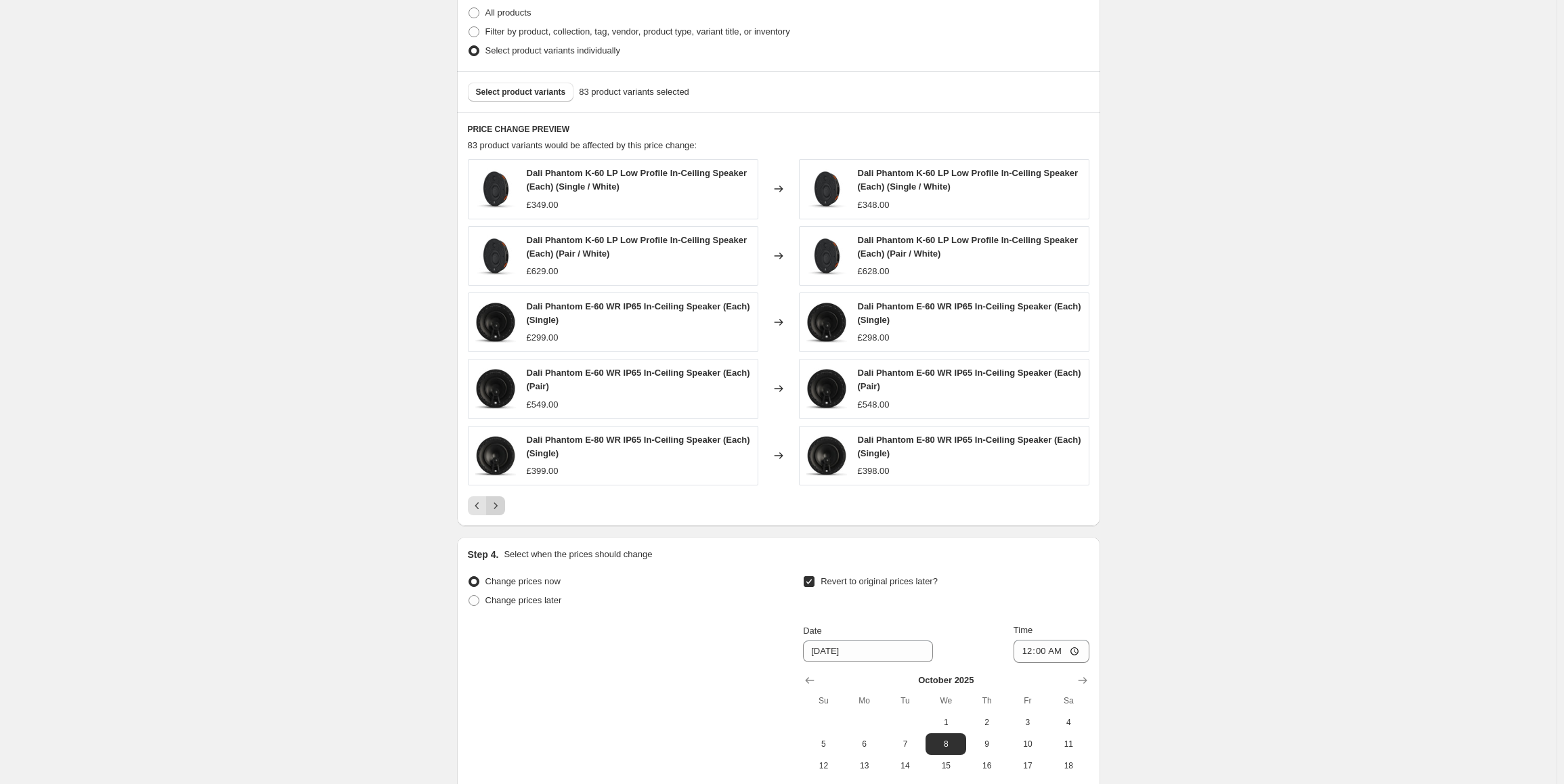
click at [497, 506] on icon "Next" at bounding box center [496, 505] width 13 height 13
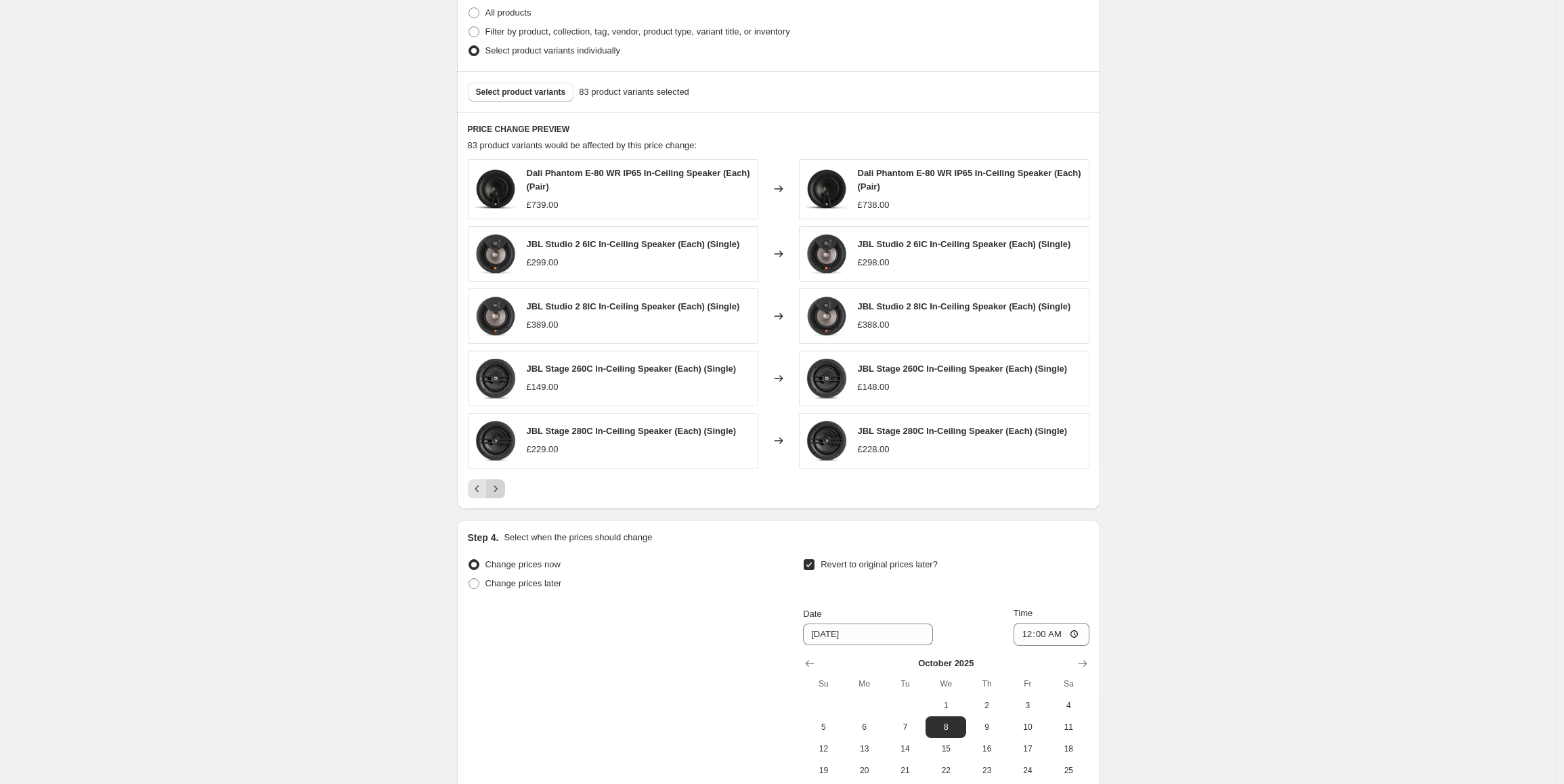
click at [500, 494] on icon "Next" at bounding box center [496, 488] width 13 height 13
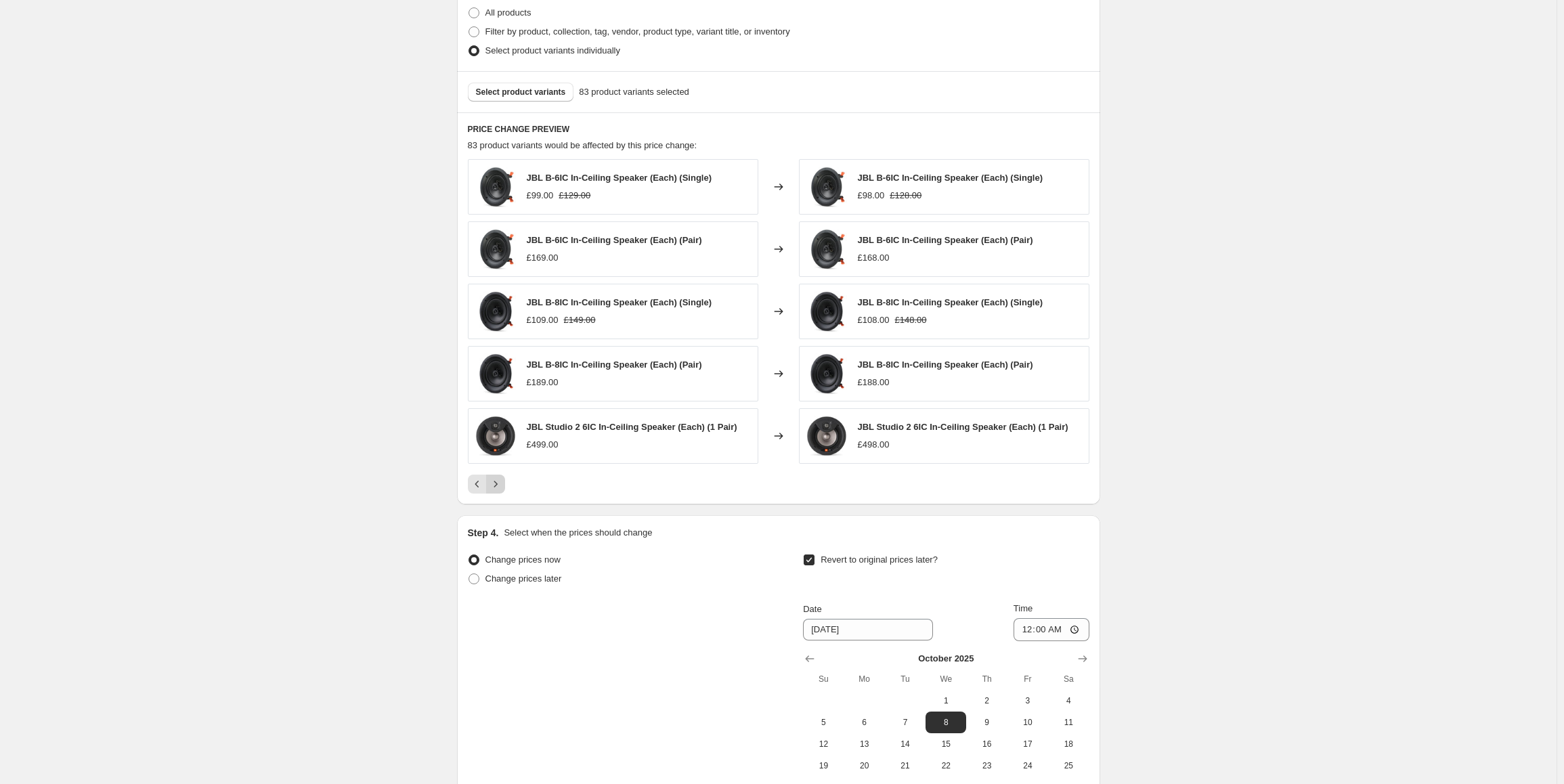
click at [498, 485] on icon "Next" at bounding box center [496, 484] width 13 height 13
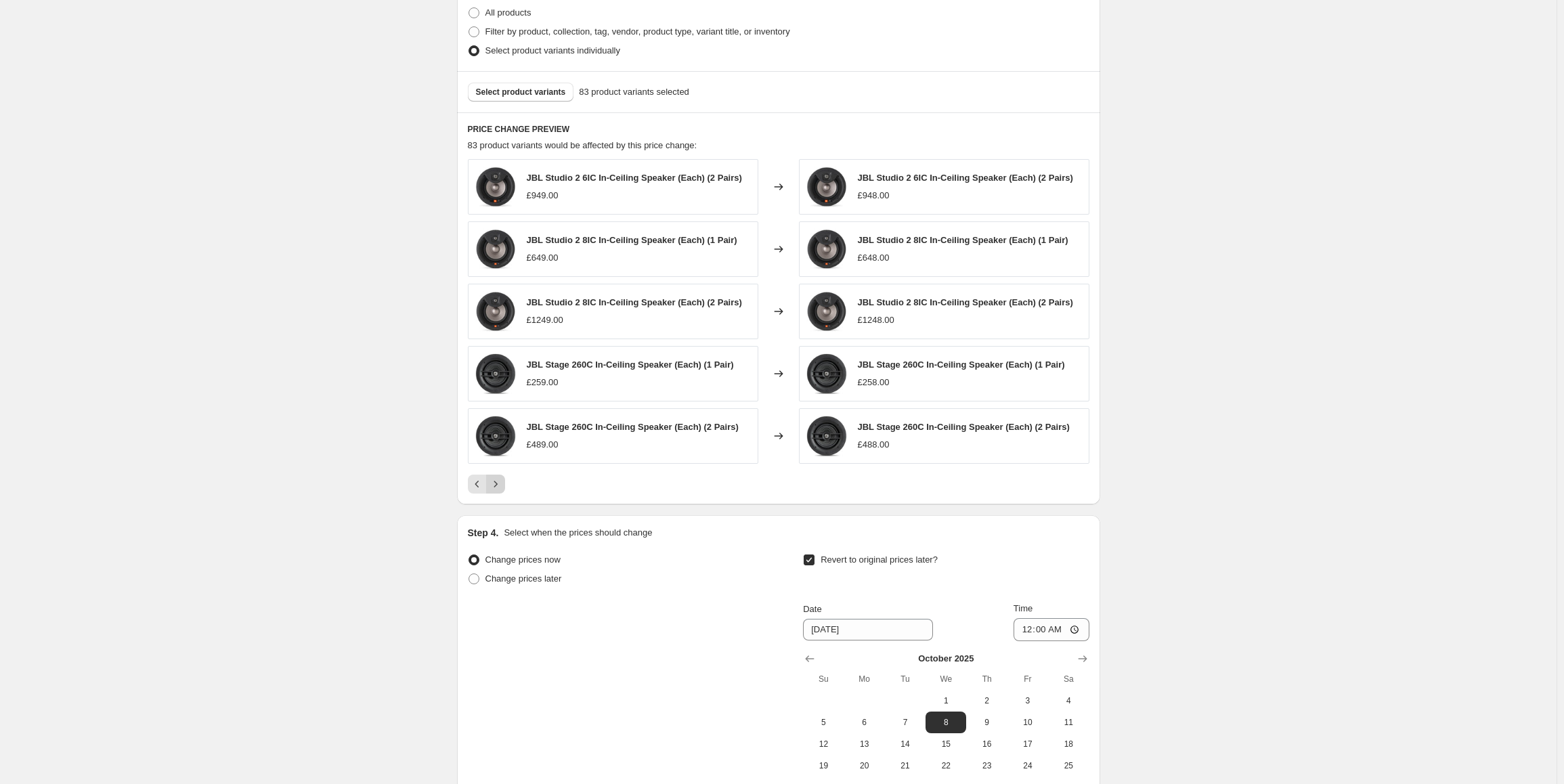
click at [501, 486] on icon "Next" at bounding box center [496, 484] width 13 height 13
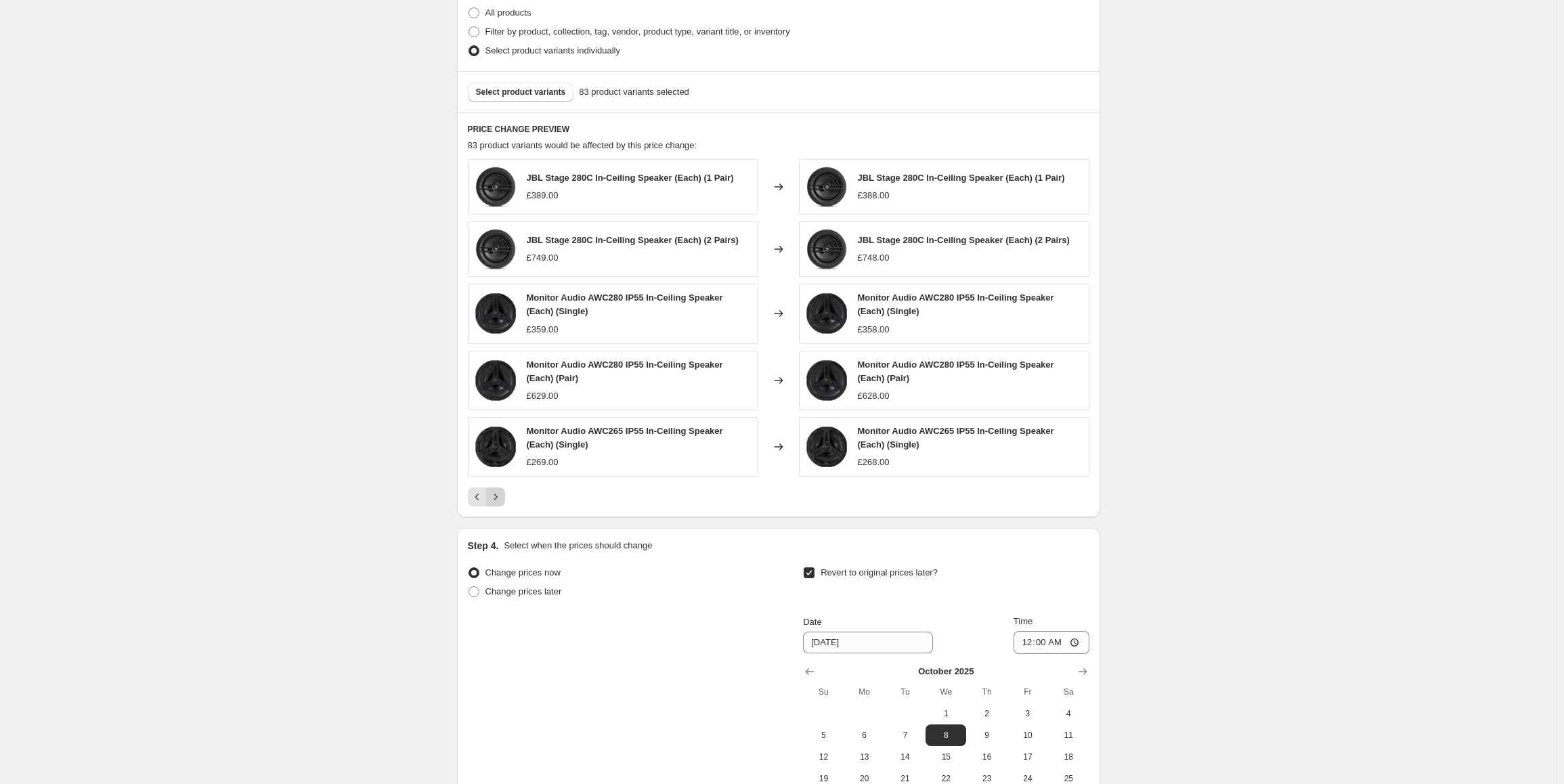
click at [500, 497] on icon "Next" at bounding box center [496, 496] width 13 height 13
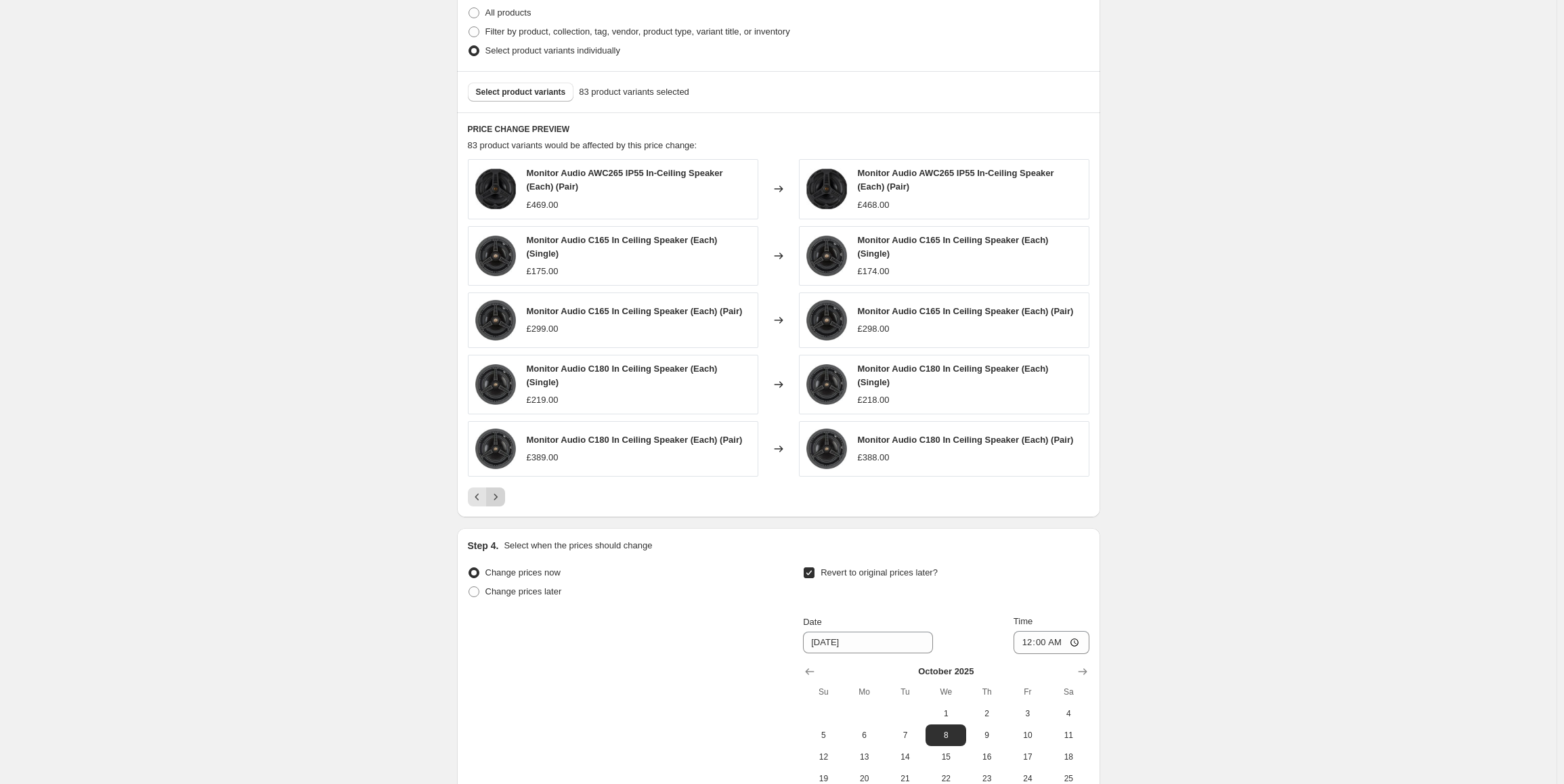
click at [497, 490] on icon "Next" at bounding box center [496, 496] width 13 height 13
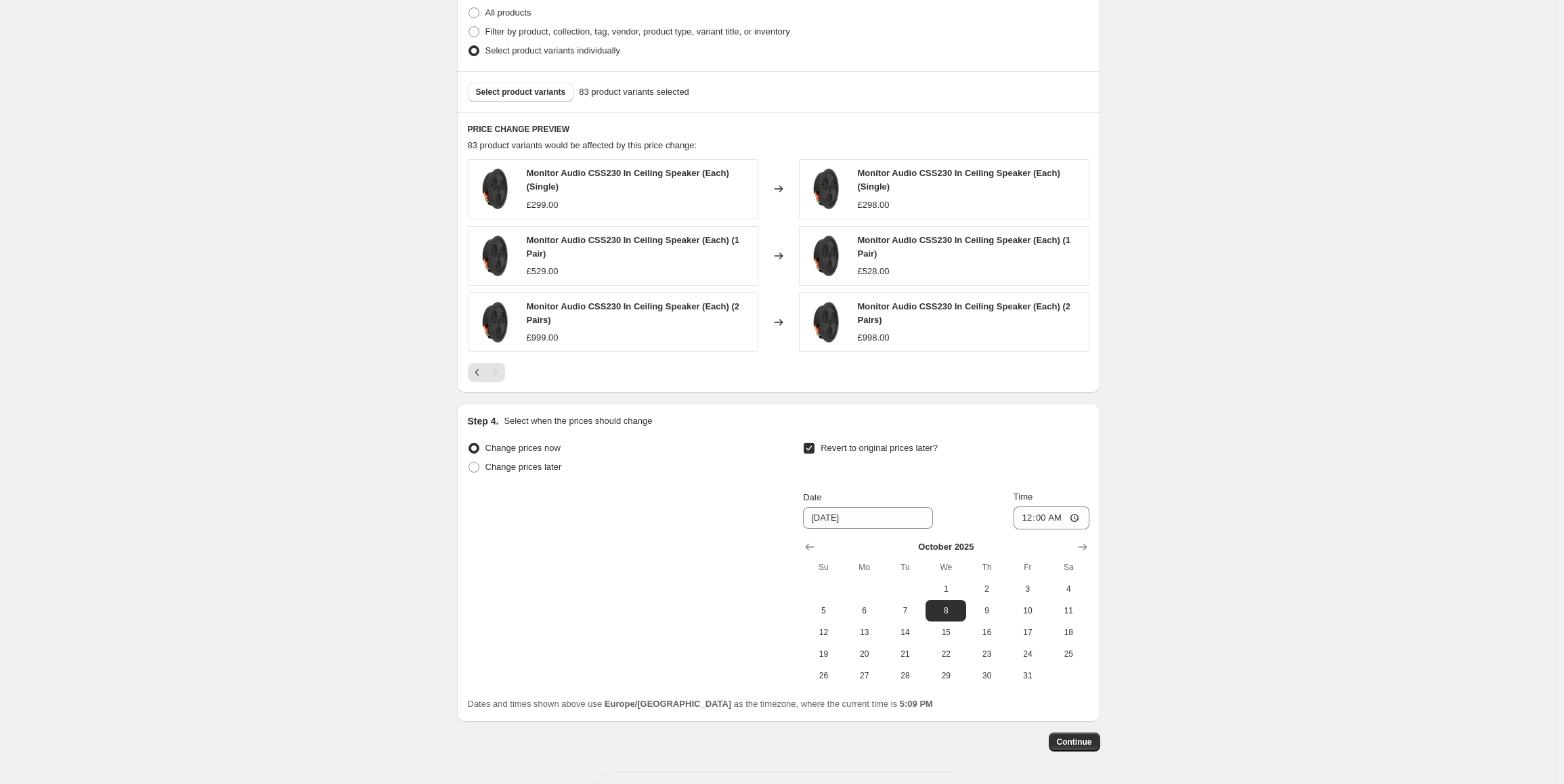
scroll to position [931, 0]
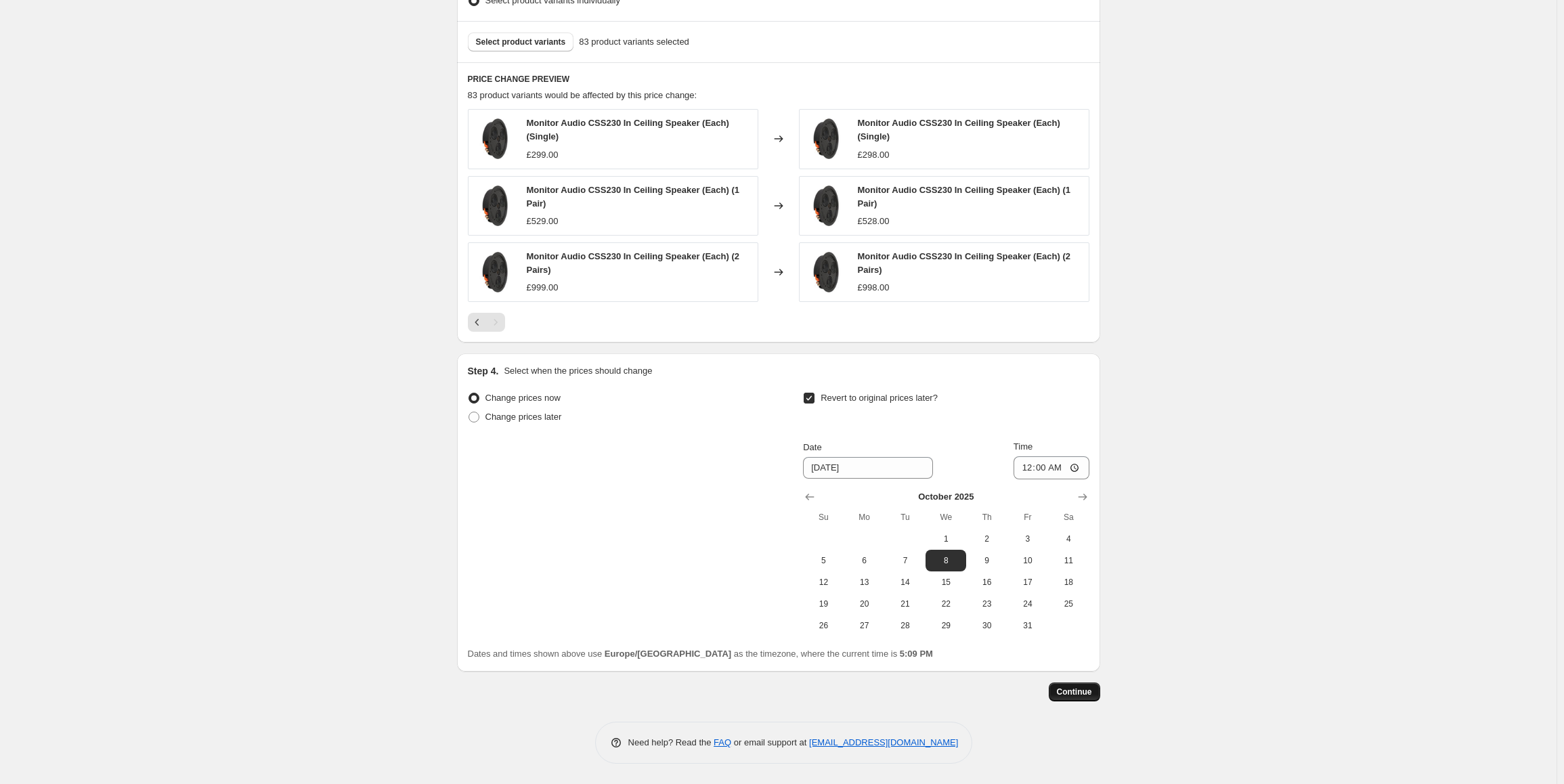
click at [1087, 692] on span "Continue" at bounding box center [1074, 691] width 35 height 11
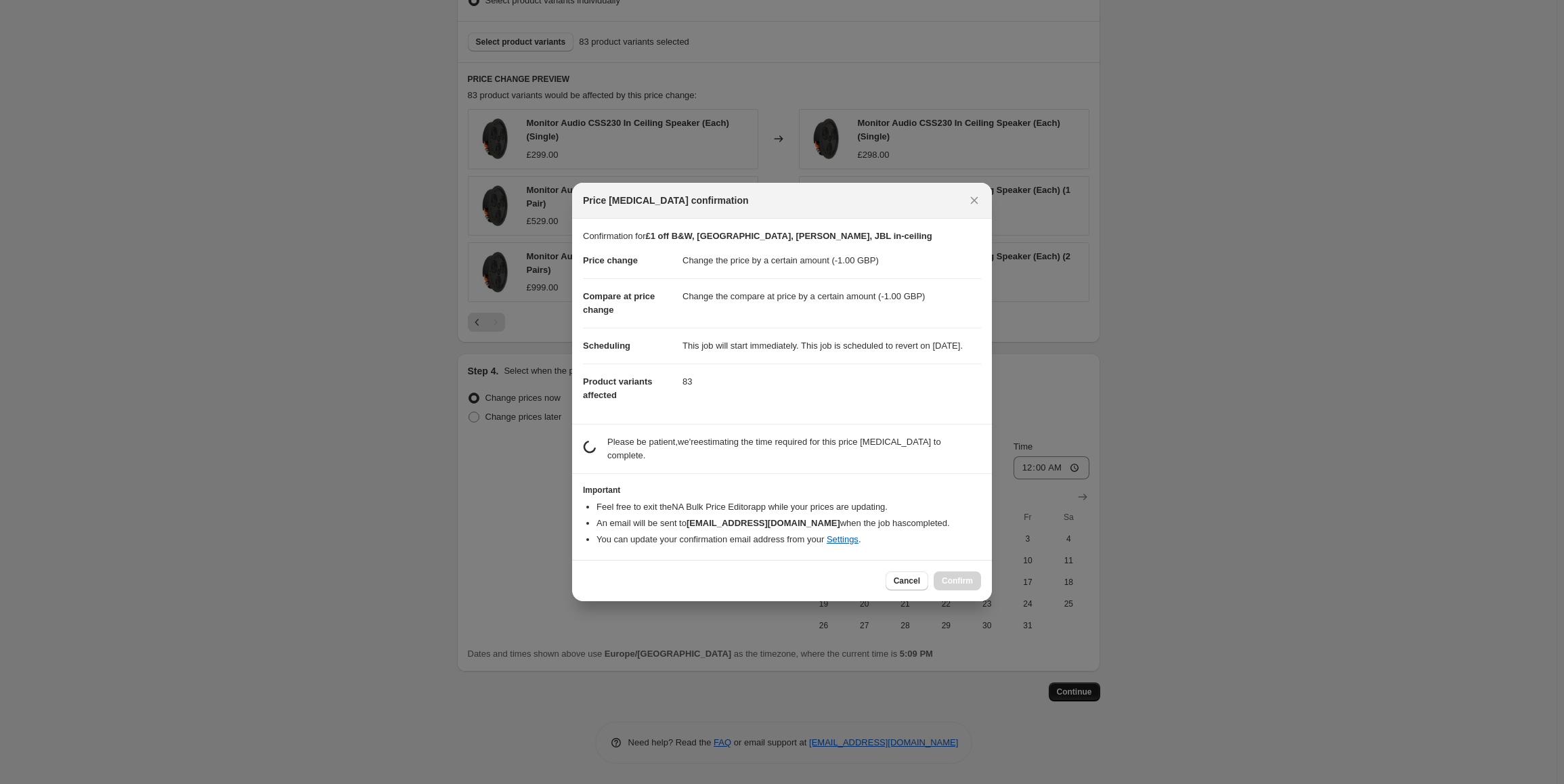
scroll to position [0, 0]
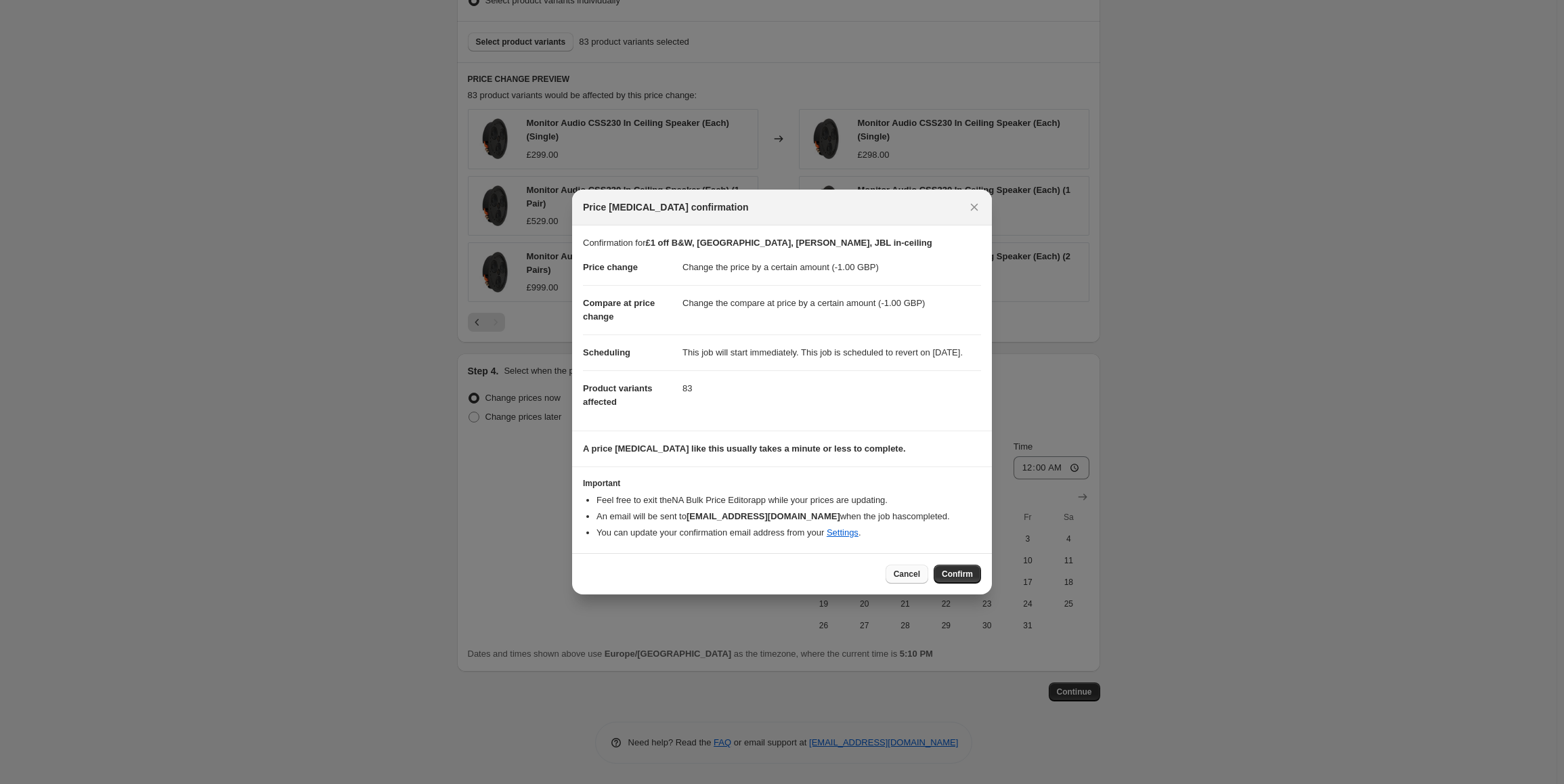
click at [904, 583] on button "Cancel" at bounding box center [907, 574] width 43 height 19
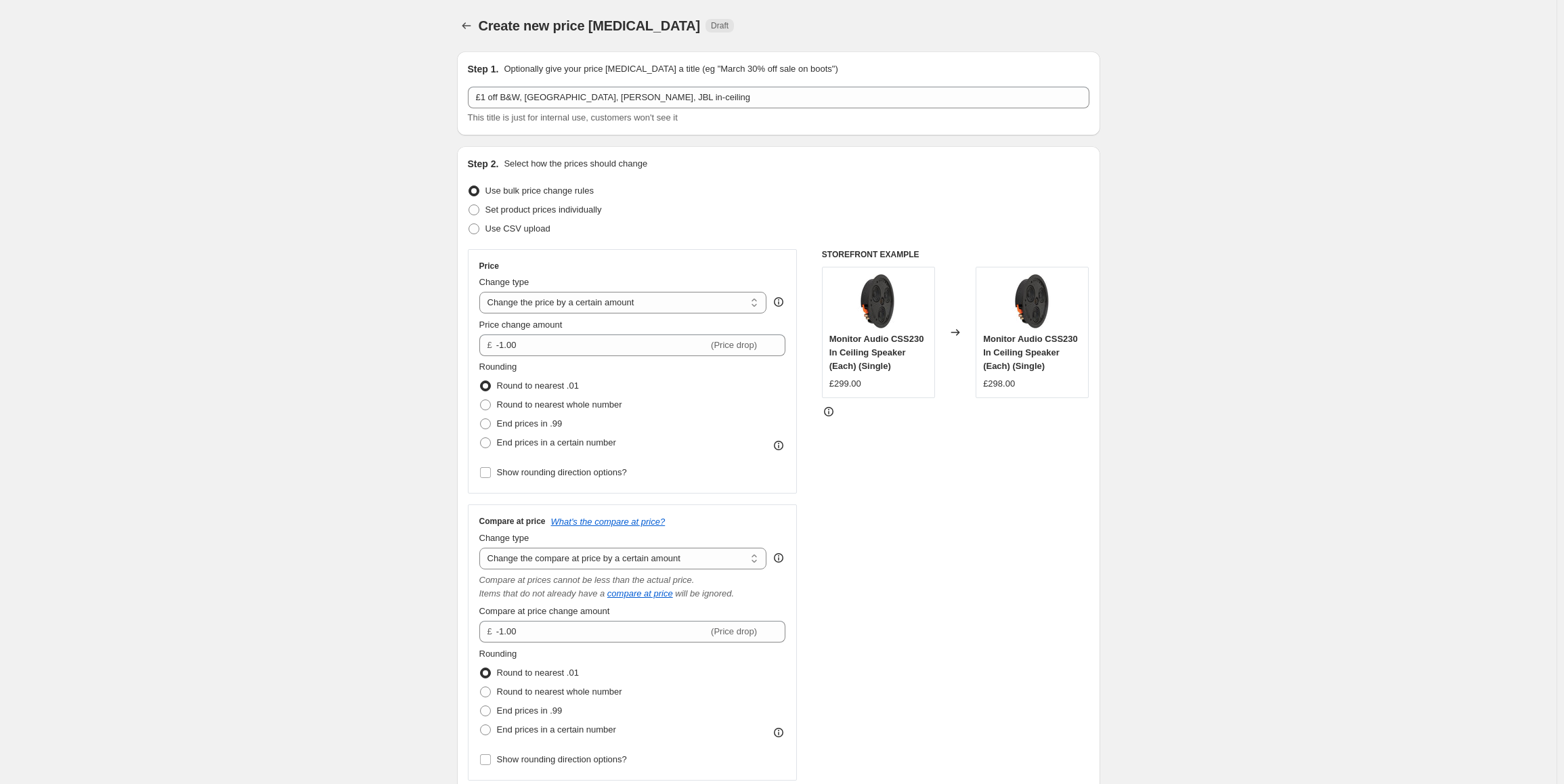
scroll to position [931, 0]
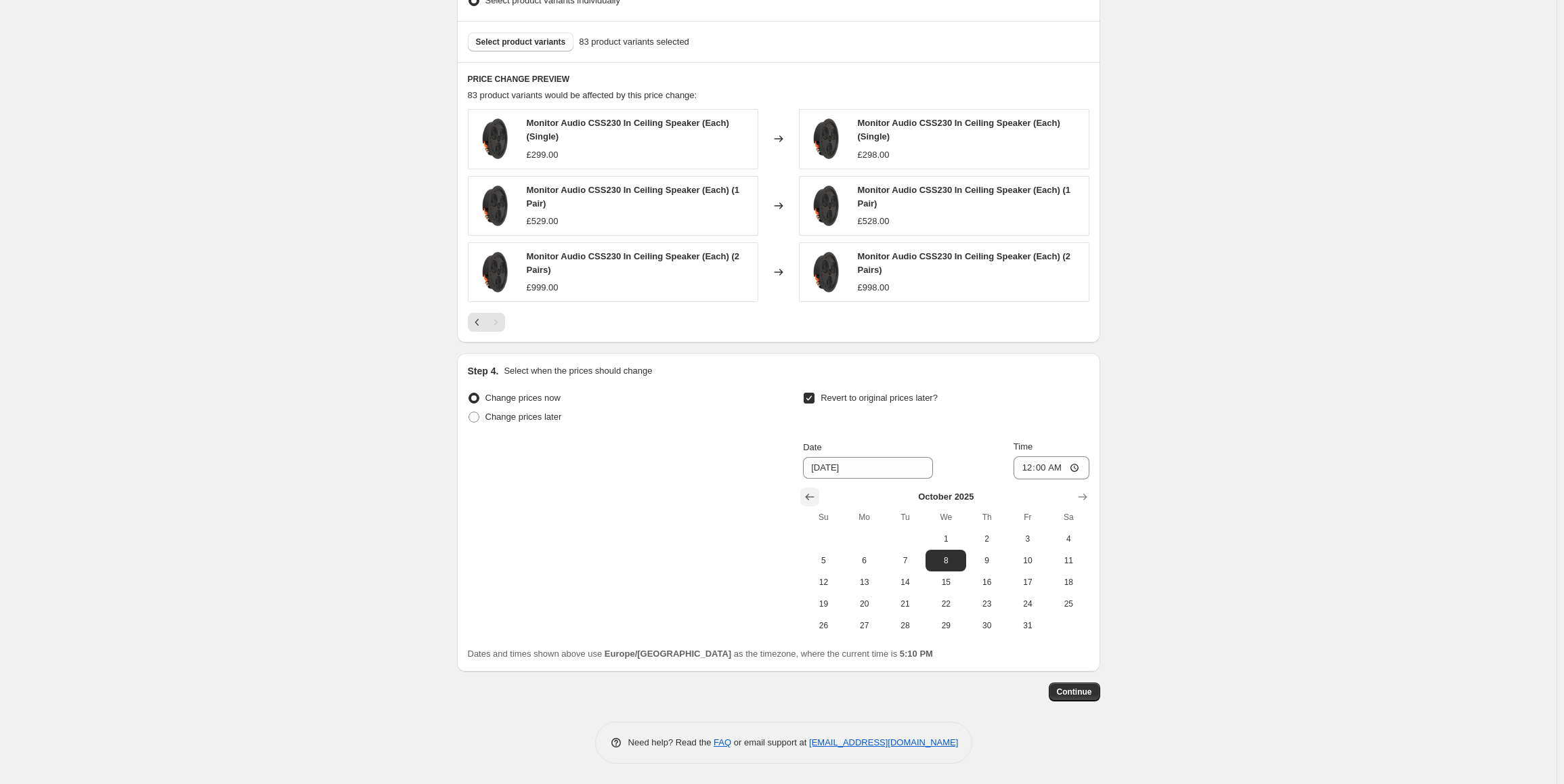
click at [810, 500] on icon "Show previous month, September 2025" at bounding box center [810, 496] width 13 height 13
click at [1085, 494] on icon "Show next month, October 2025" at bounding box center [1082, 496] width 13 height 13
click at [945, 538] on span "1" at bounding box center [946, 538] width 30 height 11
type input "[DATE]"
click at [1086, 691] on span "Continue" at bounding box center [1074, 691] width 35 height 11
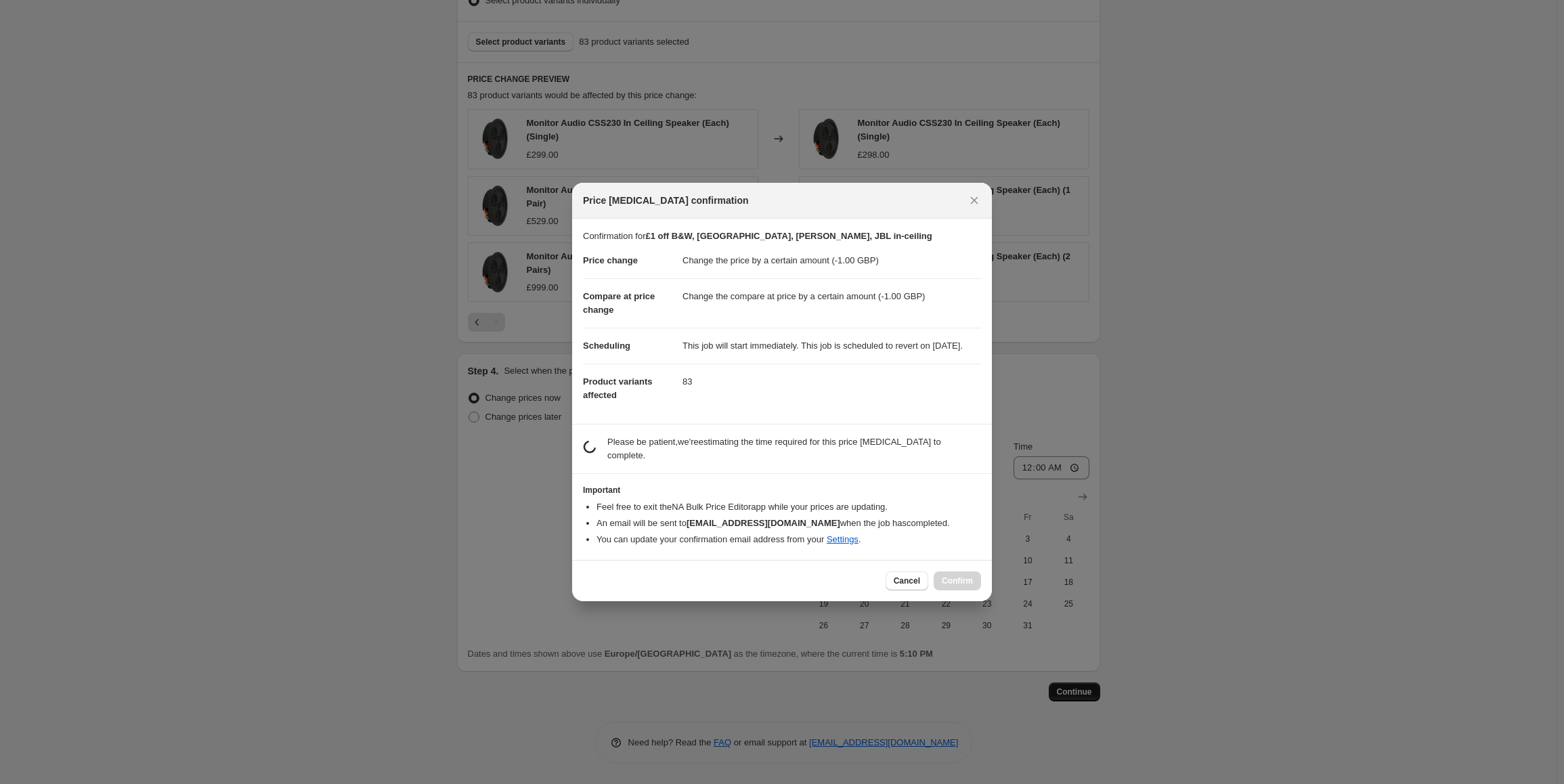
scroll to position [0, 0]
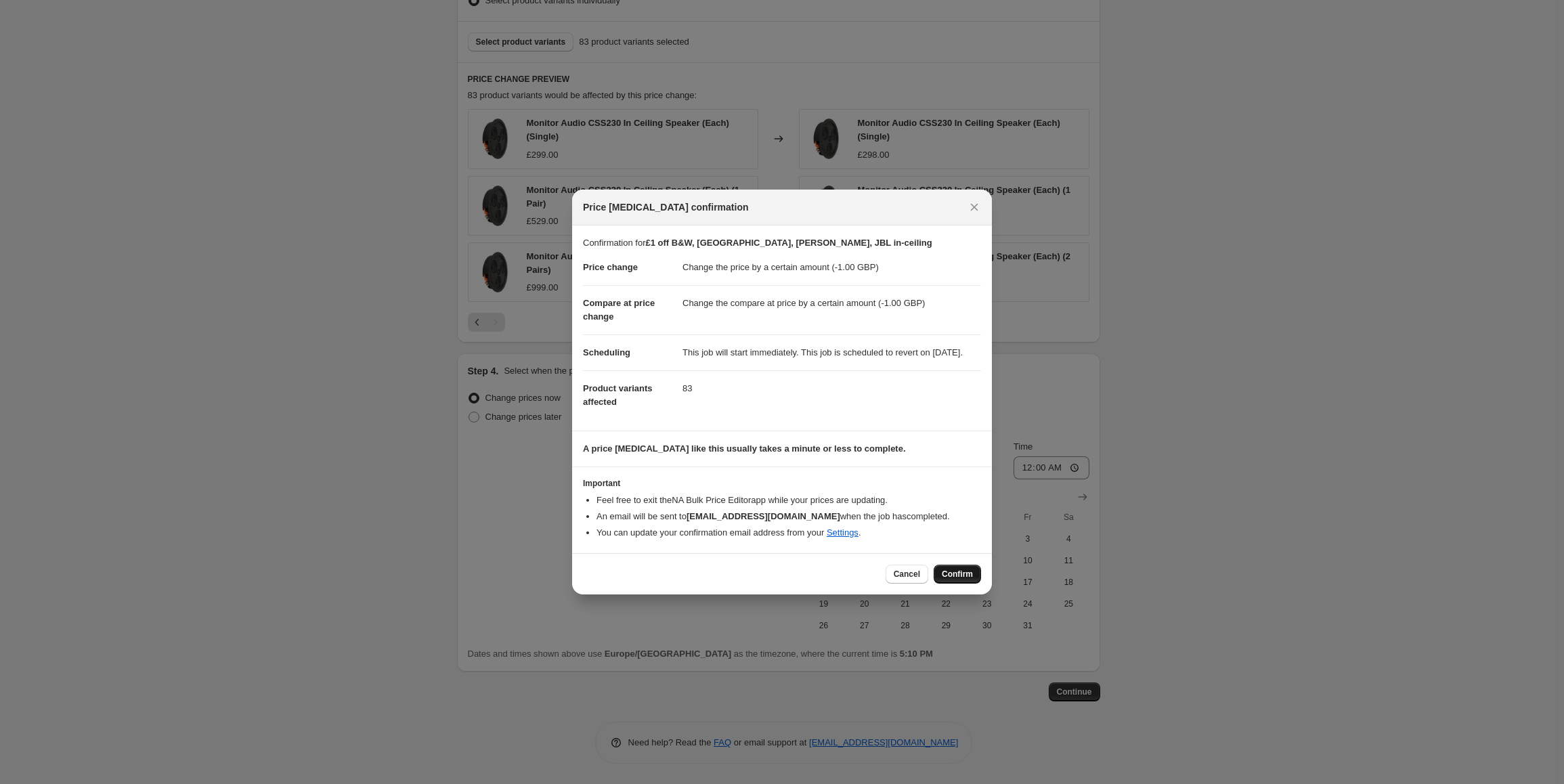
click at [959, 579] on span "Confirm" at bounding box center [957, 574] width 31 height 11
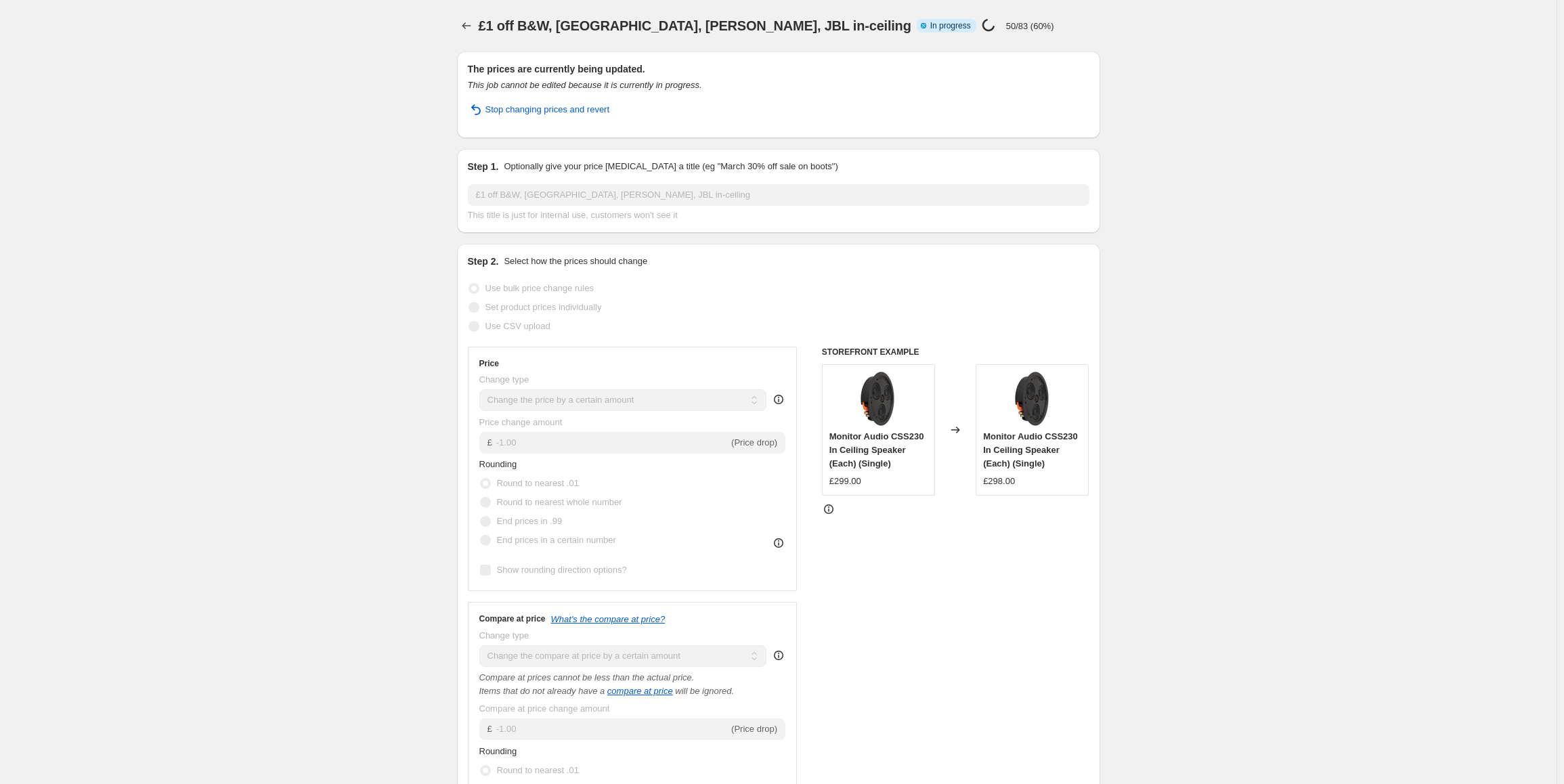
select select "by"
